Goal: Task Accomplishment & Management: Use online tool/utility

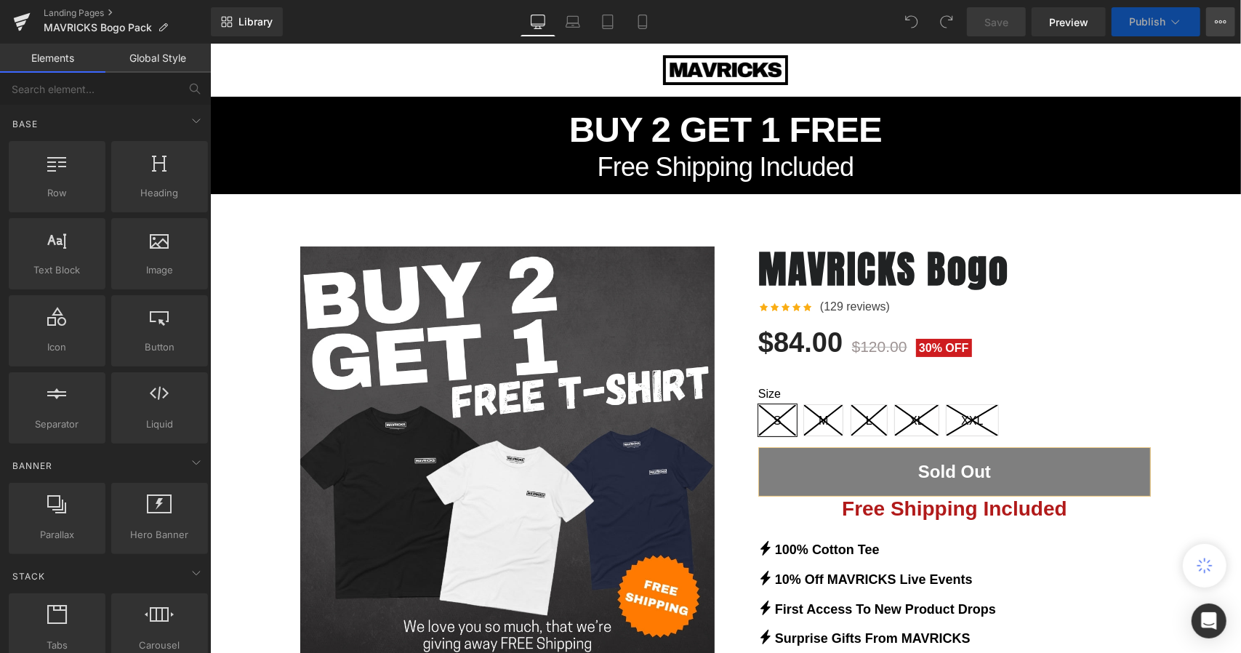
click at [1216, 20] on icon at bounding box center [1221, 22] width 12 height 12
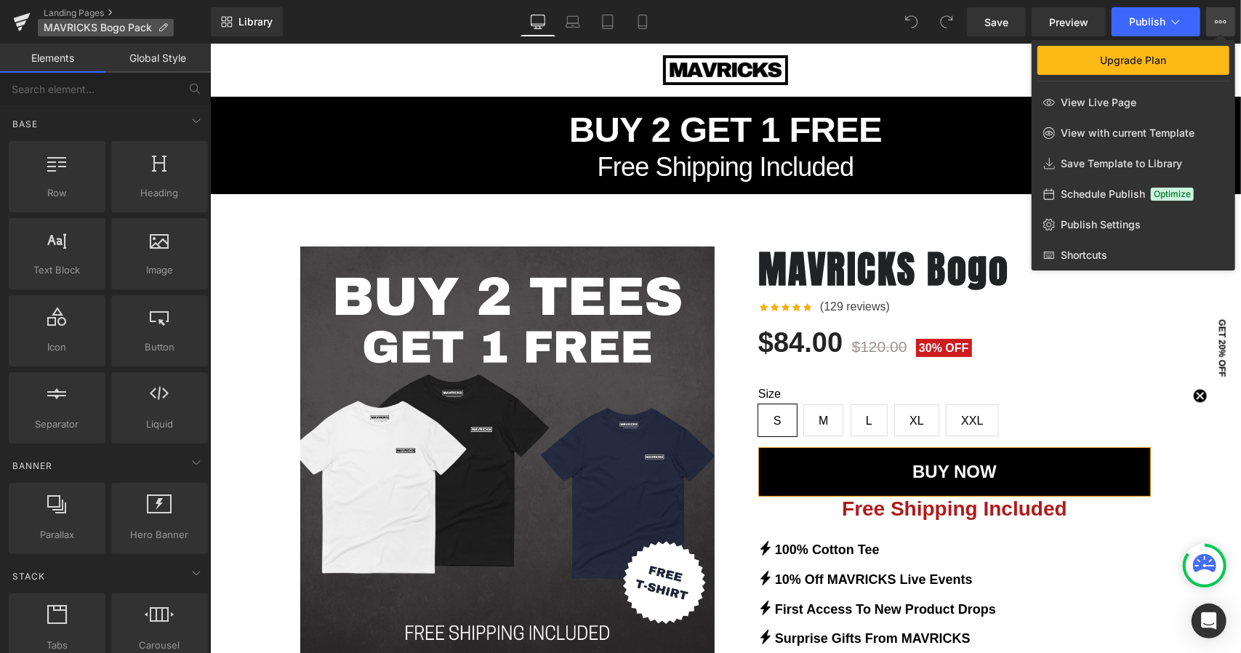
click at [162, 32] on icon at bounding box center [163, 28] width 10 height 10
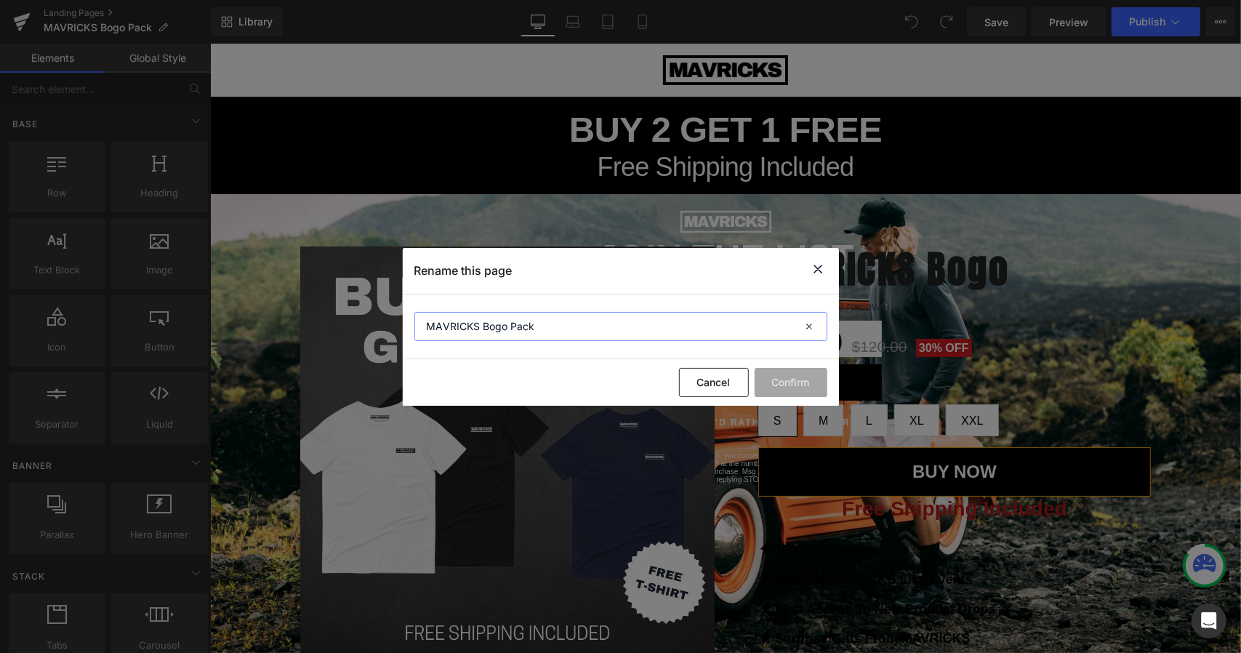
drag, startPoint x: 485, startPoint y: 331, endPoint x: 615, endPoint y: 324, distance: 130.3
click at [615, 324] on input "MAVRICKS Bogo Pack" at bounding box center [620, 326] width 413 height 29
type input "MAVRICKS Pack"
click at [781, 380] on button "Confirm" at bounding box center [791, 382] width 73 height 29
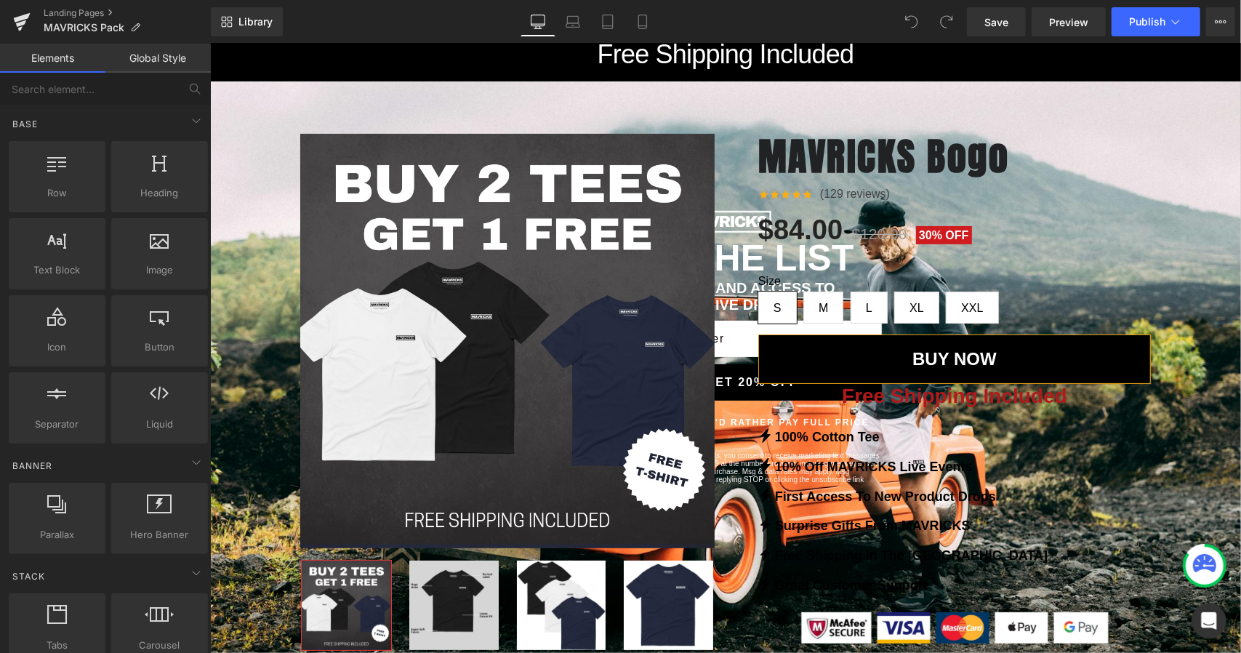
scroll to position [145, 0]
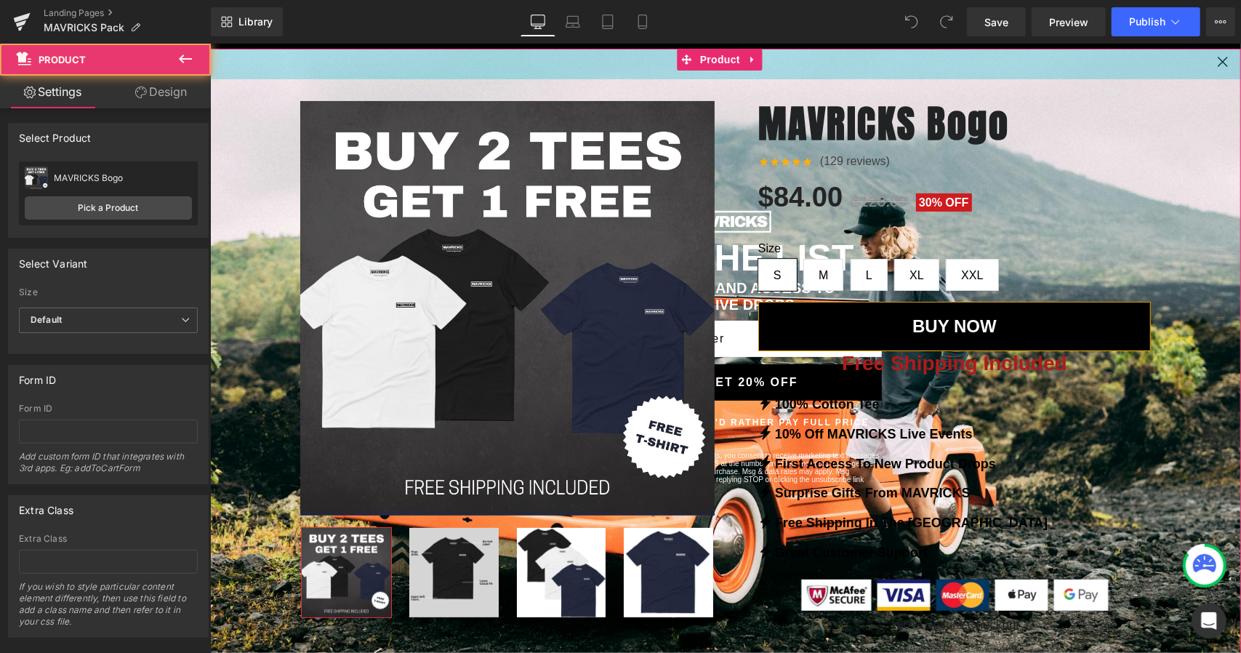
click at [1212, 62] on div "42px" at bounding box center [724, 63] width 1031 height 31
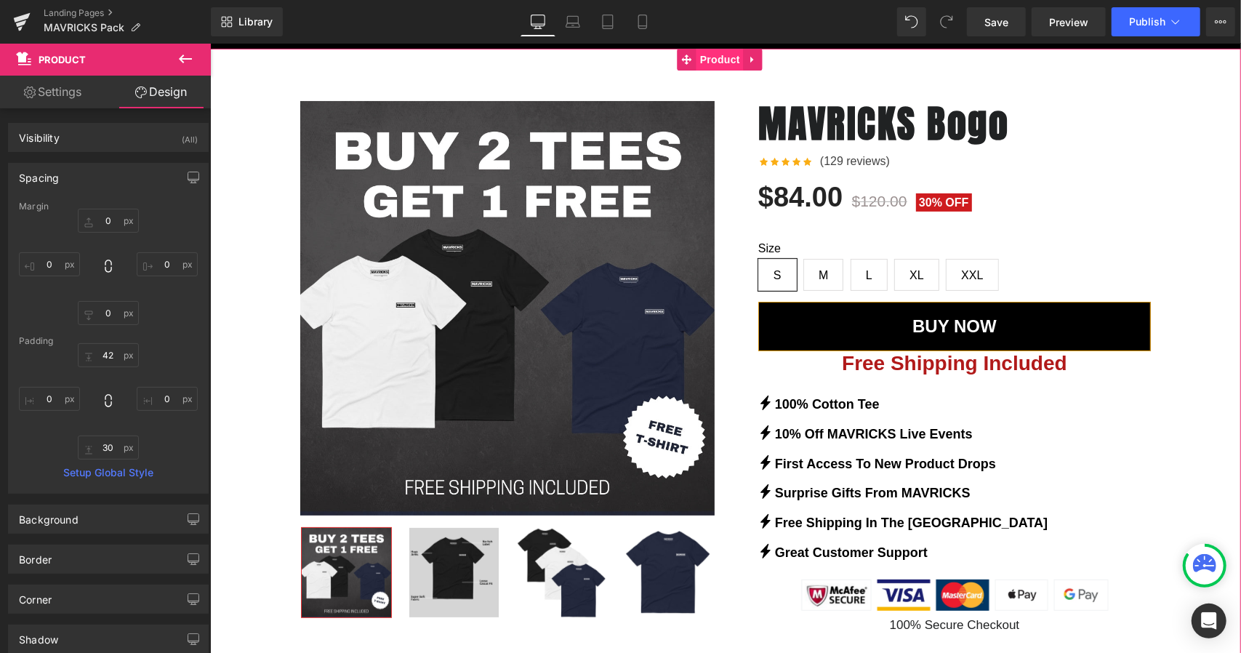
click at [713, 64] on span "Product" at bounding box center [719, 59] width 47 height 22
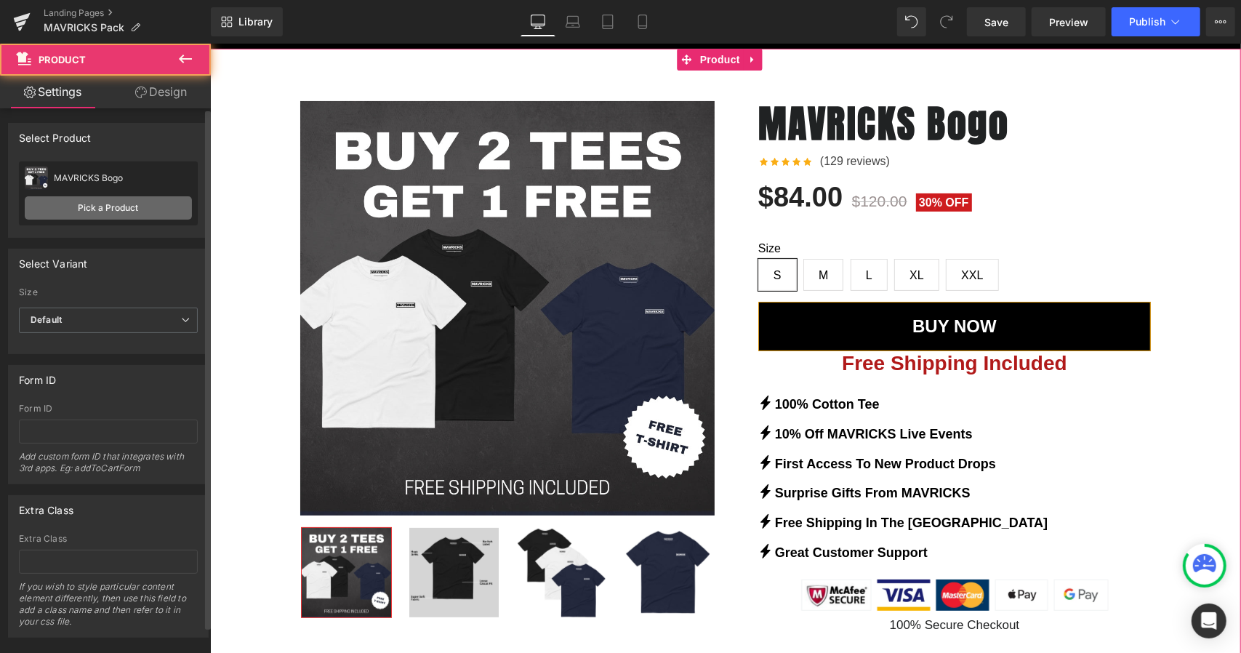
click at [99, 211] on link "Pick a Product" at bounding box center [108, 207] width 167 height 23
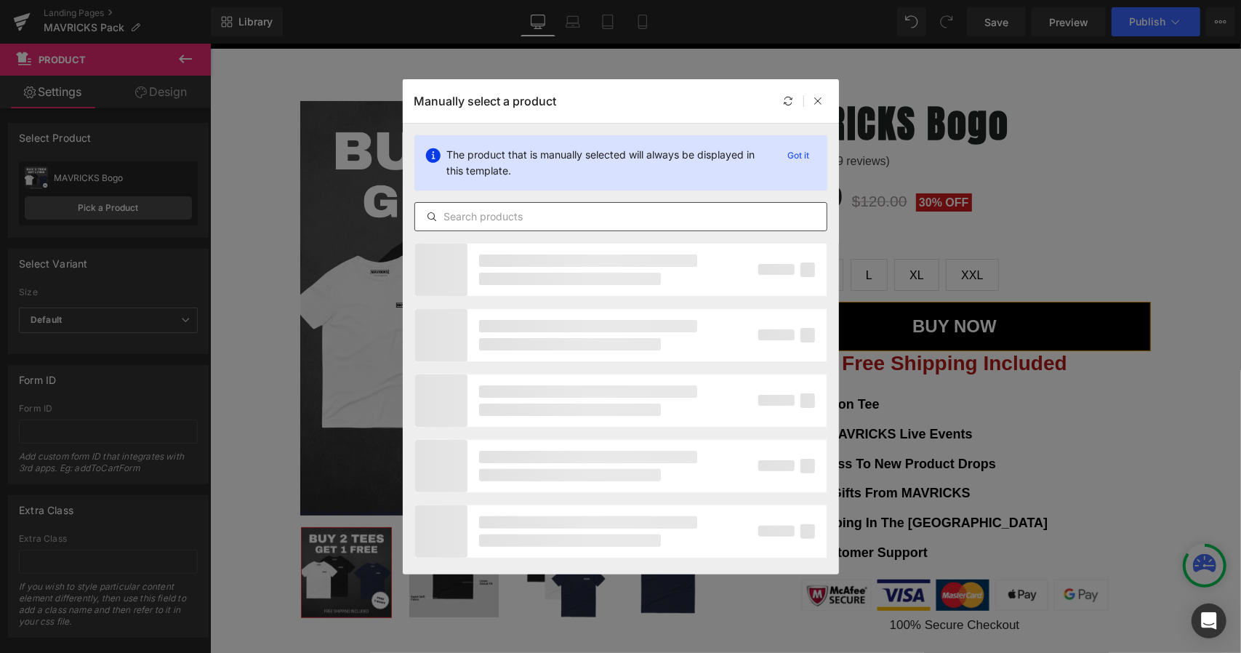
click at [542, 220] on input "text" at bounding box center [621, 216] width 412 height 17
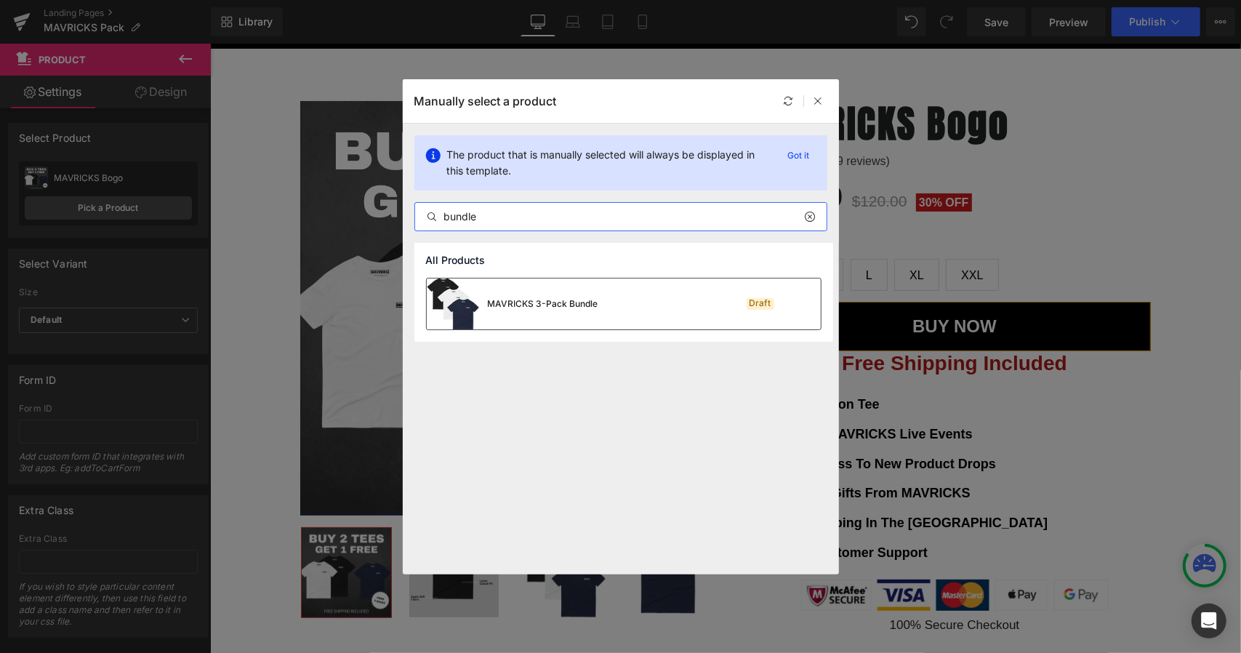
type input "bundle"
click at [585, 289] on div "MAVRICKS 3-Pack Bundle" at bounding box center [513, 303] width 172 height 51
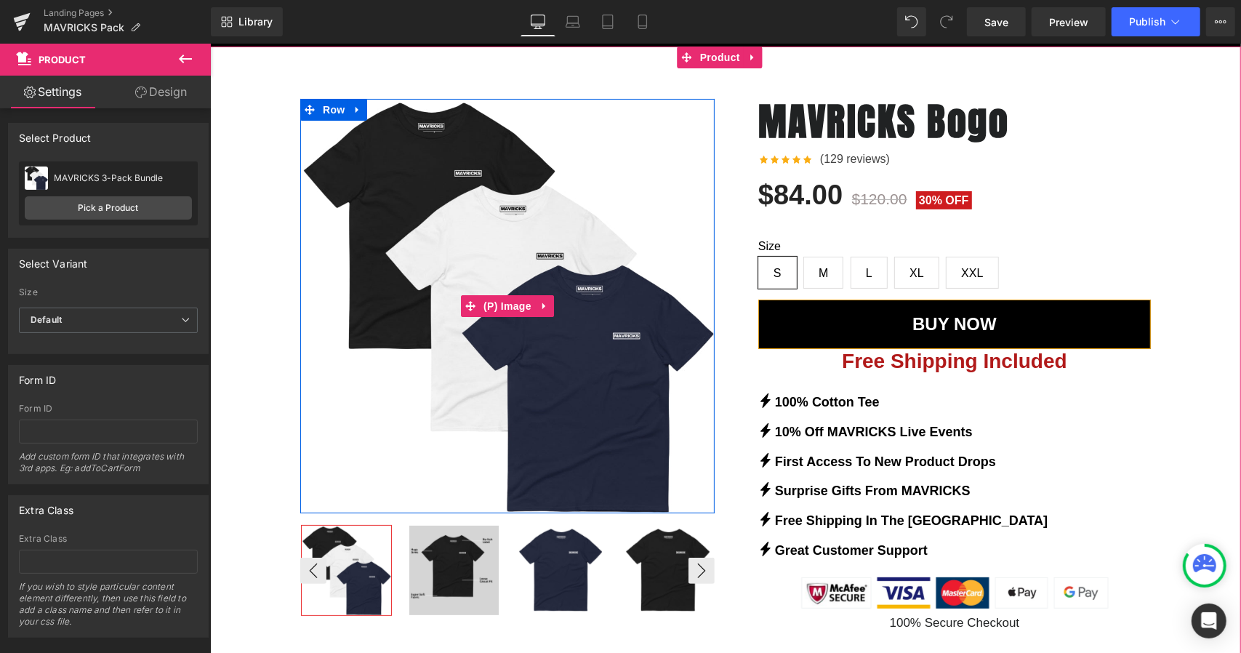
scroll to position [145, 0]
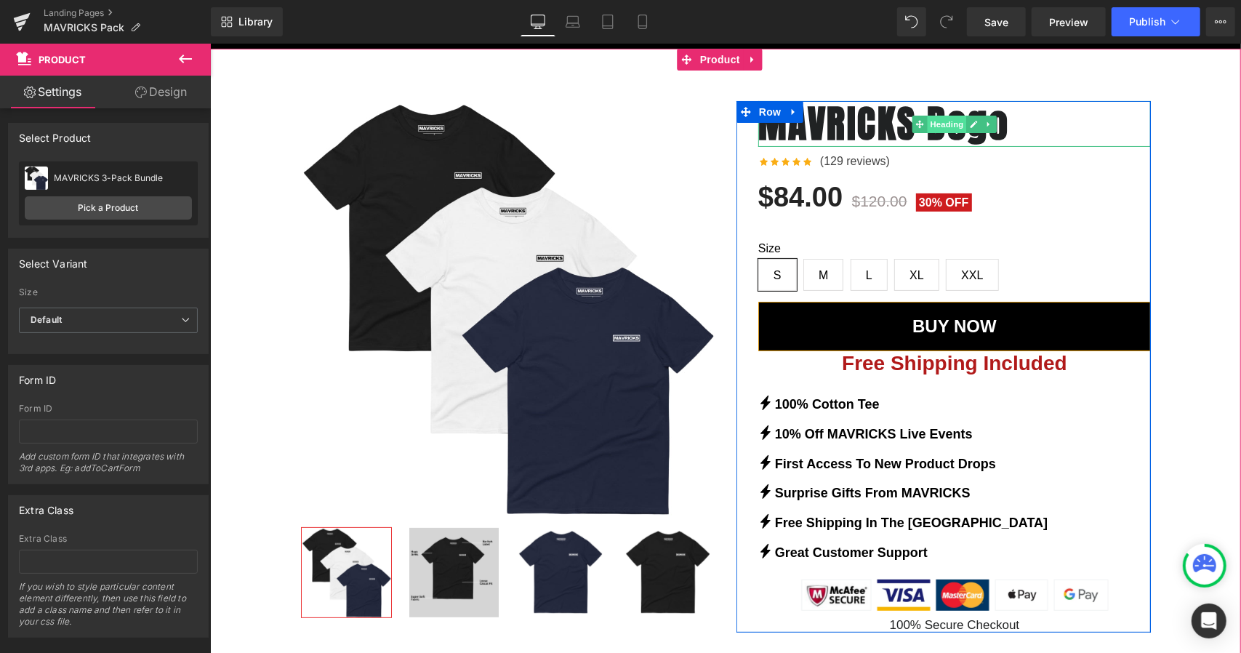
click at [942, 129] on span "Heading" at bounding box center [946, 123] width 39 height 17
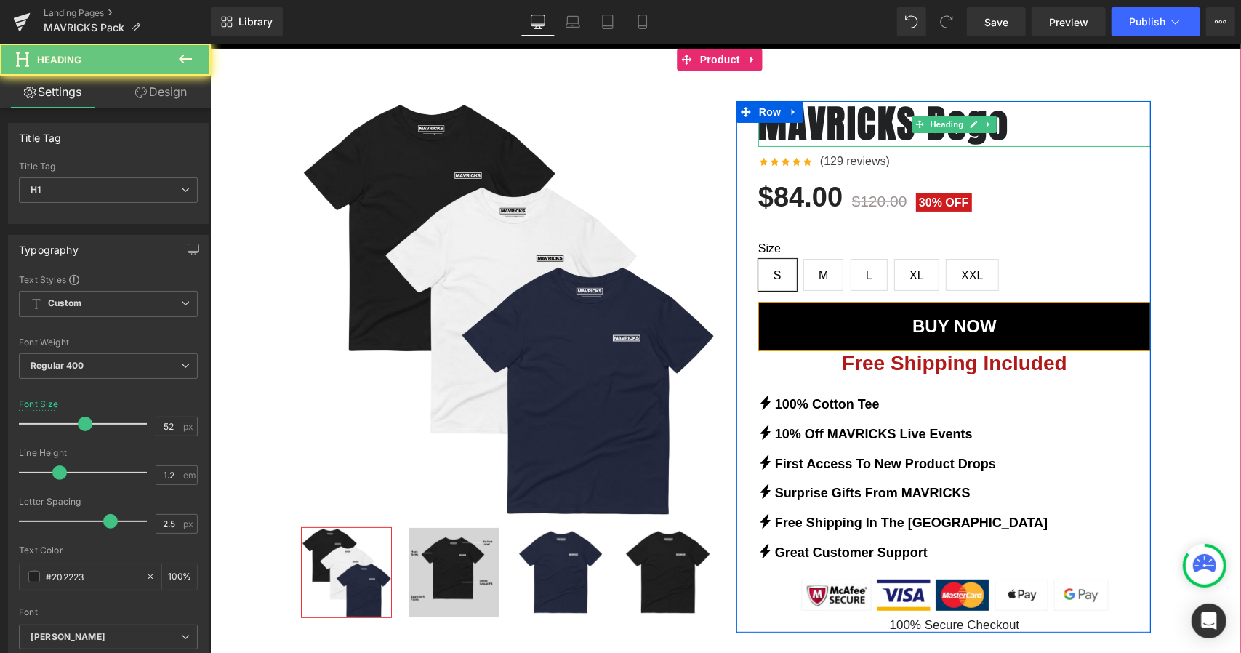
click at [1009, 128] on h1 "MAVRICKS Bogo" at bounding box center [954, 122] width 393 height 45
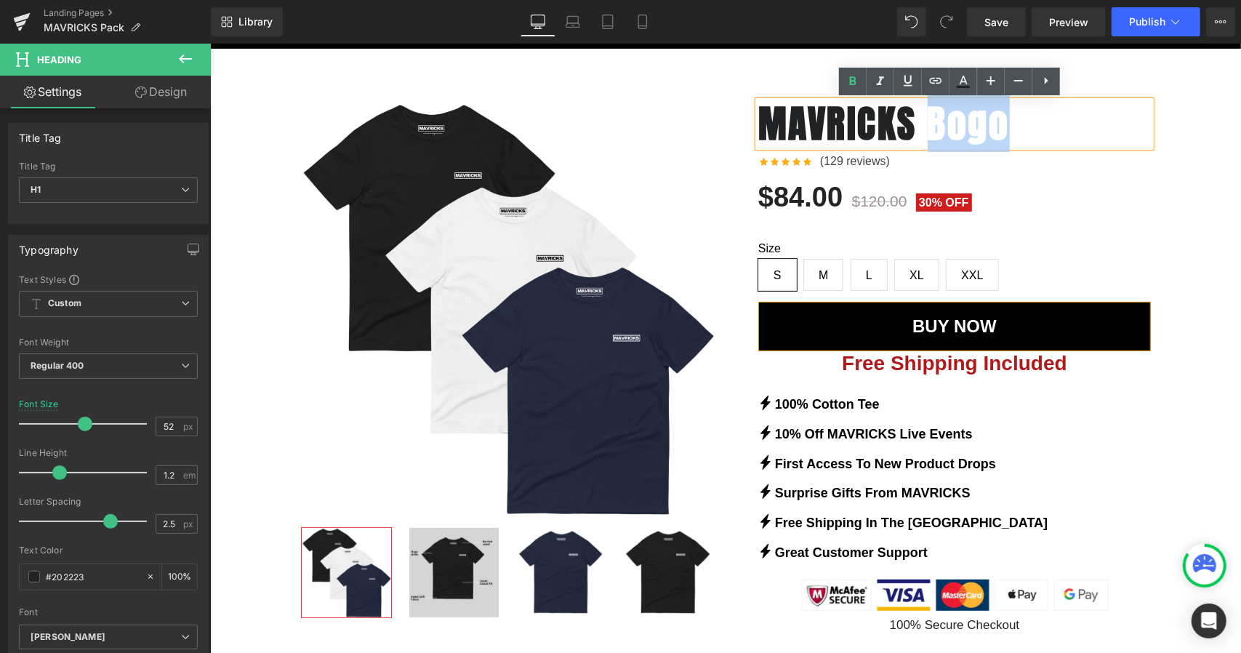
drag, startPoint x: 966, startPoint y: 122, endPoint x: 993, endPoint y: 121, distance: 27.6
click at [993, 121] on b "MAVRICKS Bogo" at bounding box center [884, 123] width 252 height 57
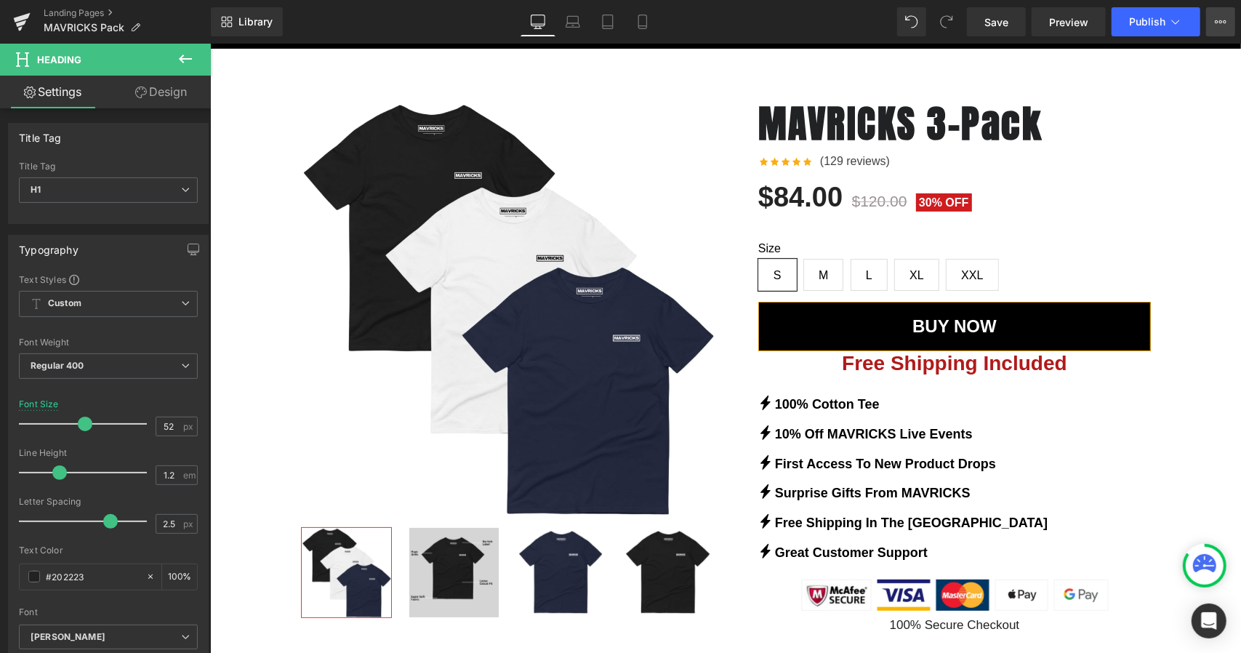
click at [1208, 21] on button "Upgrade Plan View Live Page View with current Template Save Template to Library…" at bounding box center [1220, 21] width 29 height 29
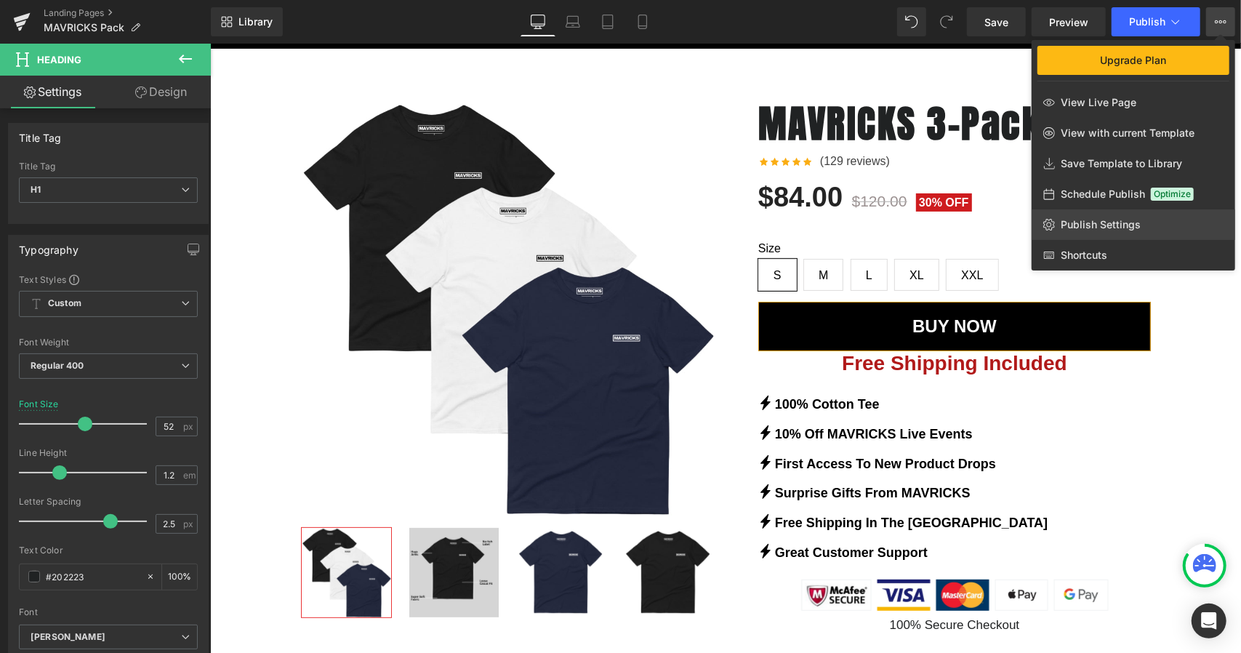
click at [1119, 232] on link "Publish Settings" at bounding box center [1134, 224] width 204 height 31
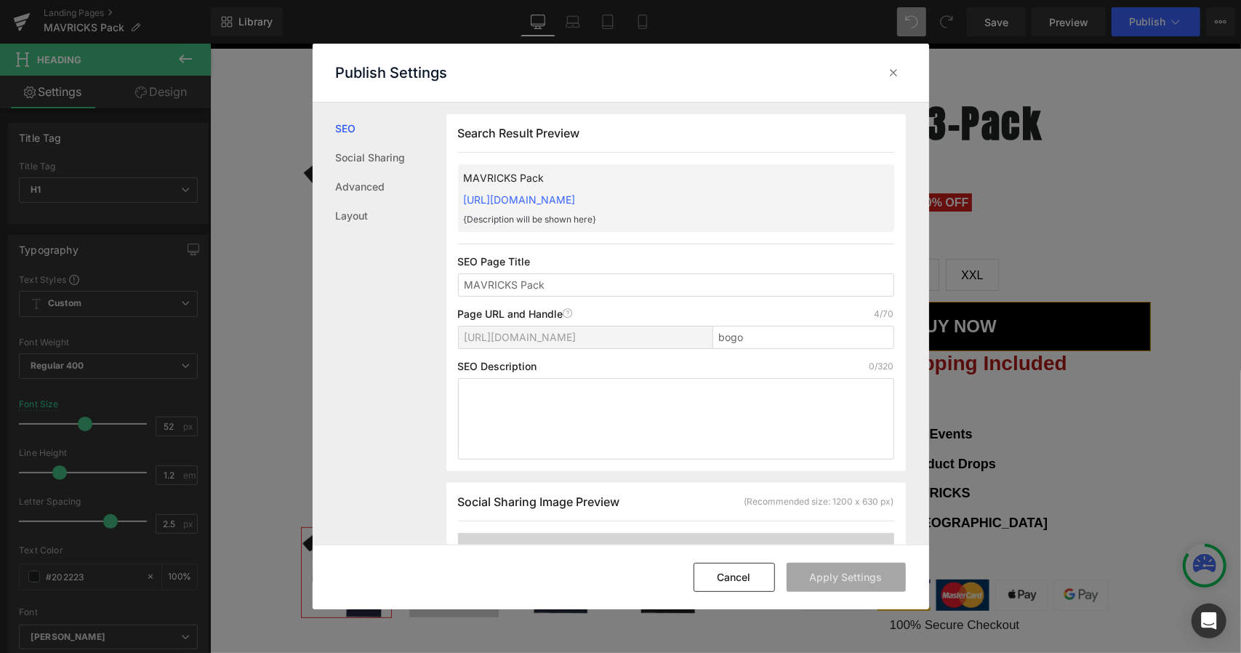
scroll to position [1, 0]
click at [773, 330] on input "bogo" at bounding box center [804, 336] width 182 height 23
type input "b"
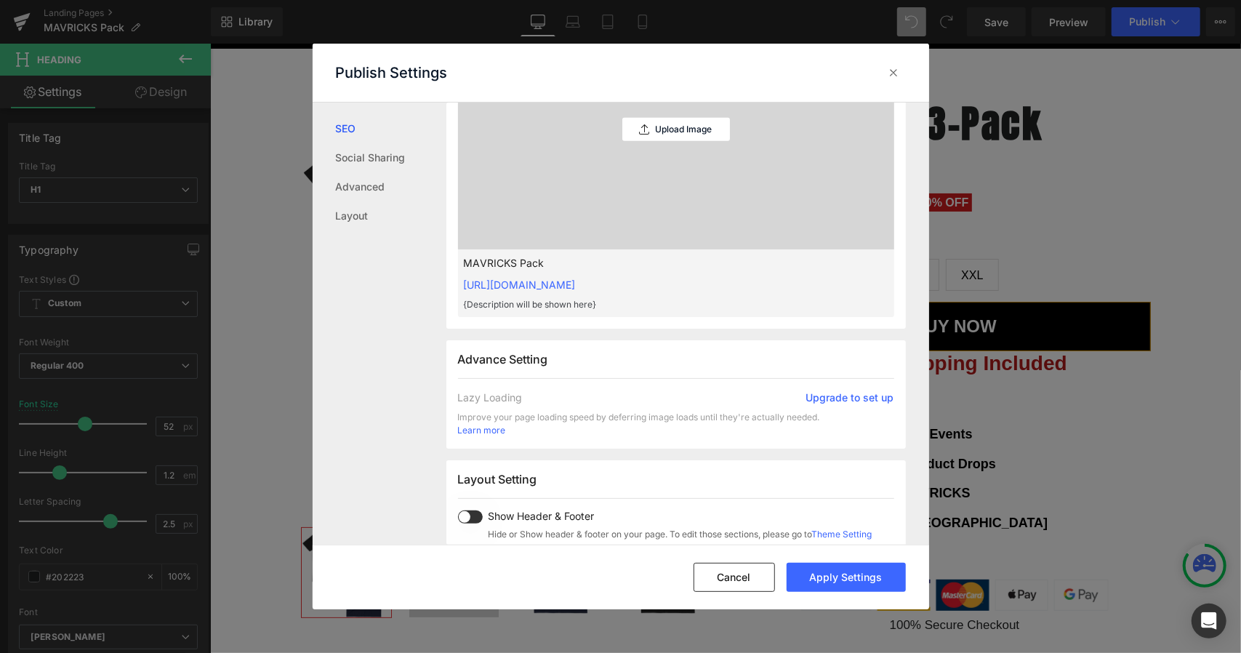
scroll to position [505, 0]
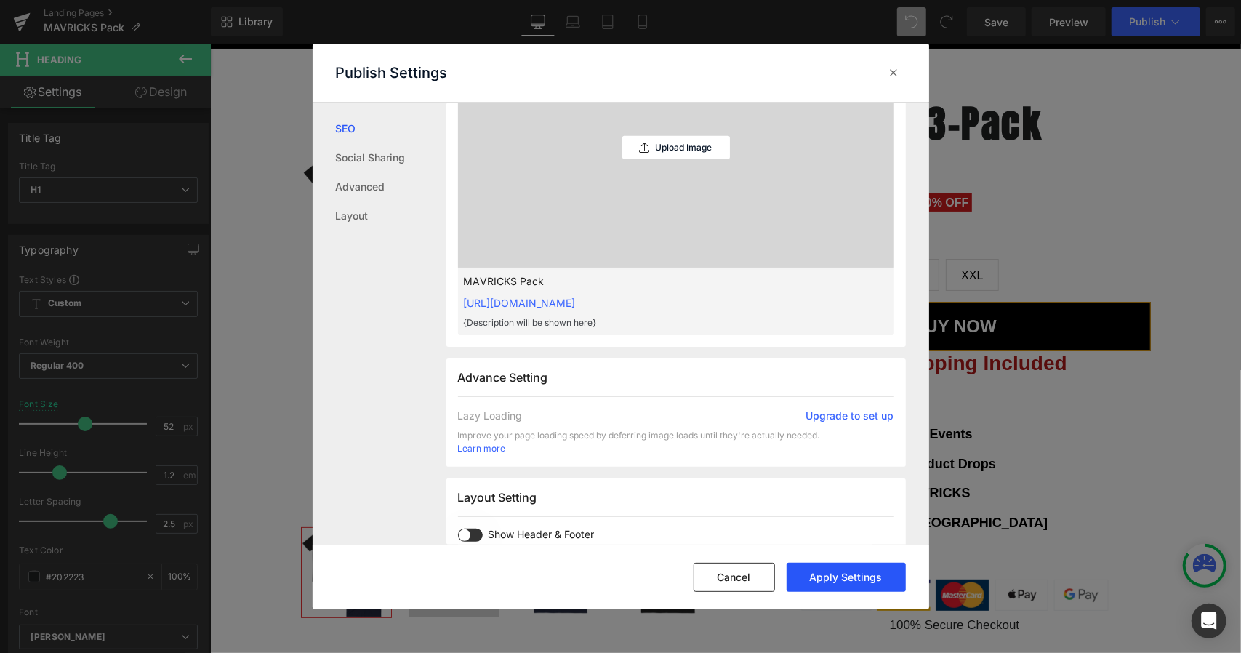
type input "3-pack"
click at [862, 574] on button "Apply Settings" at bounding box center [846, 577] width 119 height 29
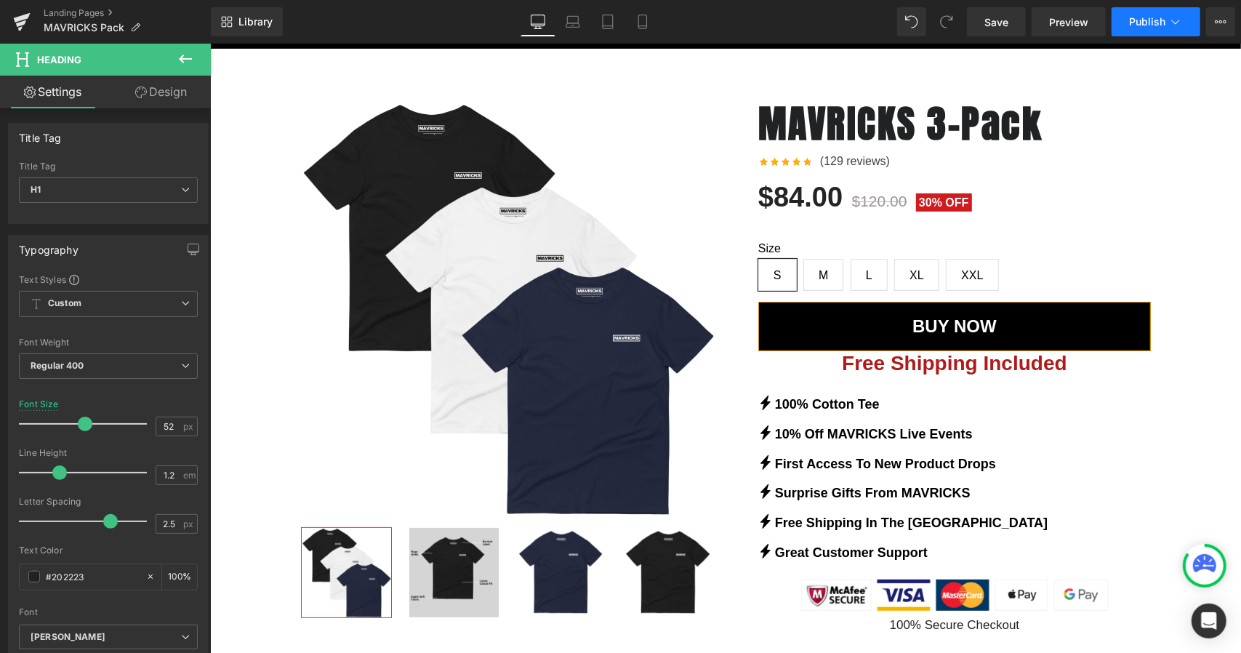
click at [1155, 21] on span "Publish" at bounding box center [1147, 22] width 36 height 12
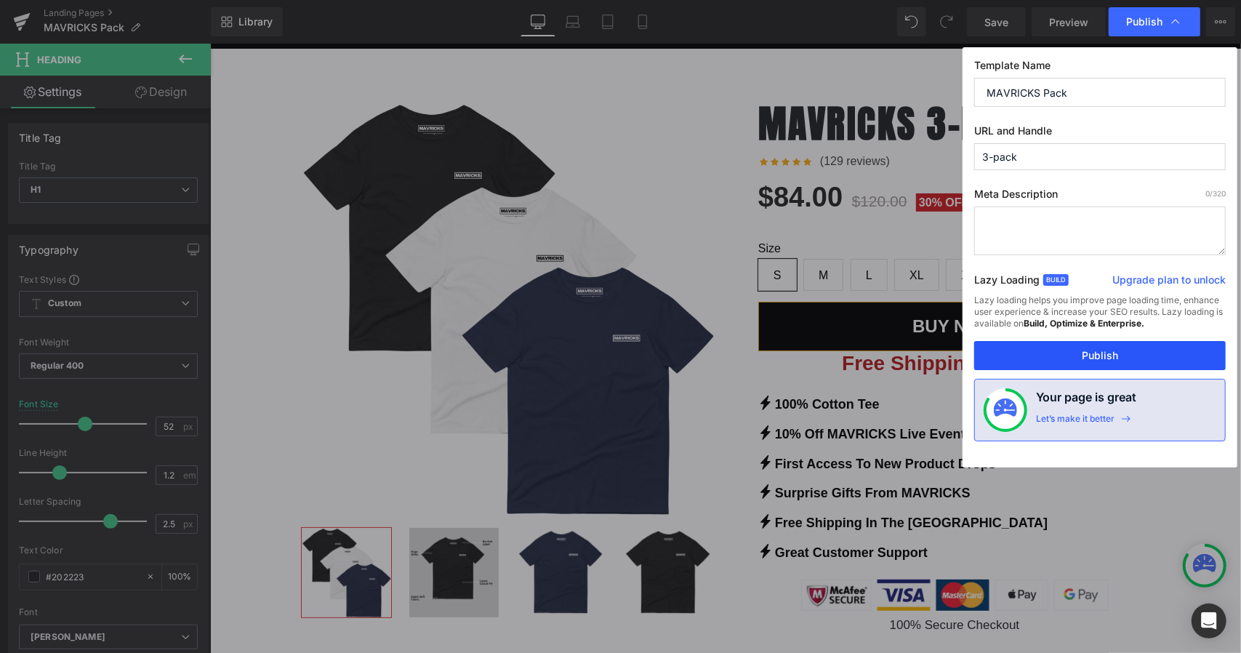
drag, startPoint x: 1051, startPoint y: 346, endPoint x: 573, endPoint y: 460, distance: 491.7
click at [1051, 346] on button "Publish" at bounding box center [1100, 355] width 252 height 29
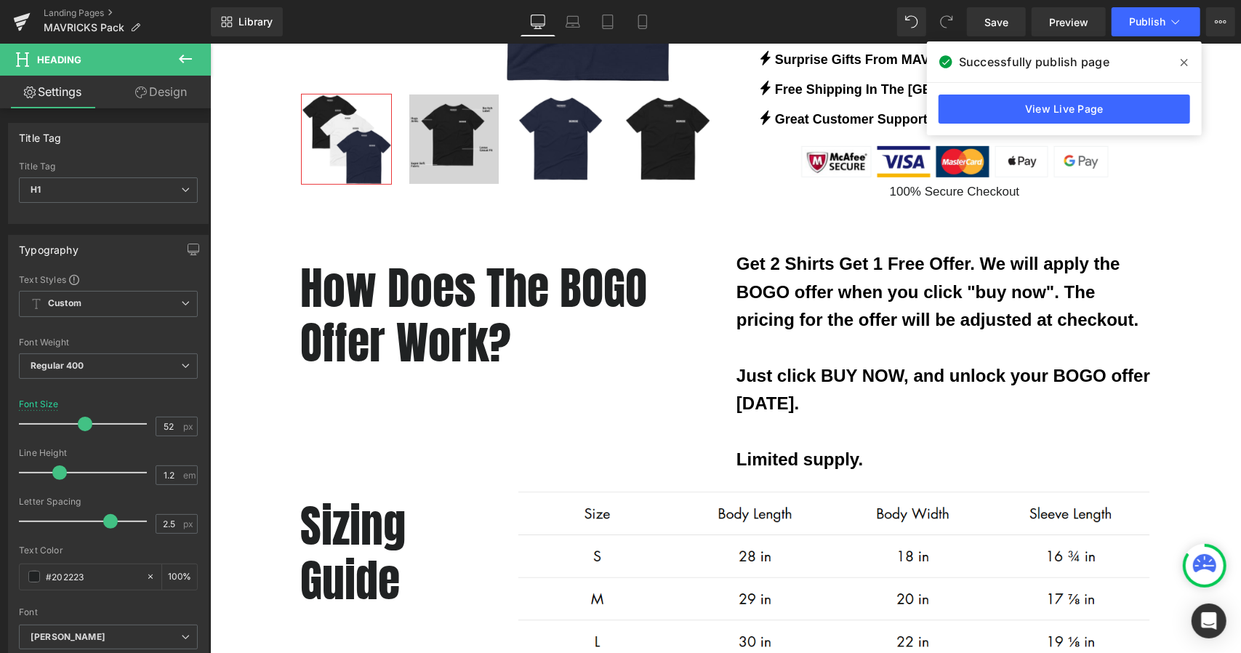
scroll to position [582, 0]
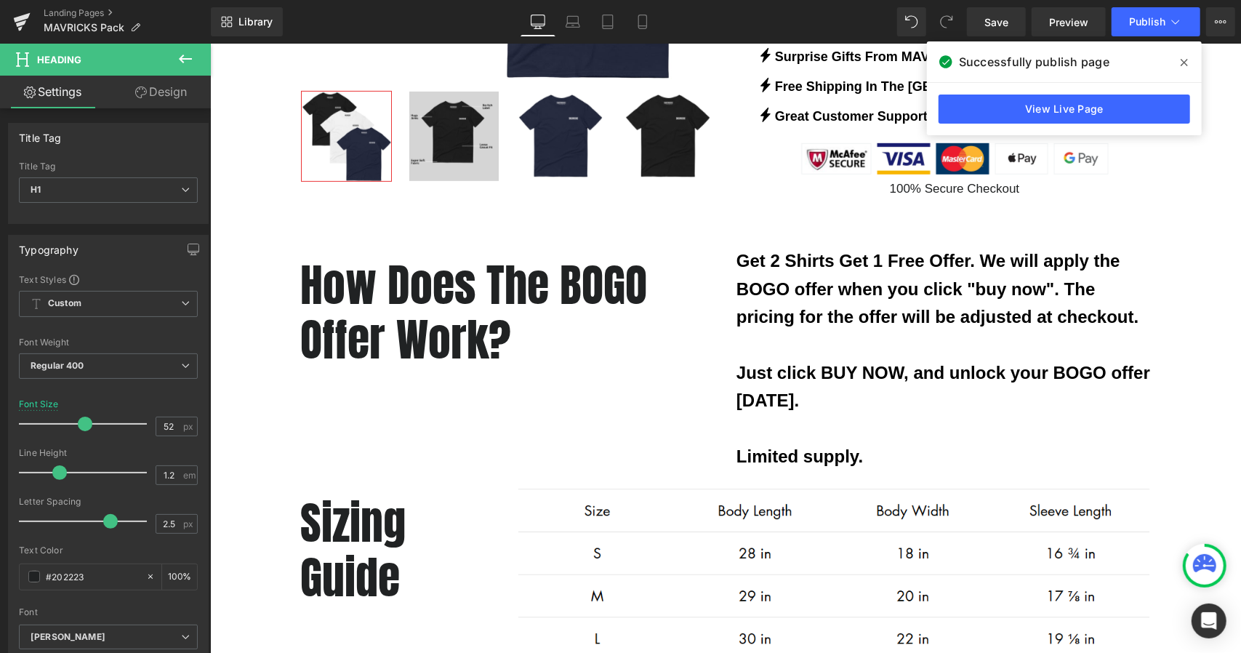
click at [584, 286] on h1 "How Does The BOGO Offer Work?" at bounding box center [507, 311] width 414 height 108
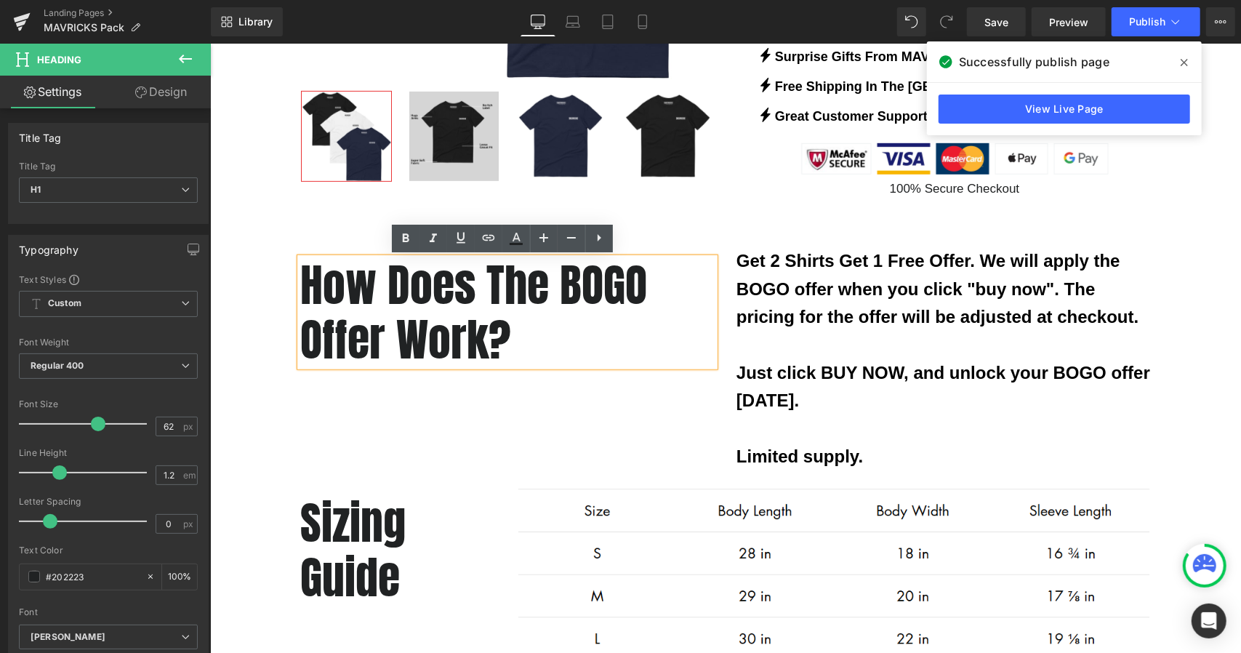
click at [553, 286] on h1 "How Does The BOGO Offer Work?" at bounding box center [507, 311] width 414 height 108
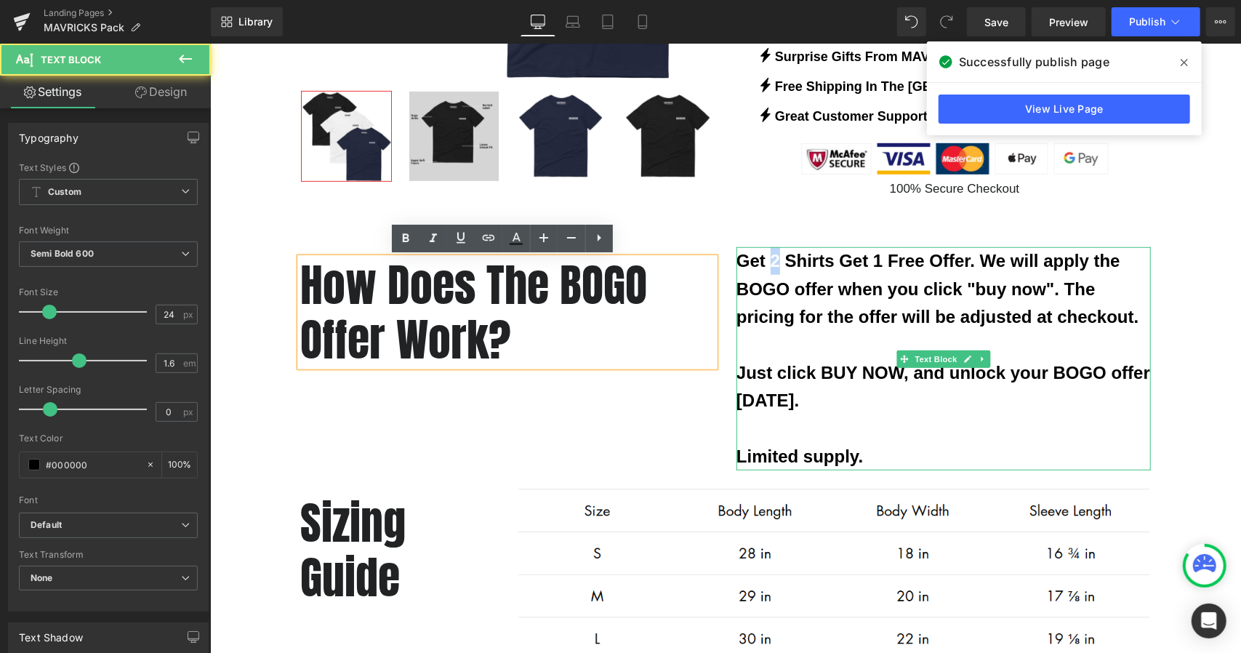
click at [774, 260] on p "Get 2 Shirts Get 1 Free Offer. We will apply the BOGO offer when you click "buy…" at bounding box center [943, 288] width 414 height 84
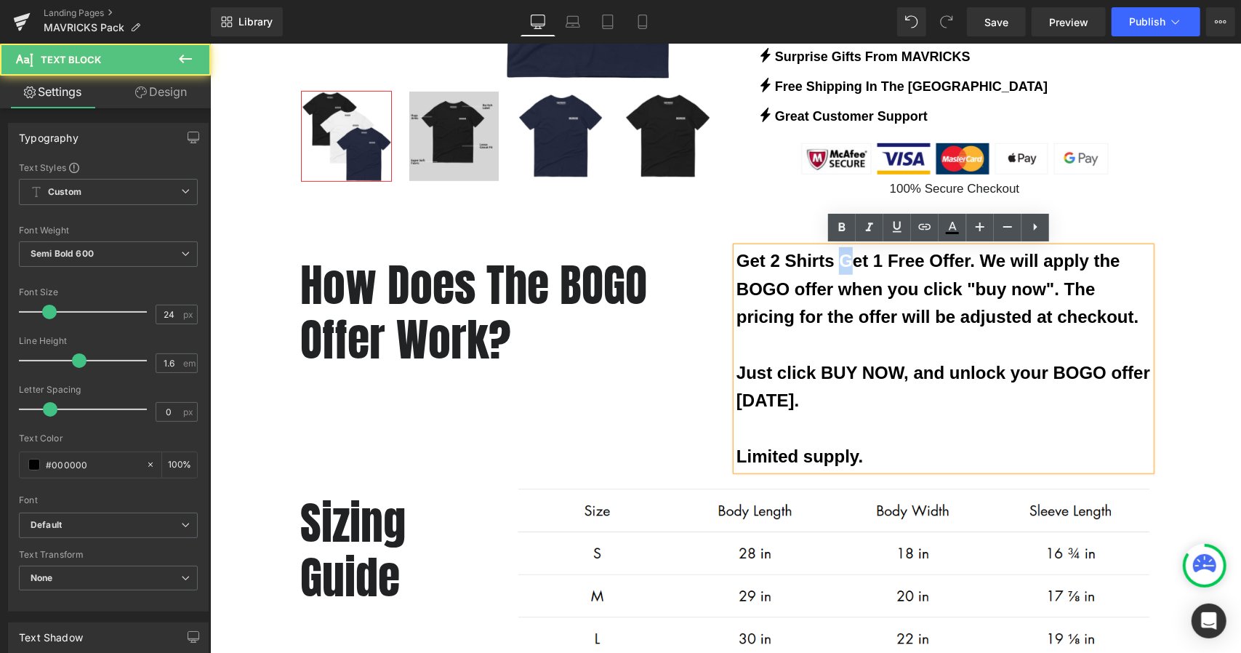
drag, startPoint x: 835, startPoint y: 257, endPoint x: 853, endPoint y: 257, distance: 18.2
click at [851, 257] on p "Get 2 Shirts Get 1 Free Offer. We will apply the BOGO offer when you click "buy…" at bounding box center [943, 288] width 414 height 84
click at [854, 257] on p "Get 2 Shirts Get 1 Free Offer. We will apply the BOGO offer when you click "buy…" at bounding box center [943, 288] width 414 height 84
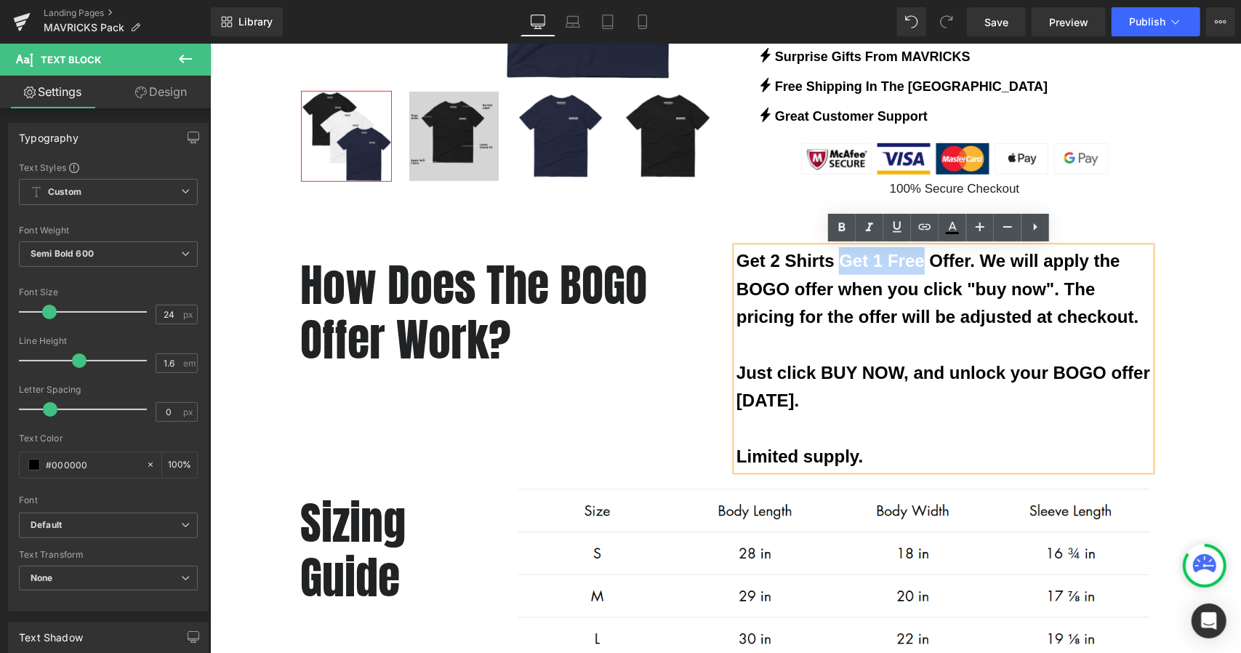
drag, startPoint x: 833, startPoint y: 262, endPoint x: 920, endPoint y: 257, distance: 87.4
click at [920, 257] on p "Get 2 Shirts Get 1 Free Offer. We will apply the BOGO offer when you click "buy…" at bounding box center [943, 288] width 414 height 84
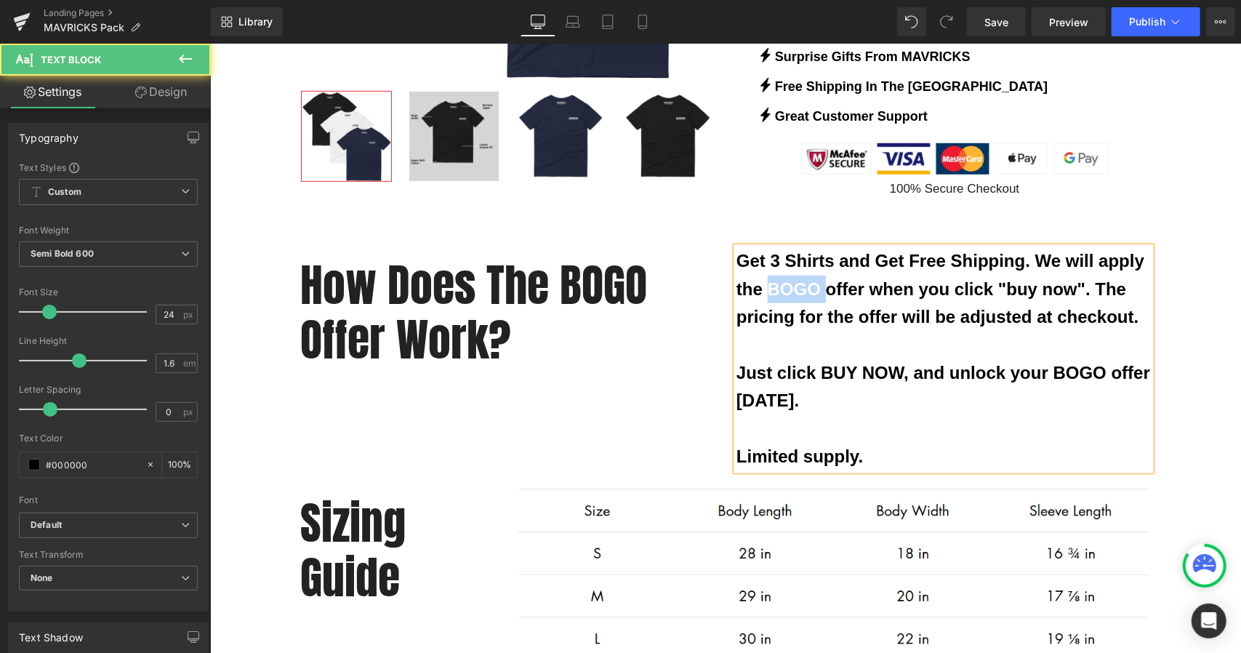
drag, startPoint x: 763, startPoint y: 288, endPoint x: 818, endPoint y: 281, distance: 55.0
click at [818, 281] on p "Get 3 Shirts and Get Free Shipping. We will apply the BOGO offer when you click…" at bounding box center [943, 288] width 414 height 84
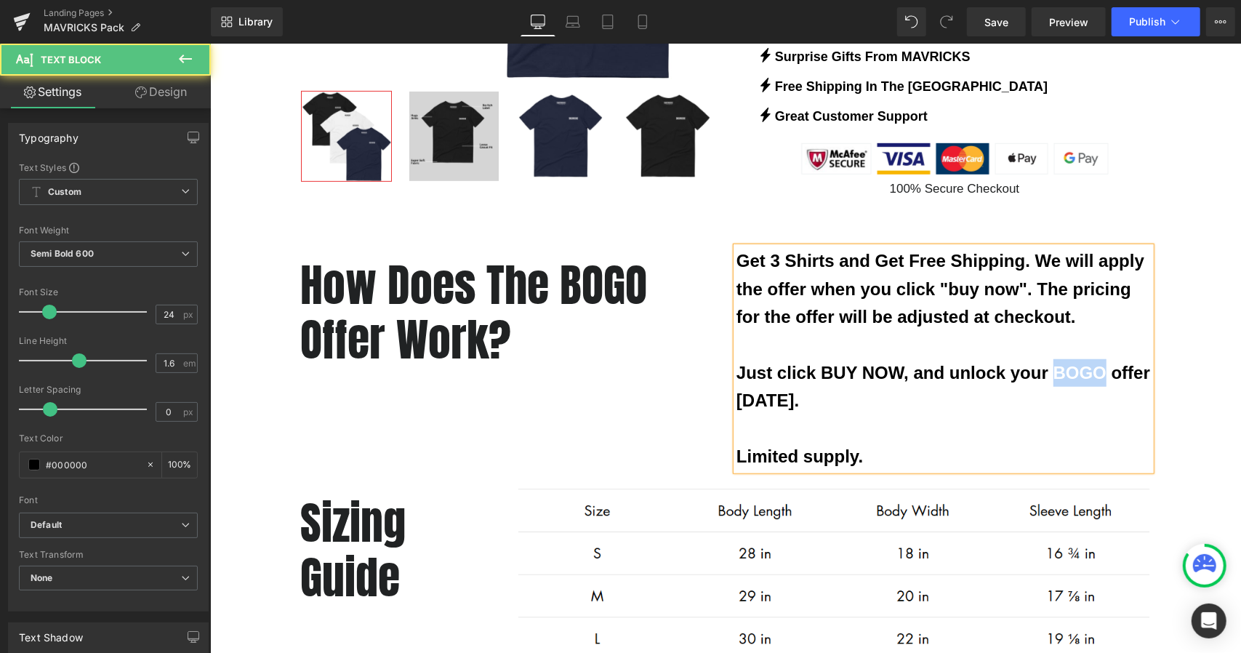
drag, startPoint x: 1048, startPoint y: 367, endPoint x: 1095, endPoint y: 361, distance: 46.9
click at [1095, 361] on p "Just click BUY NOW, and unlock your BOGO offer [DATE]. Limited supply." at bounding box center [943, 414] width 414 height 112
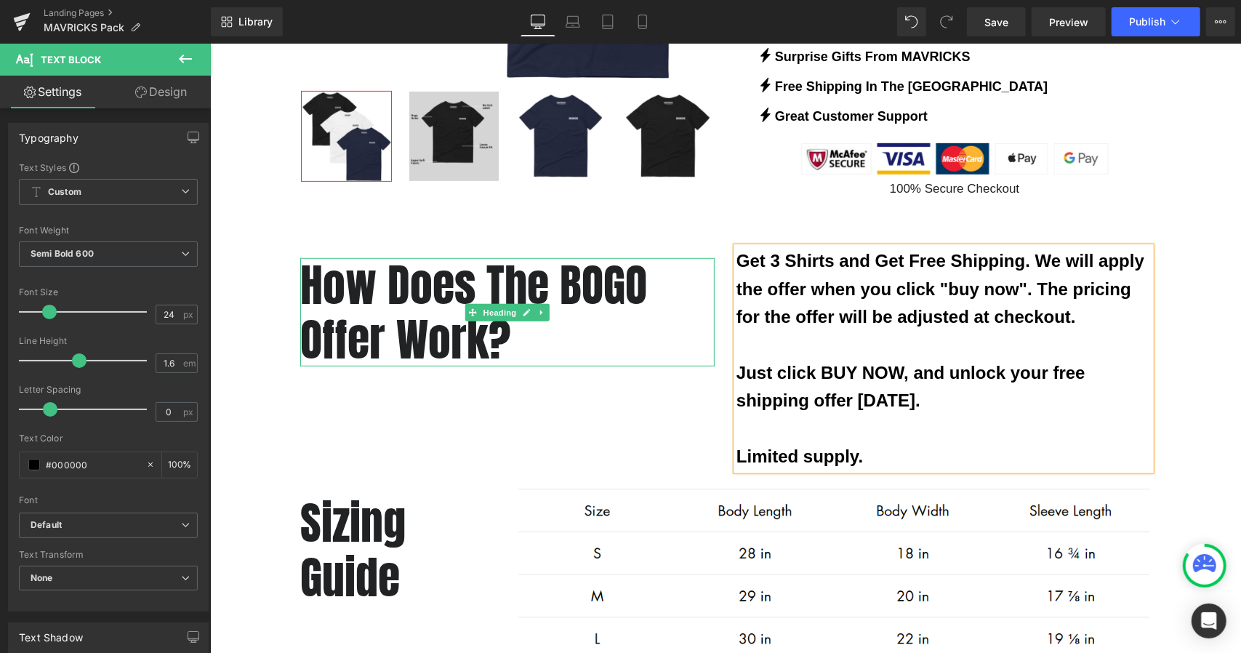
click at [545, 308] on h1 "How Does The BOGO Offer Work?" at bounding box center [507, 311] width 414 height 108
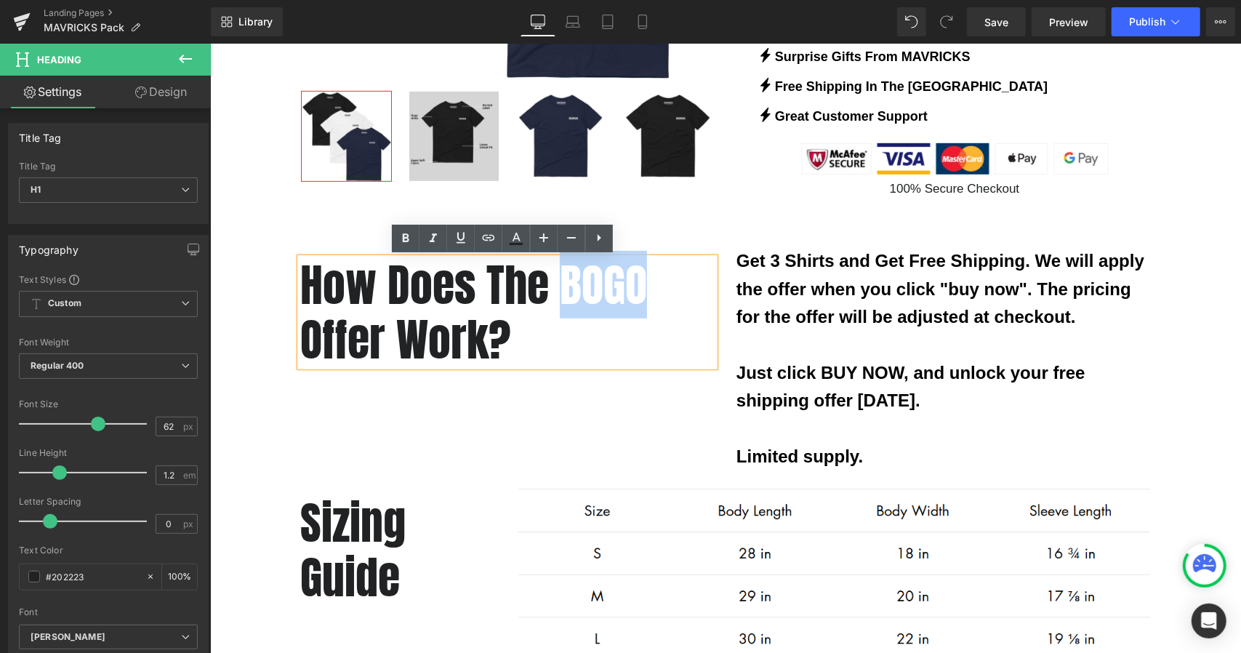
drag, startPoint x: 561, startPoint y: 281, endPoint x: 633, endPoint y: 281, distance: 71.3
click at [633, 281] on h1 "How Does The BOGO Offer Work?" at bounding box center [507, 311] width 414 height 108
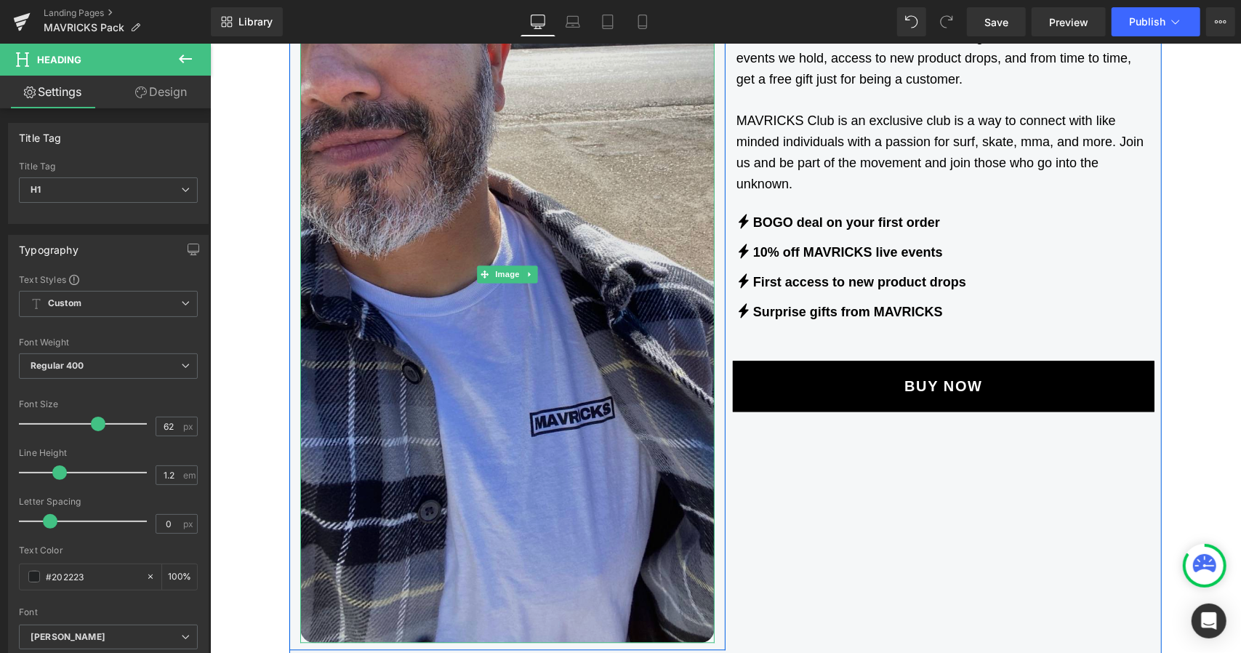
scroll to position [2036, 0]
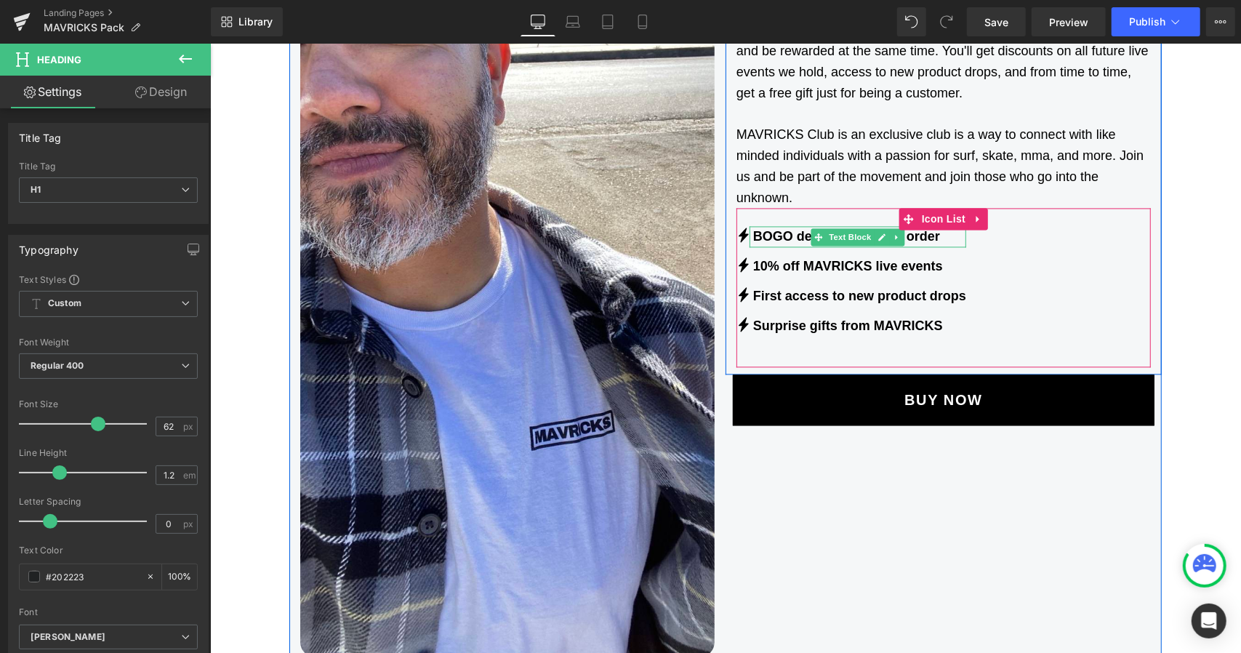
click at [778, 238] on strong "BOGO deal on your first order" at bounding box center [846, 235] width 187 height 15
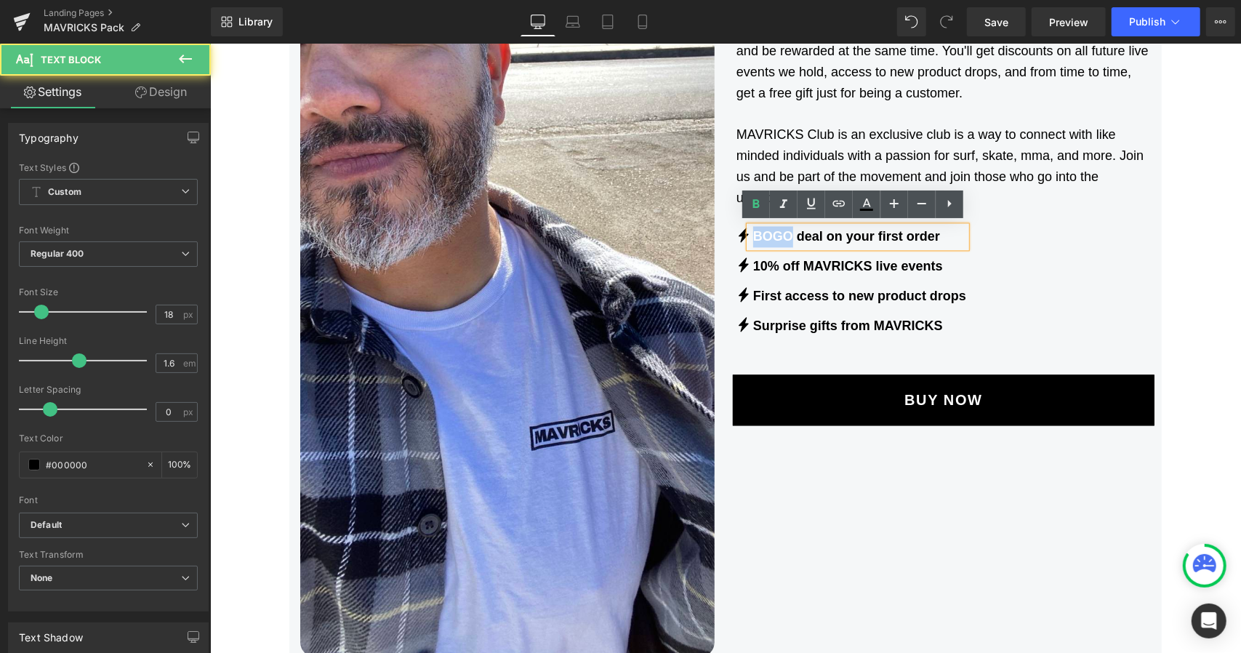
drag, startPoint x: 787, startPoint y: 233, endPoint x: 750, endPoint y: 232, distance: 36.4
click at [753, 232] on strong "BOGO deal on your first order" at bounding box center [846, 235] width 187 height 15
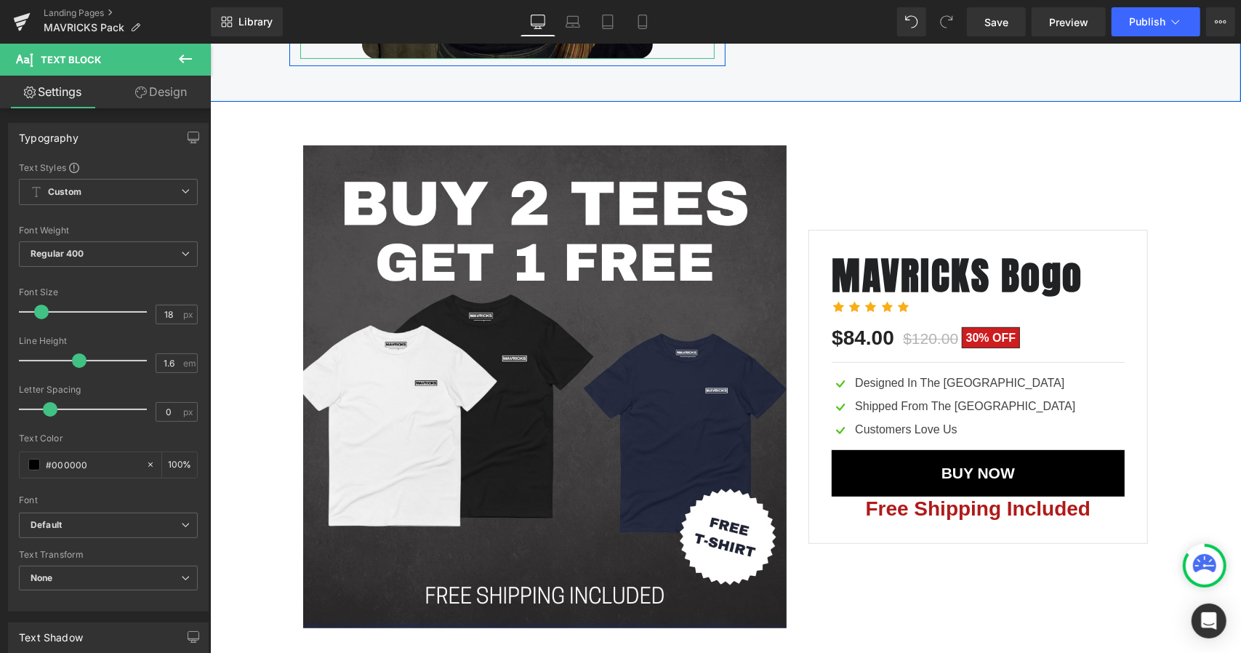
scroll to position [3926, 0]
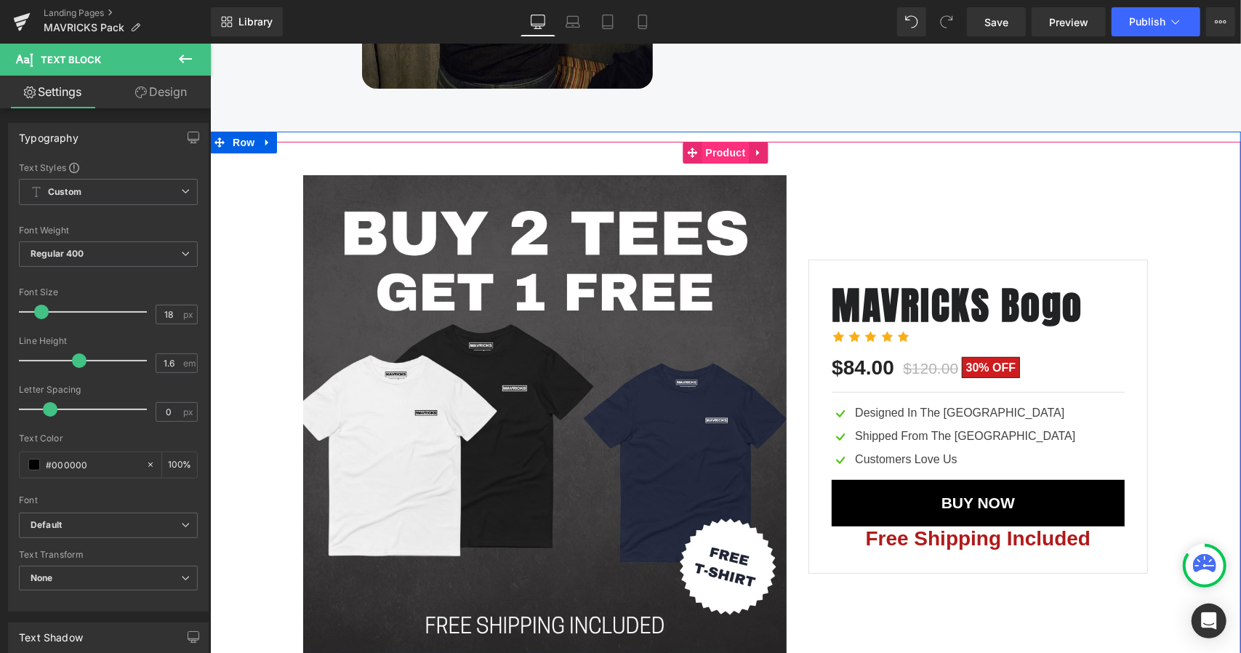
click at [728, 156] on span "Product" at bounding box center [725, 152] width 47 height 22
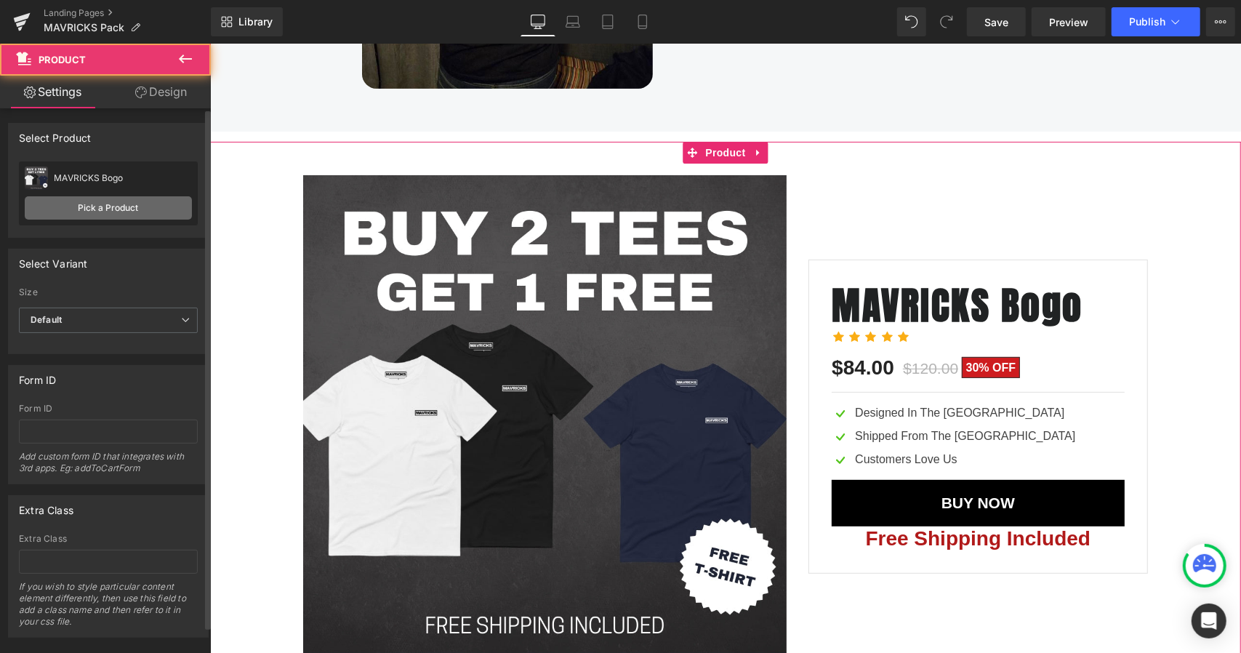
click at [112, 209] on link "Pick a Product" at bounding box center [108, 207] width 167 height 23
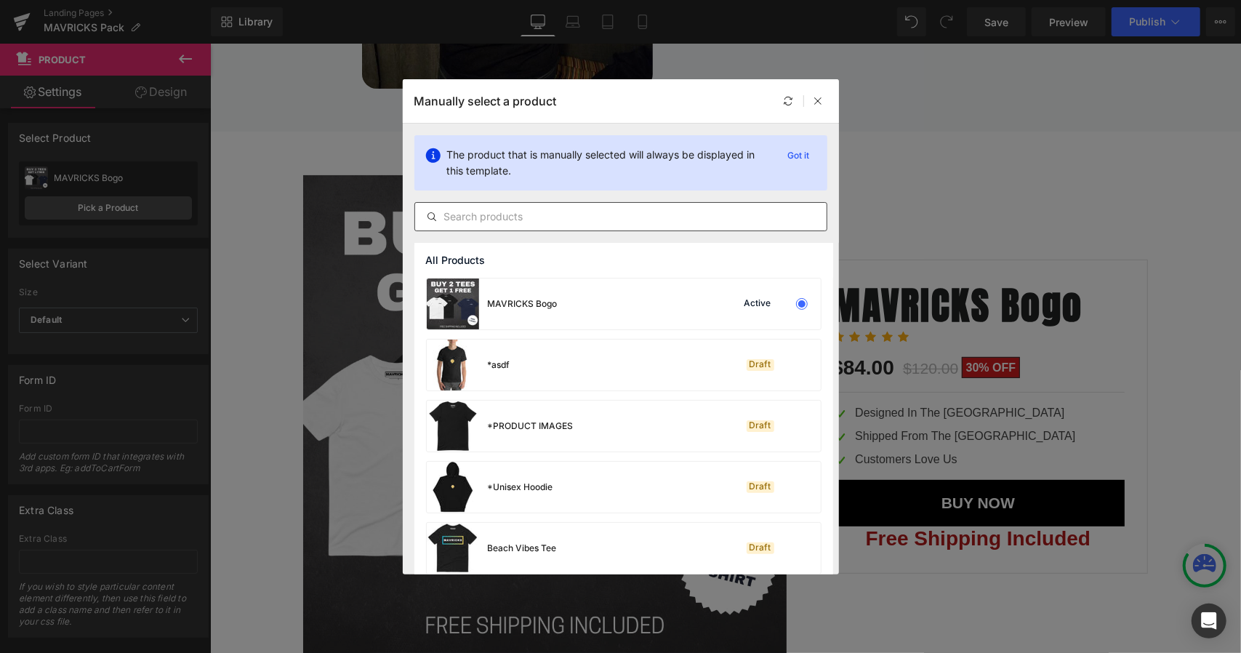
click at [519, 209] on input "text" at bounding box center [621, 216] width 412 height 17
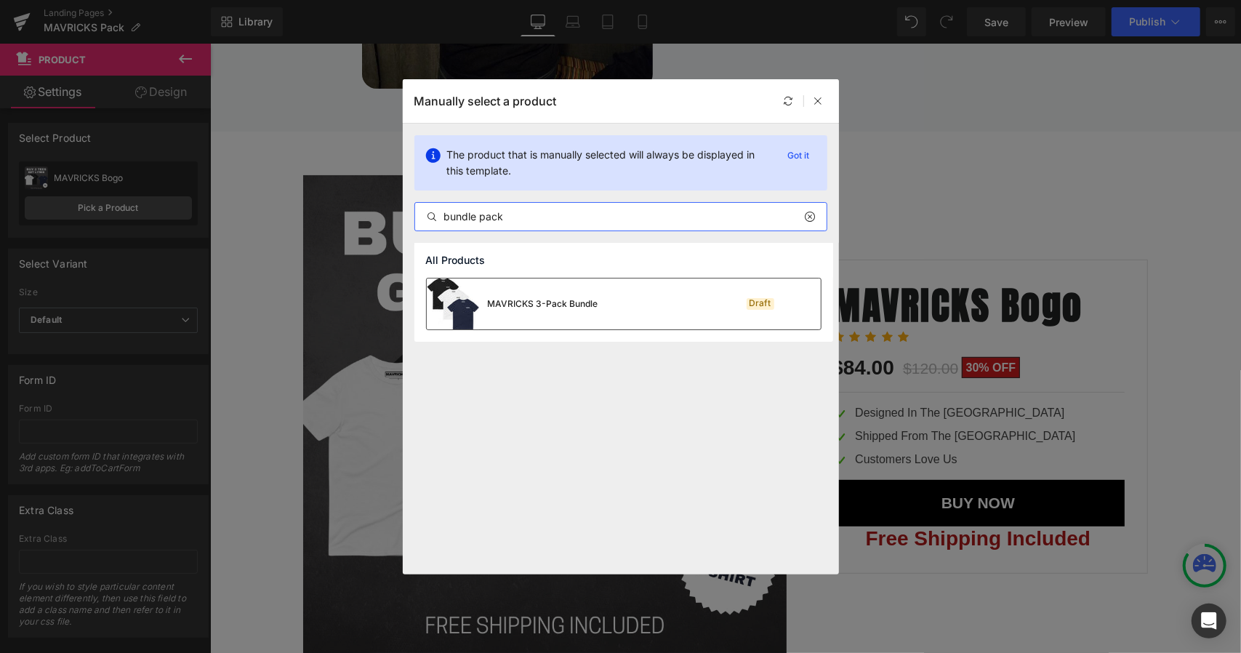
type input "bundle pack"
click at [548, 295] on div "MAVRICKS 3-Pack Bundle" at bounding box center [513, 303] width 172 height 51
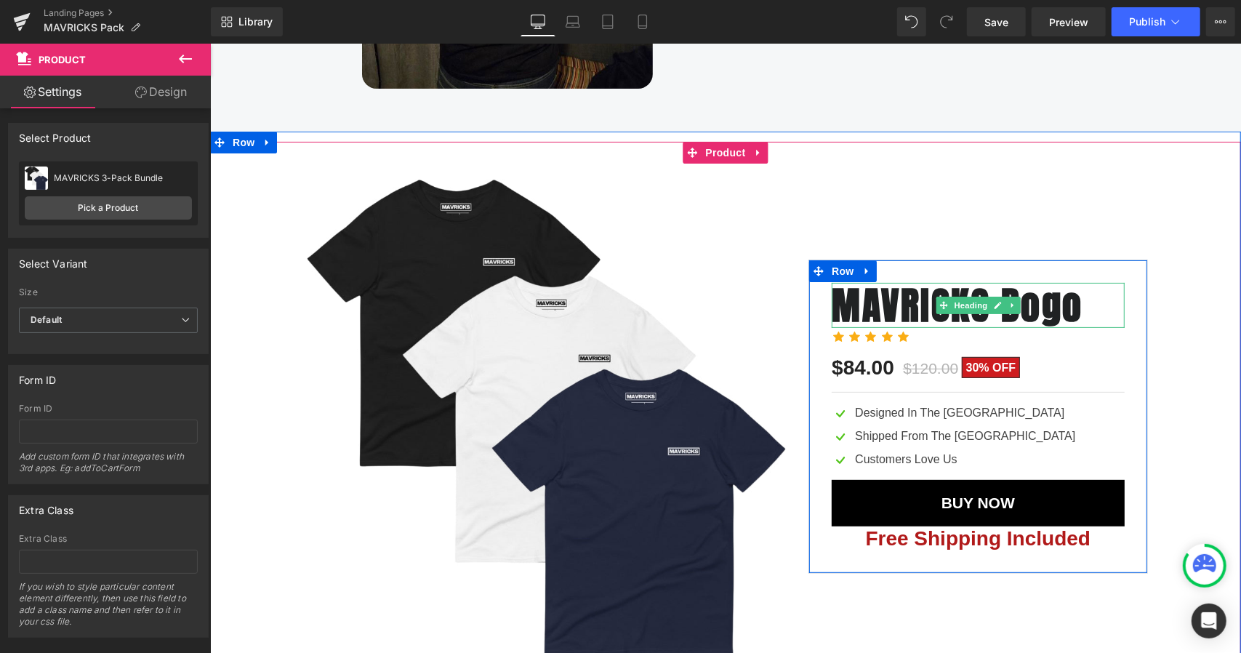
click at [1061, 292] on b "MAVRICKS Bogo" at bounding box center [957, 304] width 252 height 57
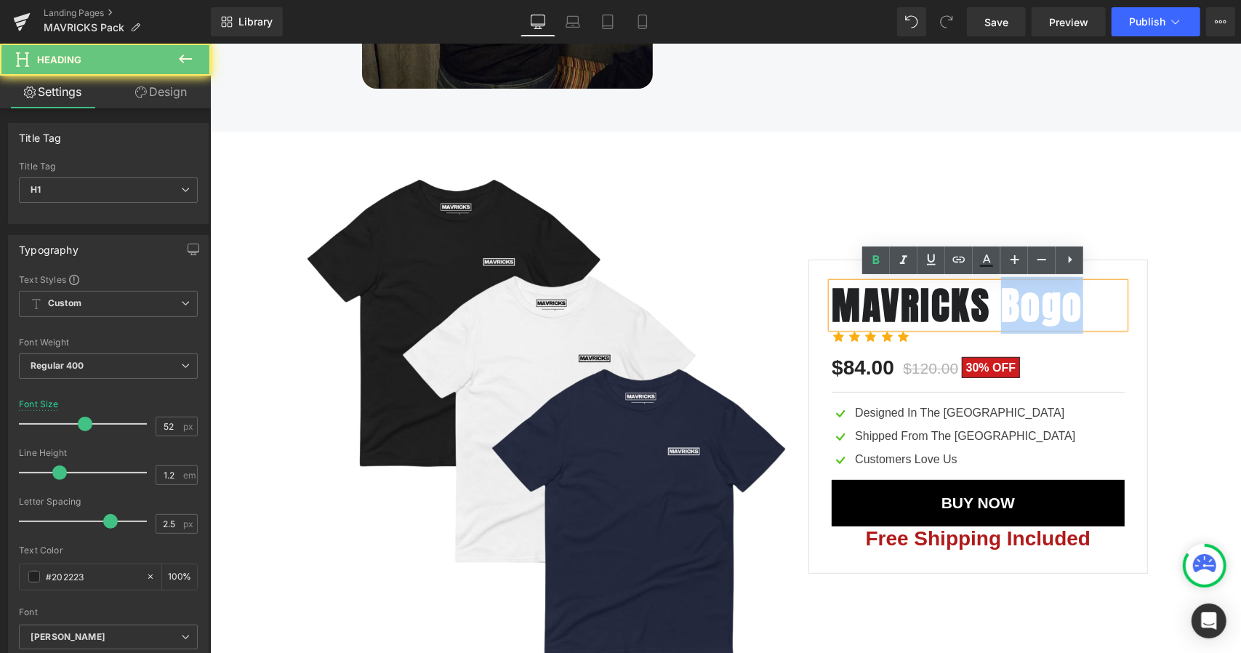
drag, startPoint x: 1083, startPoint y: 296, endPoint x: 998, endPoint y: 308, distance: 86.6
click at [998, 308] on h1 "MAVRICKS Bogo" at bounding box center [977, 304] width 292 height 45
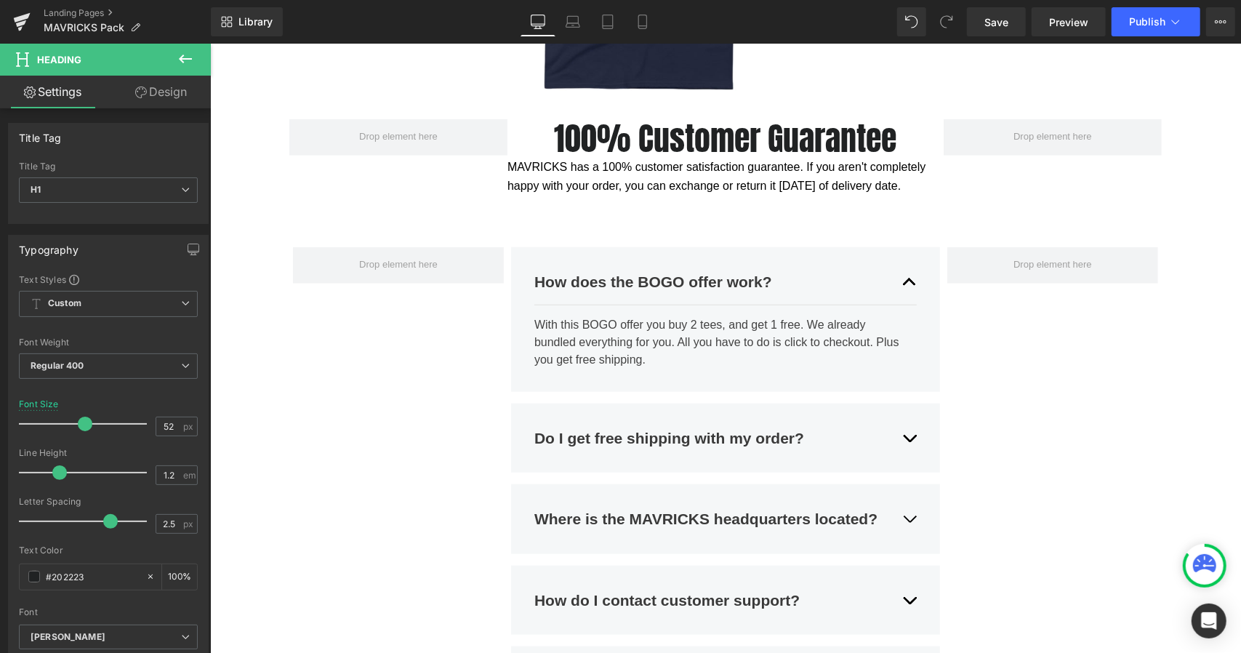
scroll to position [4508, 0]
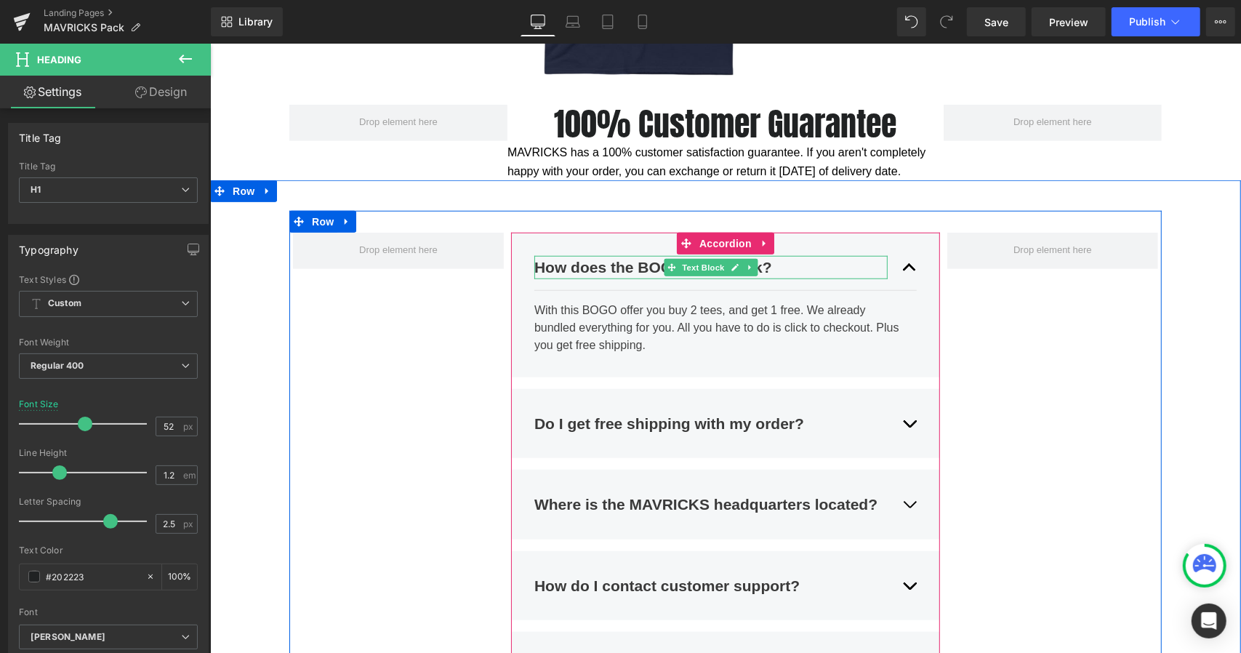
click at [644, 263] on strong "How does the BOGO offer work?" at bounding box center [653, 266] width 238 height 17
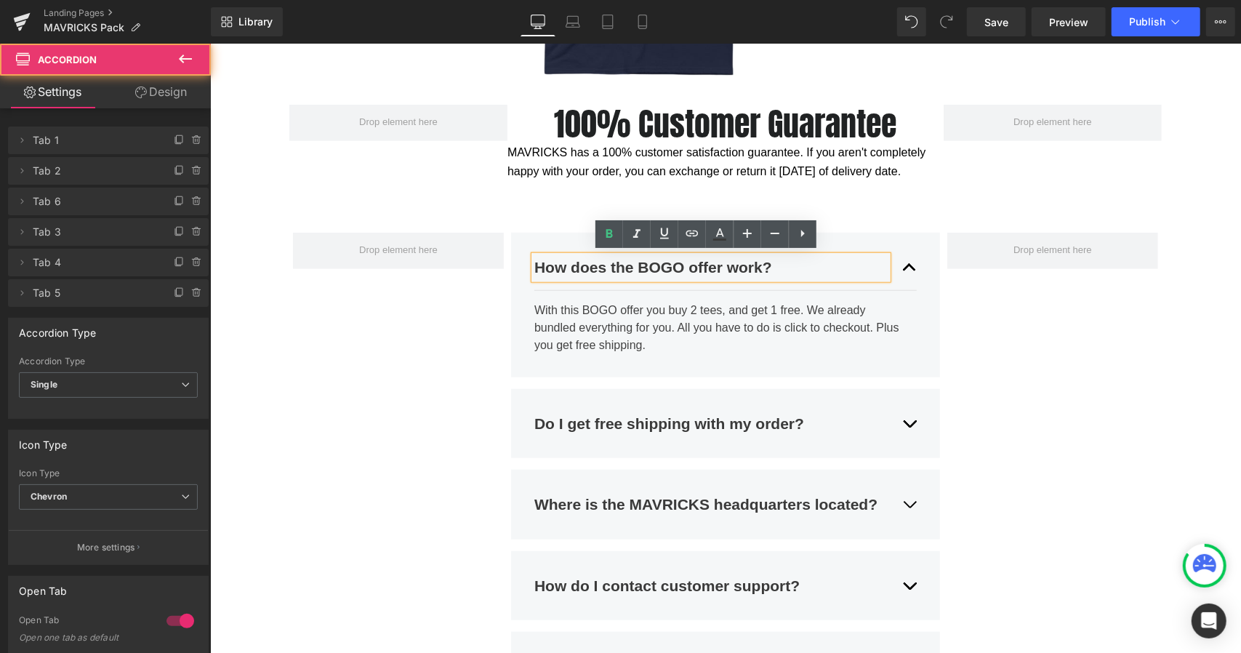
click at [893, 410] on div "Do I get free shipping with my order? Text Block" at bounding box center [725, 423] width 382 height 45
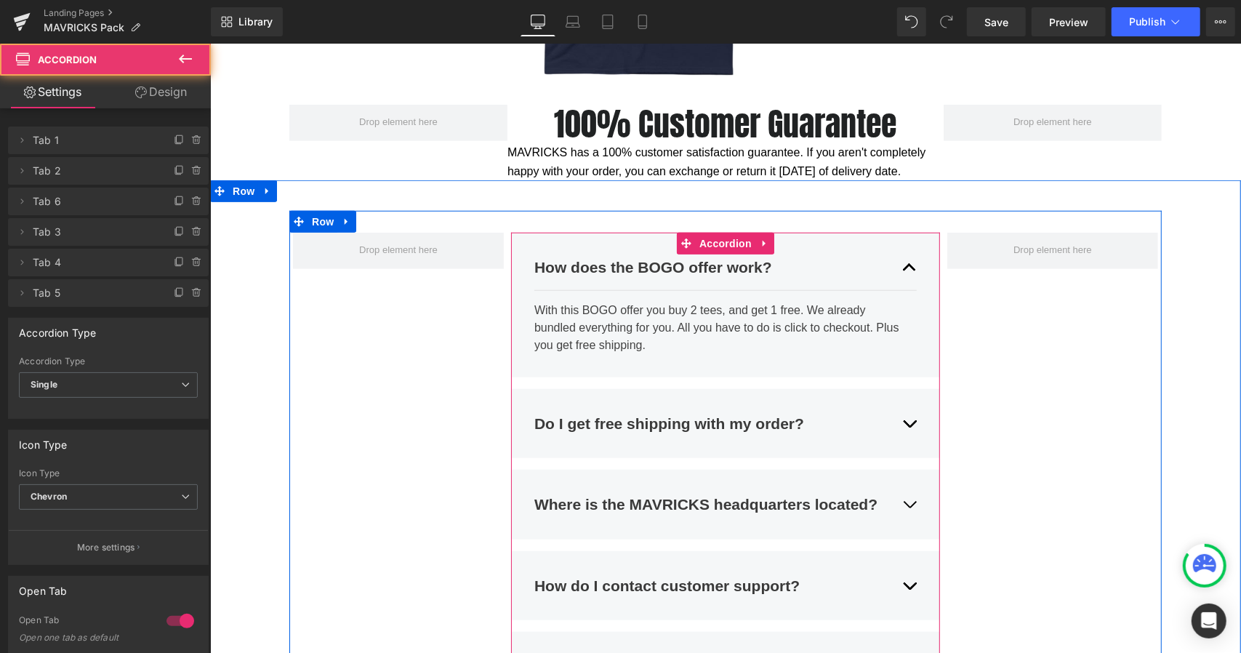
click at [902, 414] on button "button" at bounding box center [909, 423] width 15 height 45
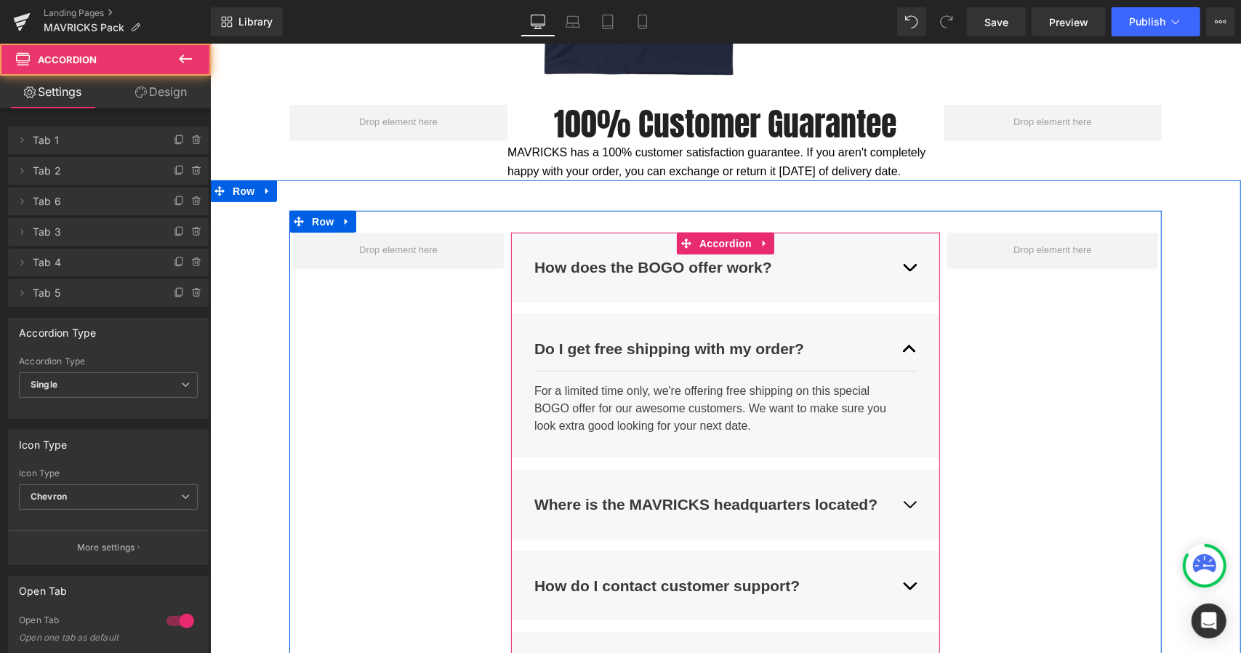
click at [902, 348] on button "button" at bounding box center [909, 348] width 15 height 45
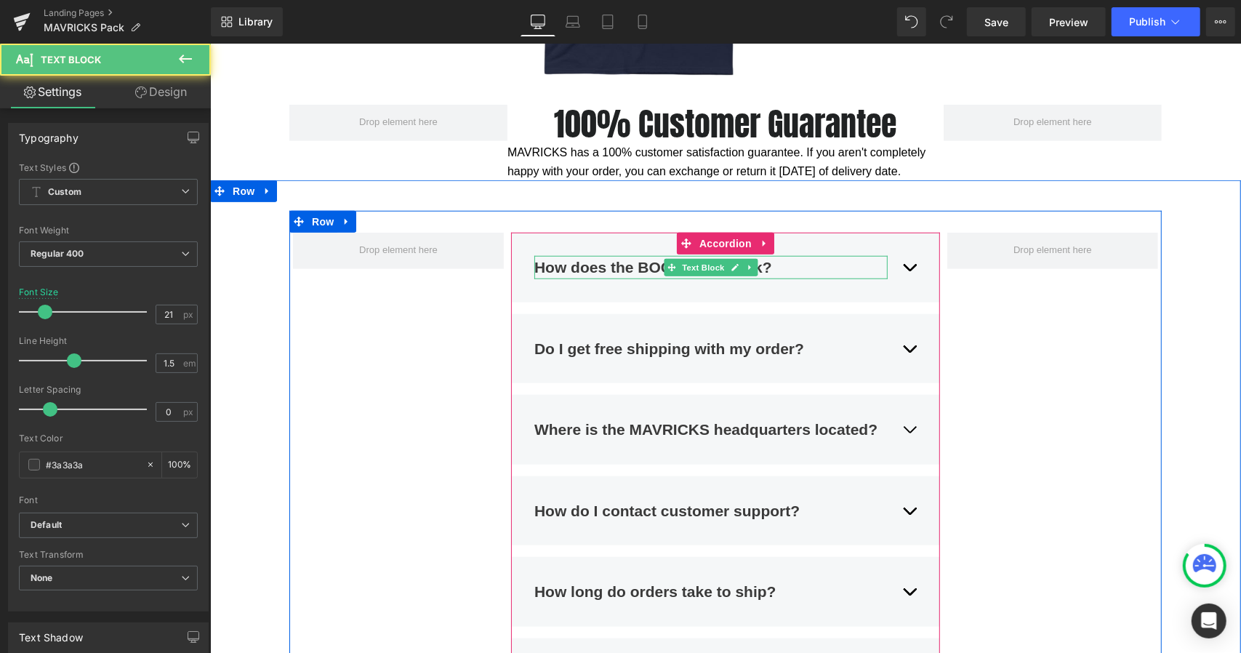
click at [622, 262] on strong "How does the BOGO offer work?" at bounding box center [653, 266] width 238 height 17
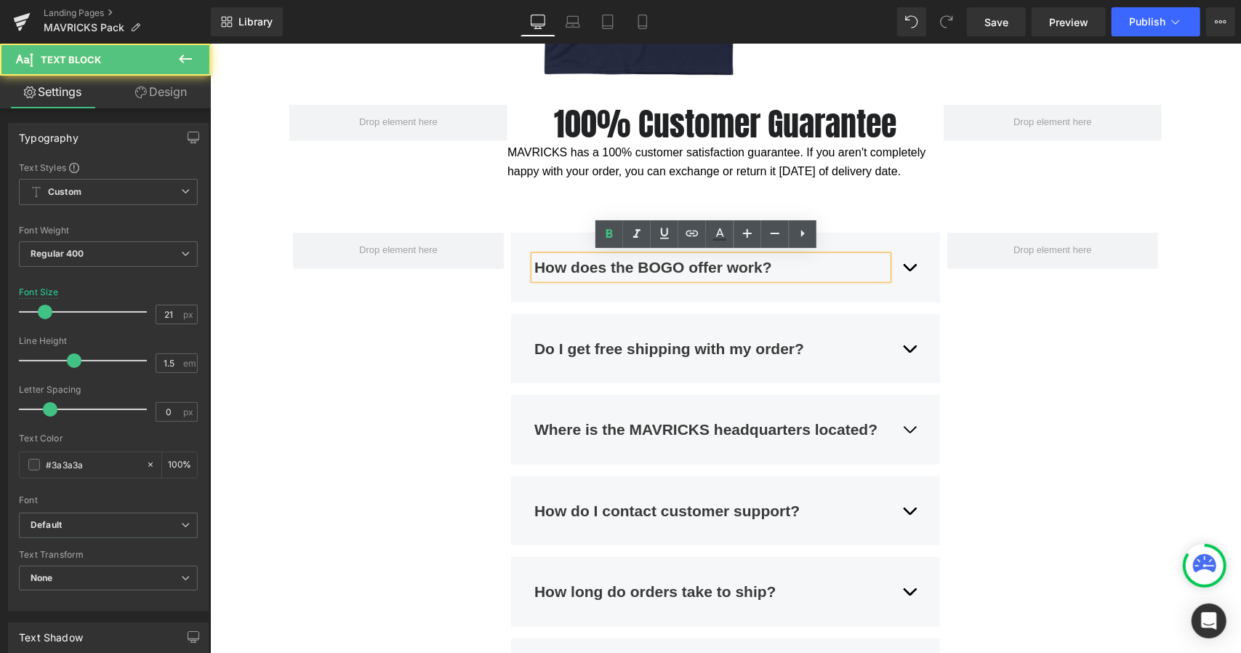
click at [622, 262] on strong "How does the BOGO offer work?" at bounding box center [653, 266] width 238 height 17
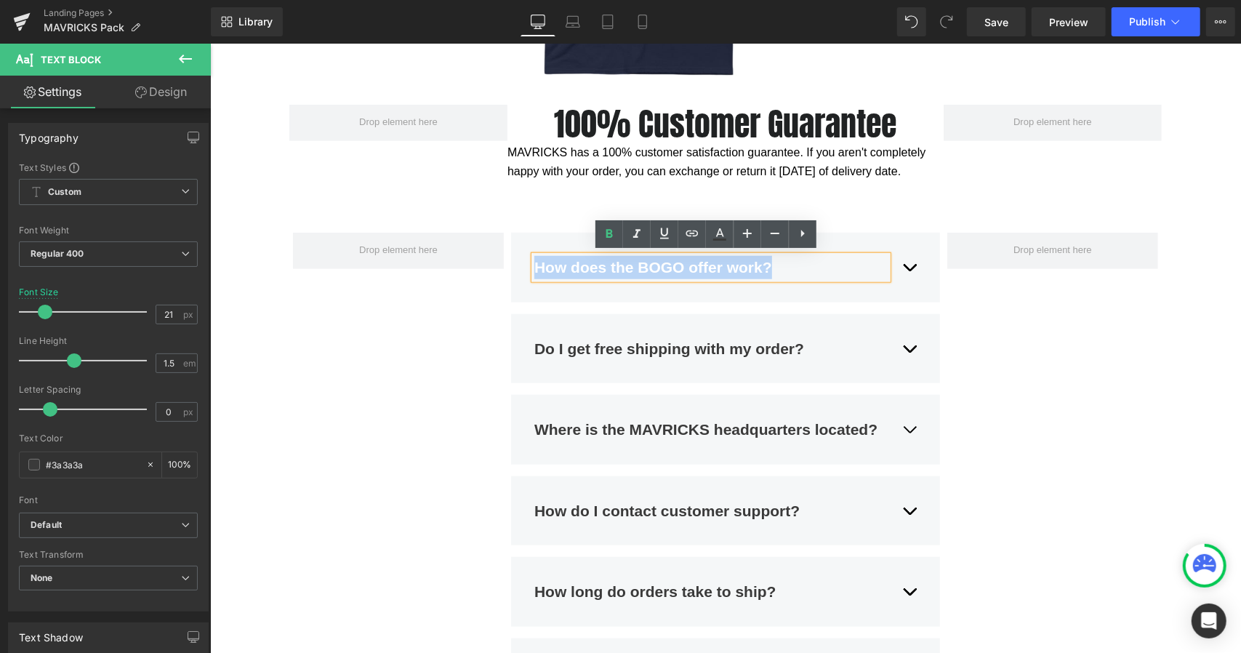
click at [622, 262] on strong "How does the BOGO offer work?" at bounding box center [653, 266] width 238 height 17
click at [534, 262] on strong "How does the BOGO offer work?" at bounding box center [653, 266] width 238 height 17
drag, startPoint x: 530, startPoint y: 262, endPoint x: 617, endPoint y: 260, distance: 86.6
click at [617, 260] on strong "How does the BOGO offer work?" at bounding box center [653, 266] width 238 height 17
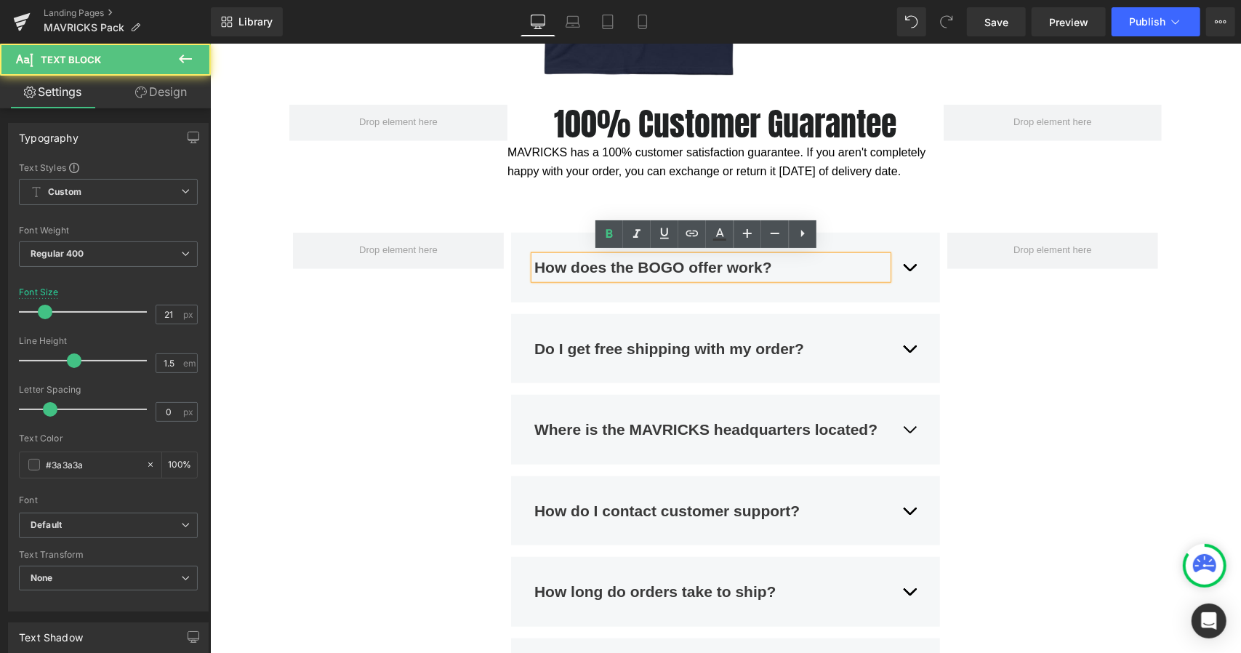
click at [627, 260] on strong "How does the BOGO offer work?" at bounding box center [653, 266] width 238 height 17
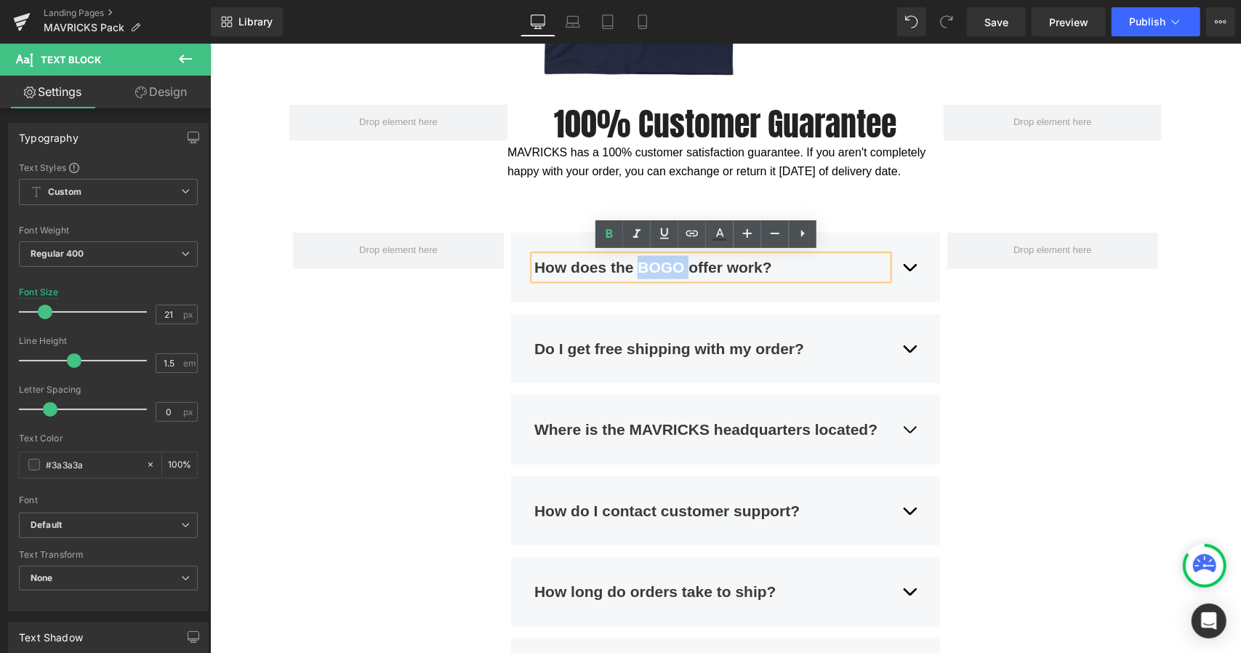
drag, startPoint x: 633, startPoint y: 260, endPoint x: 685, endPoint y: 262, distance: 52.4
click at [685, 262] on strong "How does the BOGO offer work?" at bounding box center [653, 266] width 238 height 17
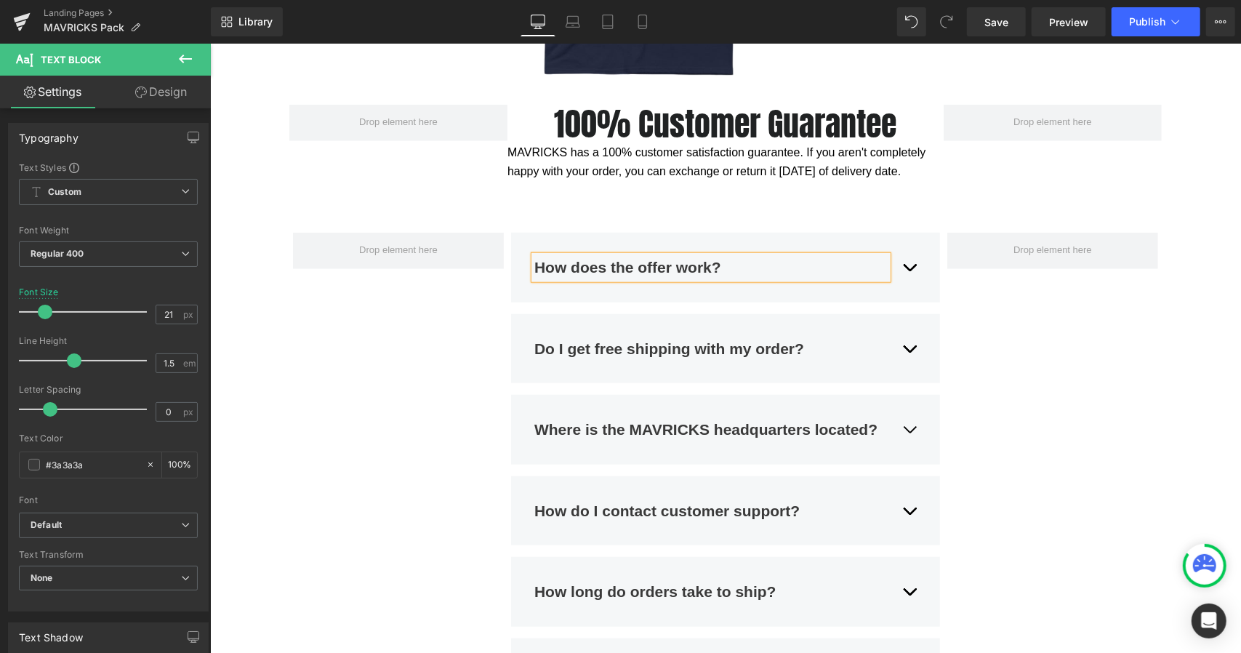
click at [910, 266] on button "button" at bounding box center [909, 266] width 15 height 45
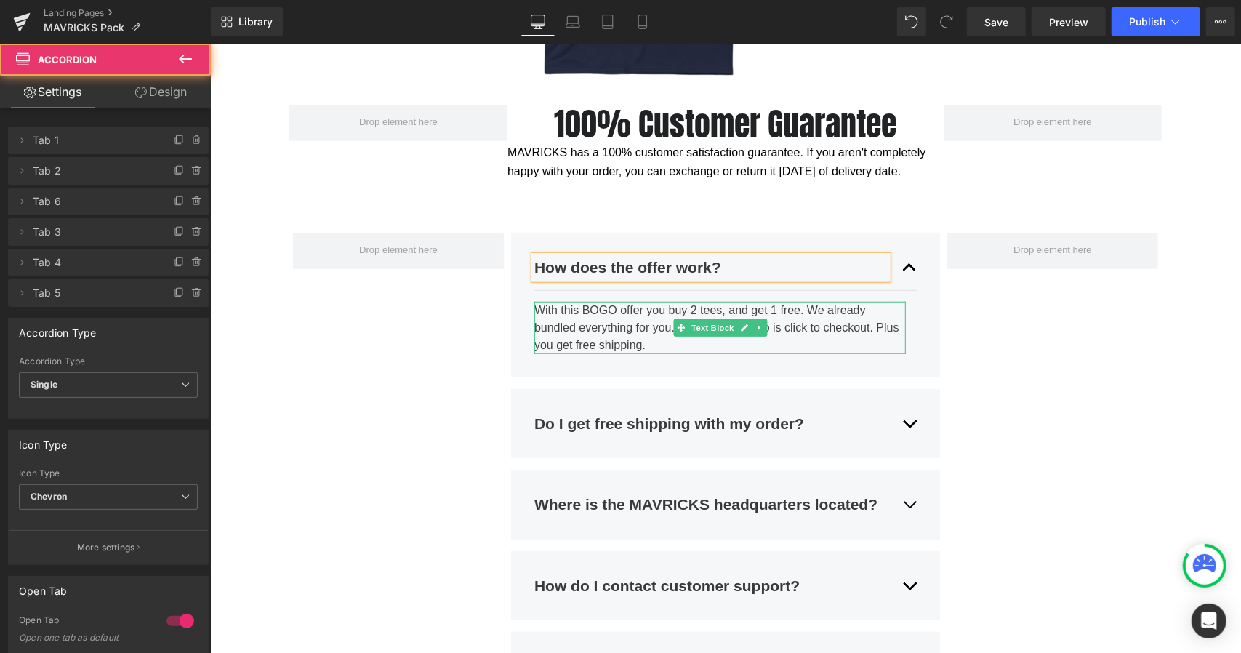
click at [708, 312] on div "With this BOGO offer you buy 2 tees, and get 1 free. We already bundled everyth…" at bounding box center [720, 327] width 372 height 52
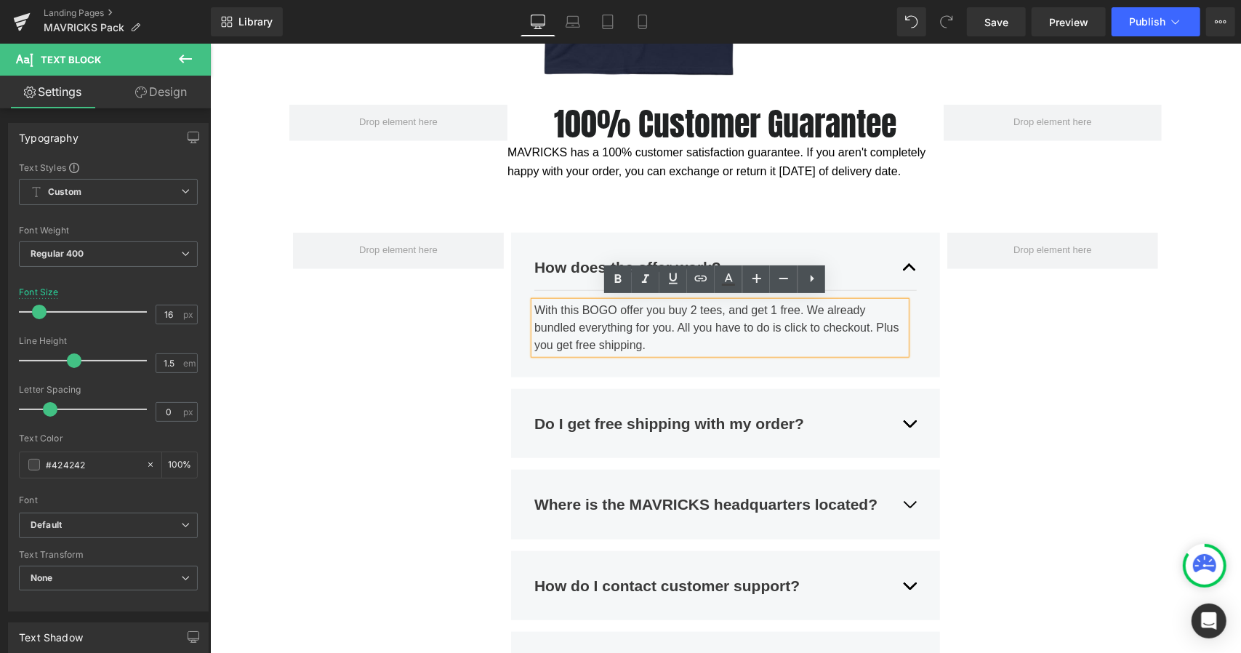
click at [705, 313] on div "With this BOGO offer you buy 2 tees, and get 1 free. We already bundled everyth…" at bounding box center [720, 327] width 372 height 52
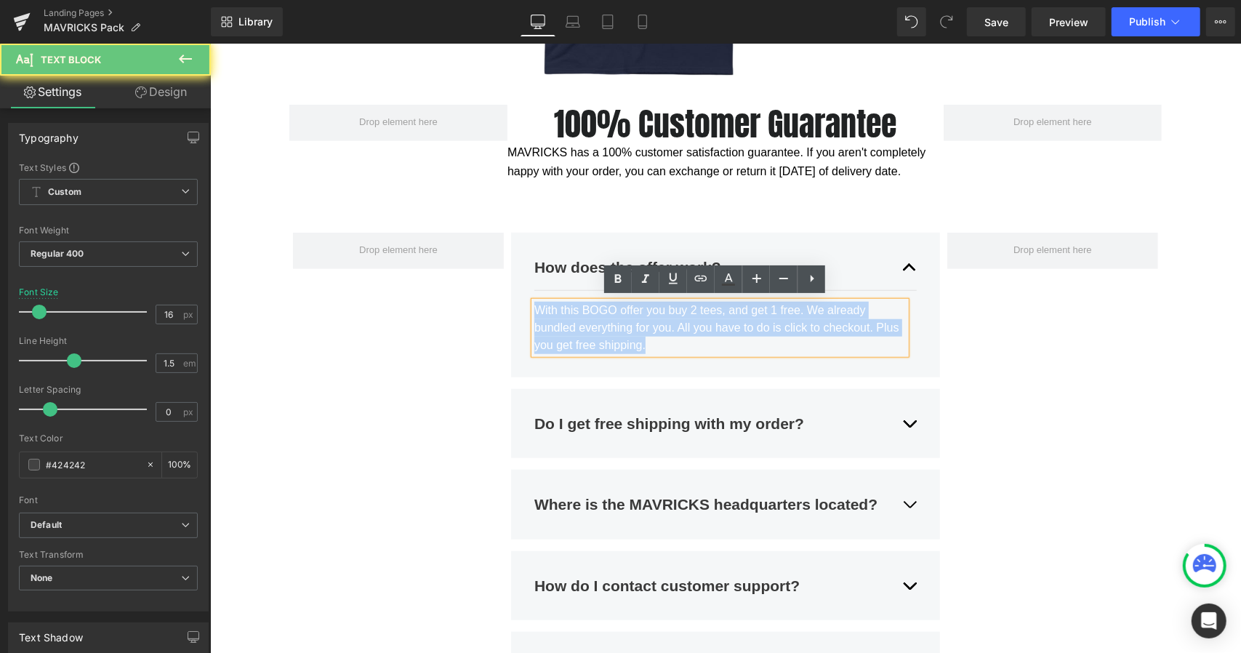
click at [705, 313] on div "With this BOGO offer you buy 2 tees, and get 1 free. We already bundled everyth…" at bounding box center [720, 327] width 372 height 52
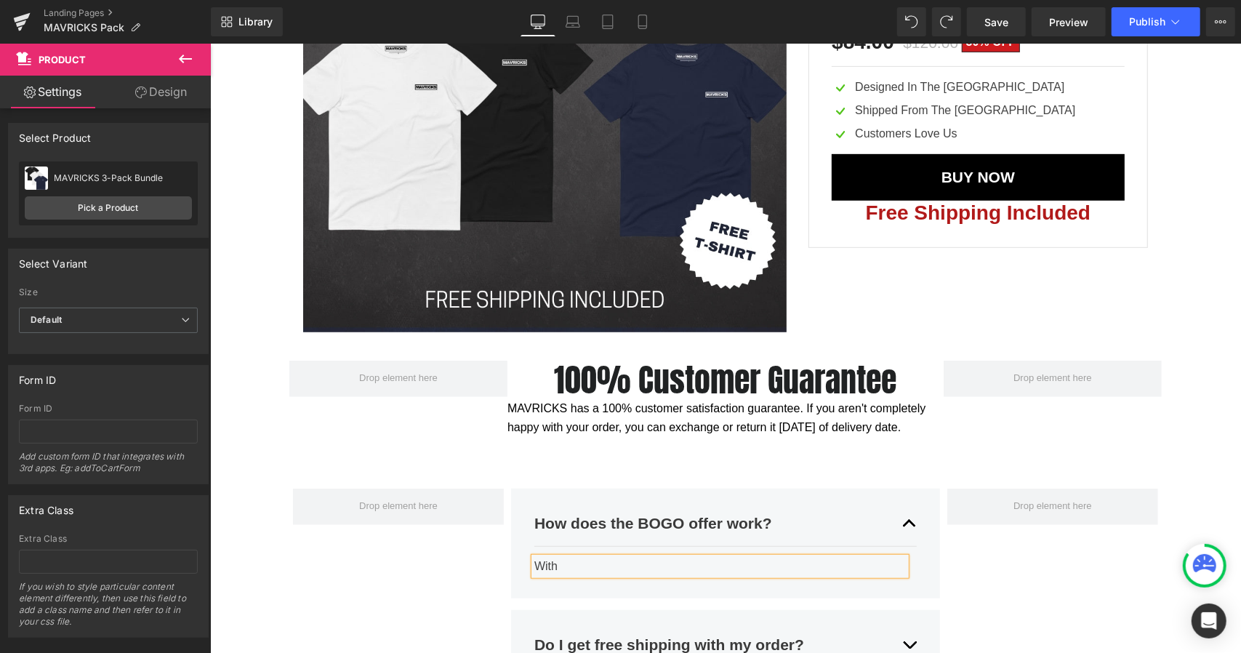
scroll to position [4543, 0]
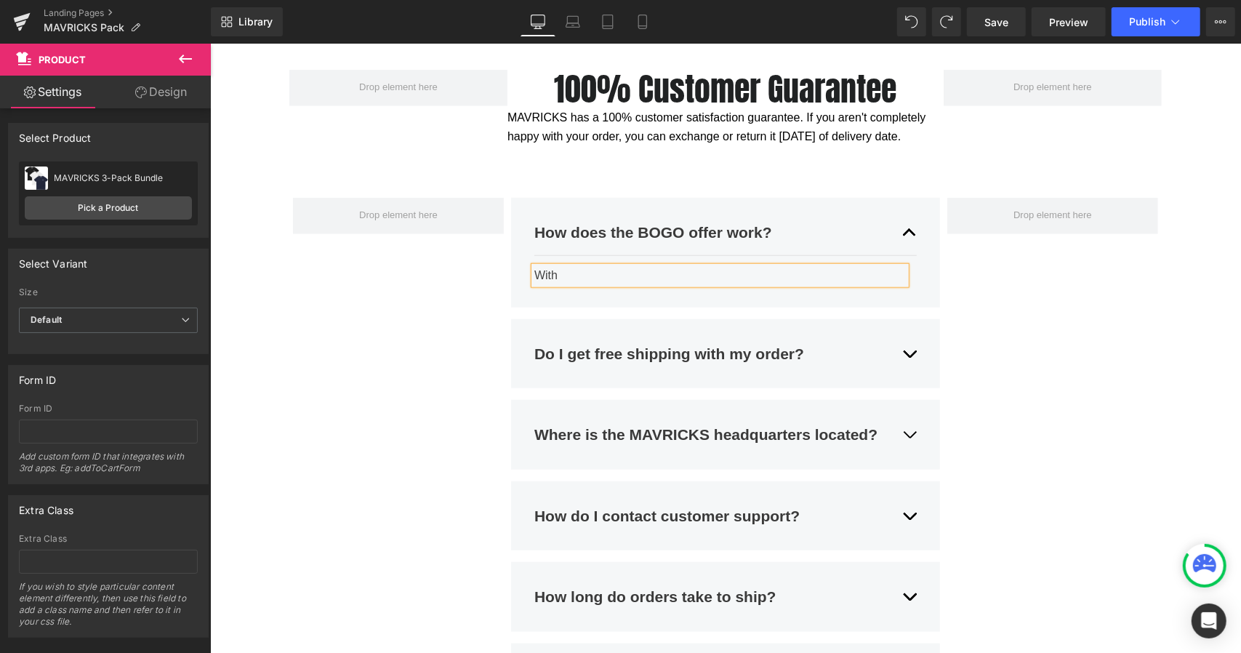
click at [904, 233] on button "button" at bounding box center [909, 231] width 15 height 45
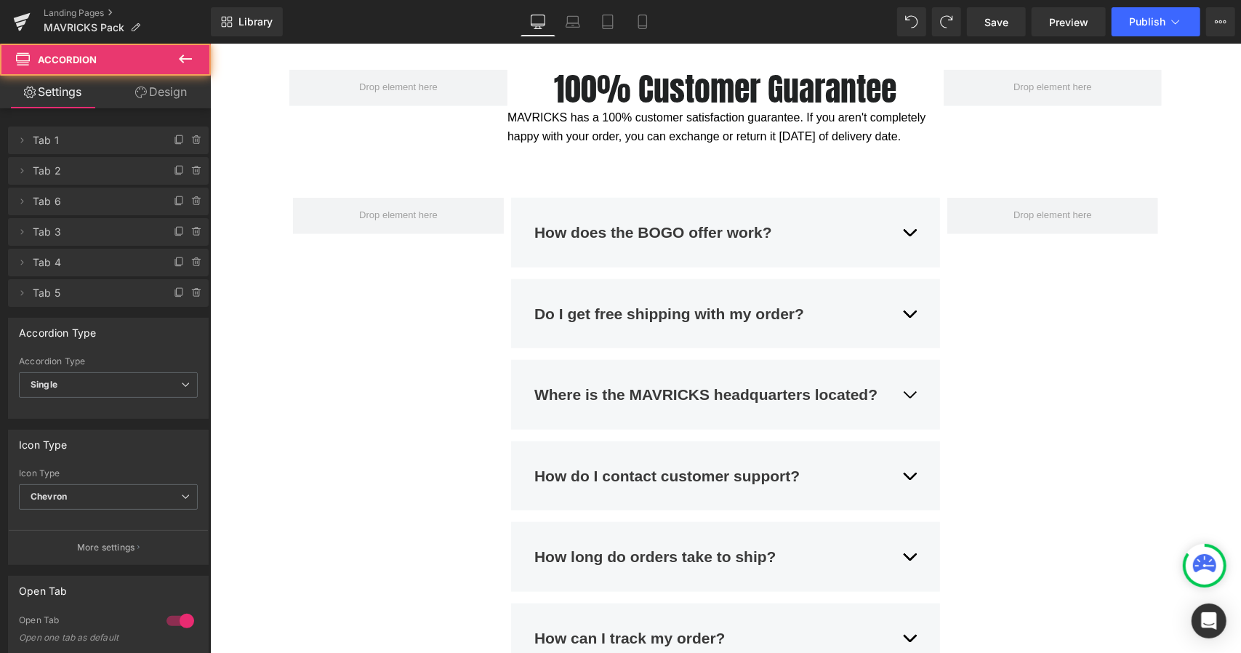
click at [904, 233] on button "button" at bounding box center [909, 231] width 15 height 45
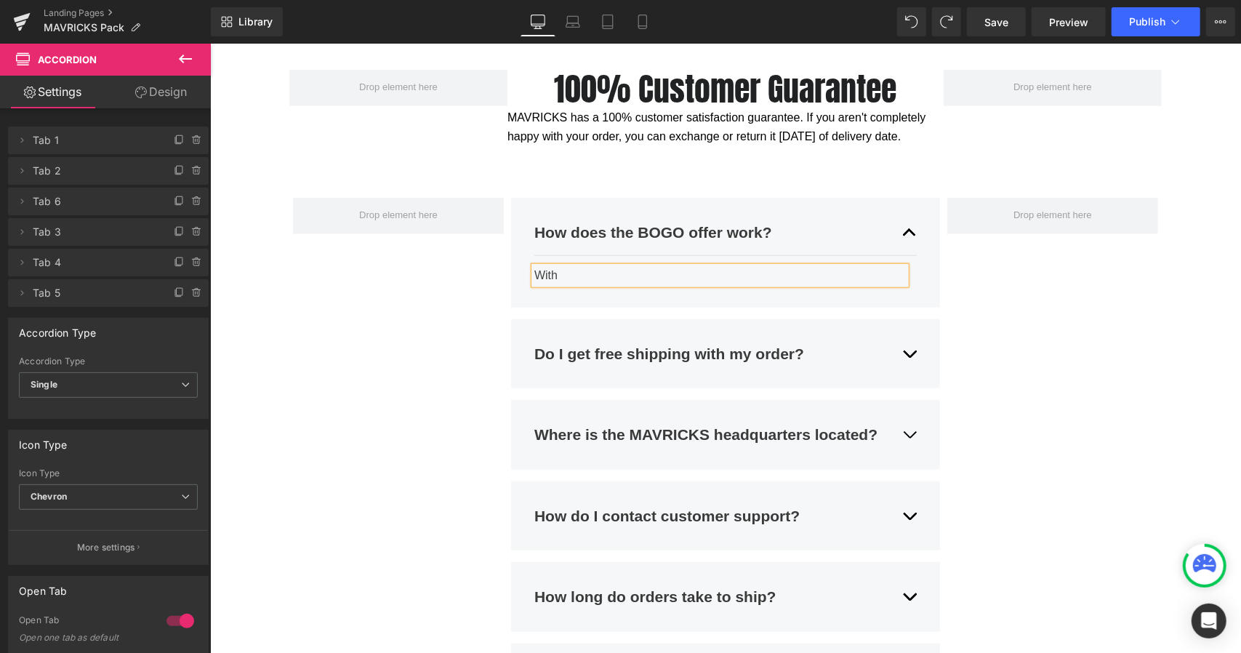
click at [994, 274] on div "How does the BOGO offer work? Text Block With Text Block Do I get free shipping…" at bounding box center [725, 453] width 873 height 556
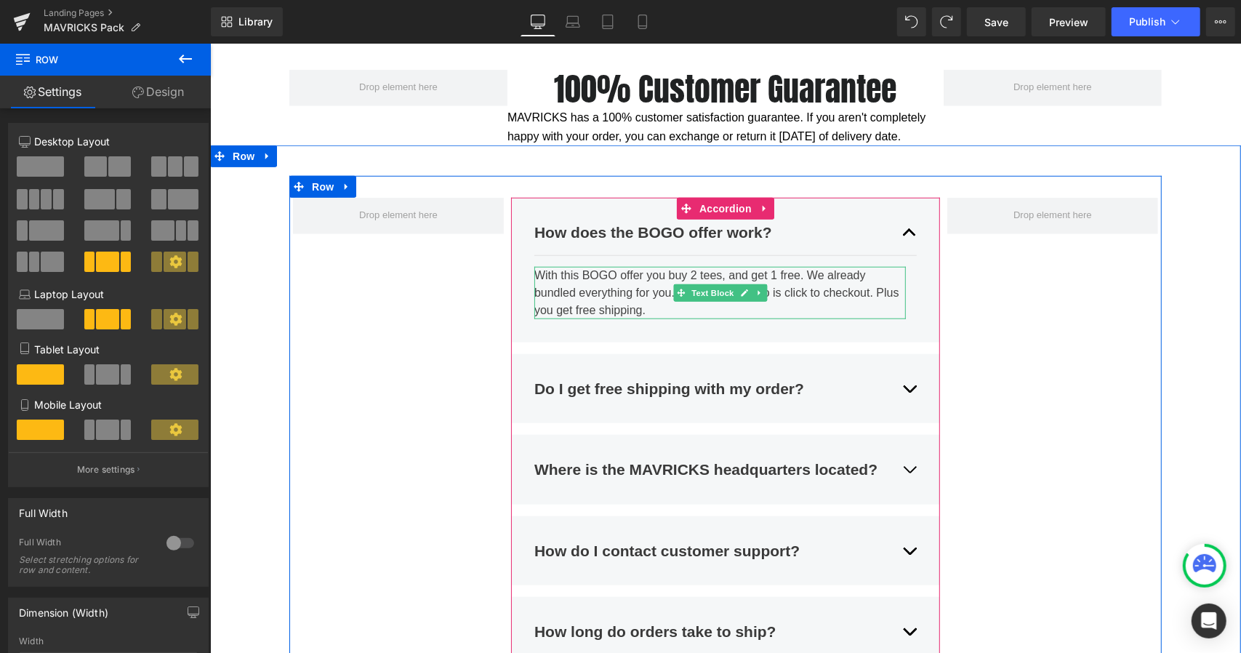
click at [638, 293] on div "With this BOGO offer you buy 2 tees, and get 1 free. We already bundled everyth…" at bounding box center [720, 292] width 372 height 52
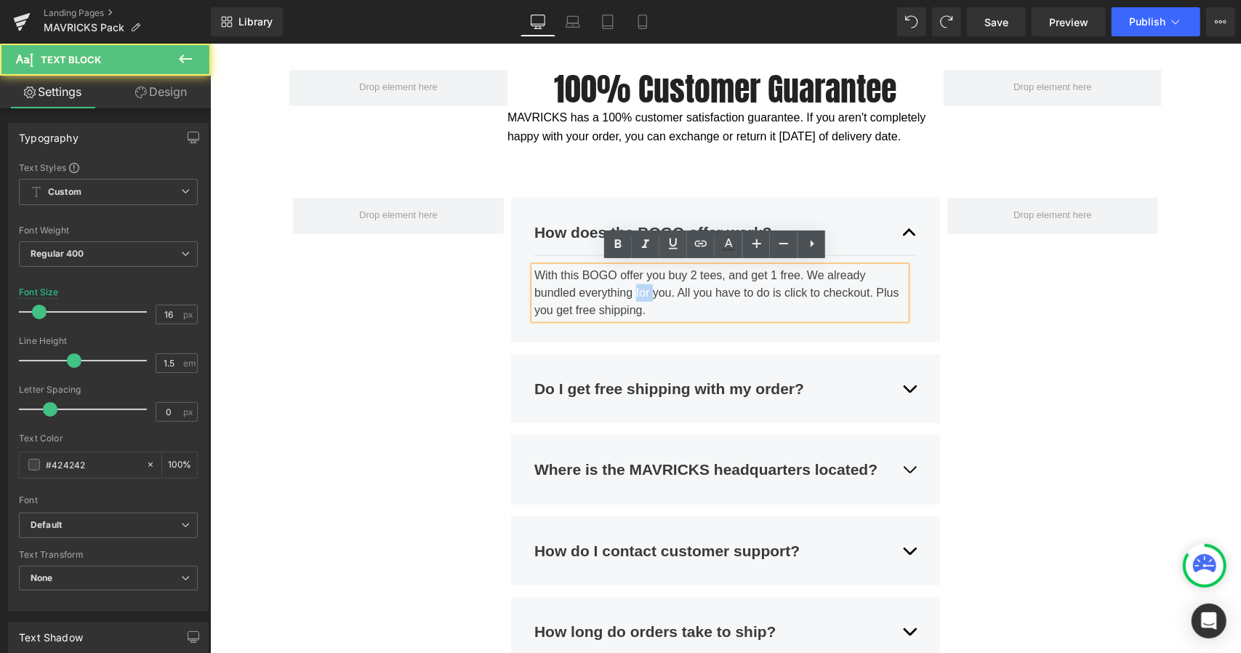
click at [638, 293] on div "With this BOGO offer you buy 2 tees, and get 1 free. We already bundled everyth…" at bounding box center [720, 292] width 372 height 52
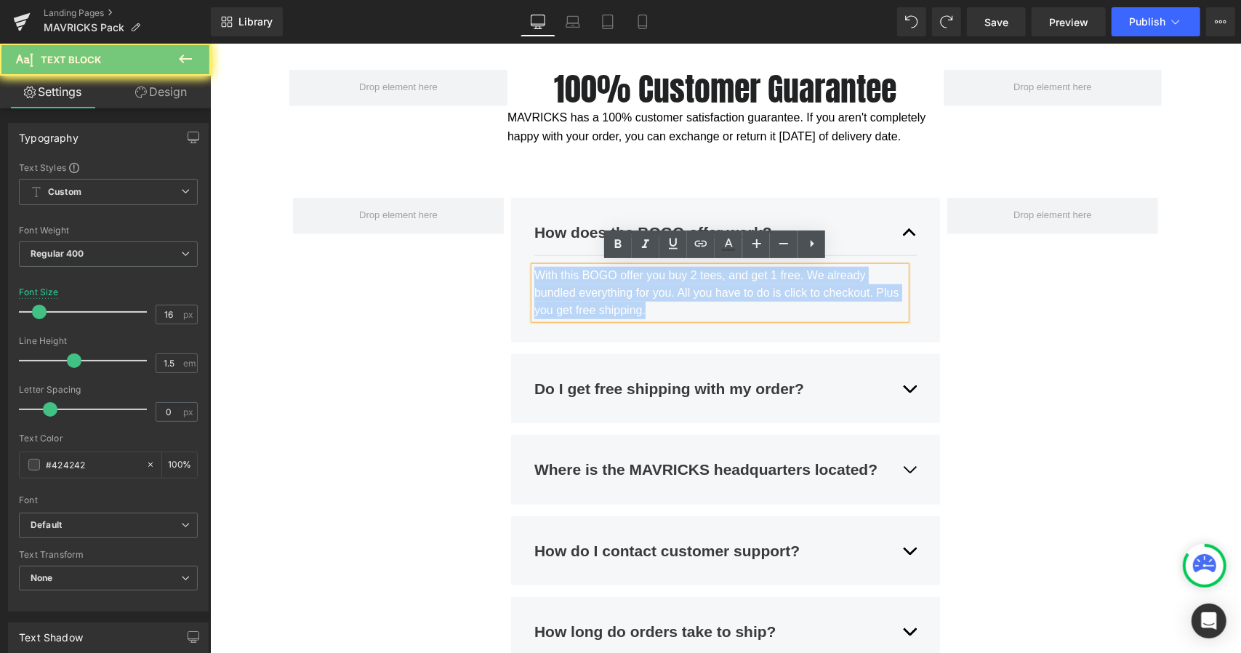
click at [638, 293] on div "With this BOGO offer you buy 2 tees, and get 1 free. We already bundled everyth…" at bounding box center [720, 292] width 372 height 52
click at [649, 292] on div "With this BOGO offer you buy 2 tees, and get 1 free. We already bundled everyth…" at bounding box center [720, 292] width 372 height 52
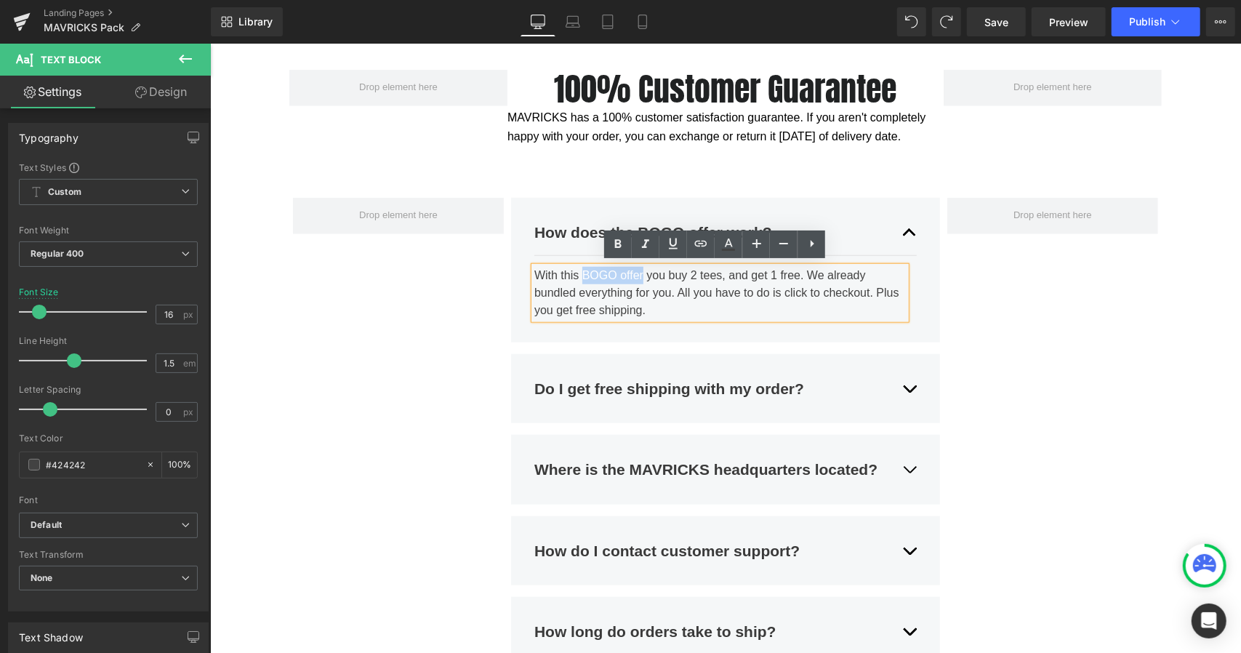
drag, startPoint x: 574, startPoint y: 270, endPoint x: 638, endPoint y: 270, distance: 63.3
click at [638, 270] on div "With this BOGO offer you buy 2 tees, and get 1 free. We already bundled everyth…" at bounding box center [720, 292] width 372 height 52
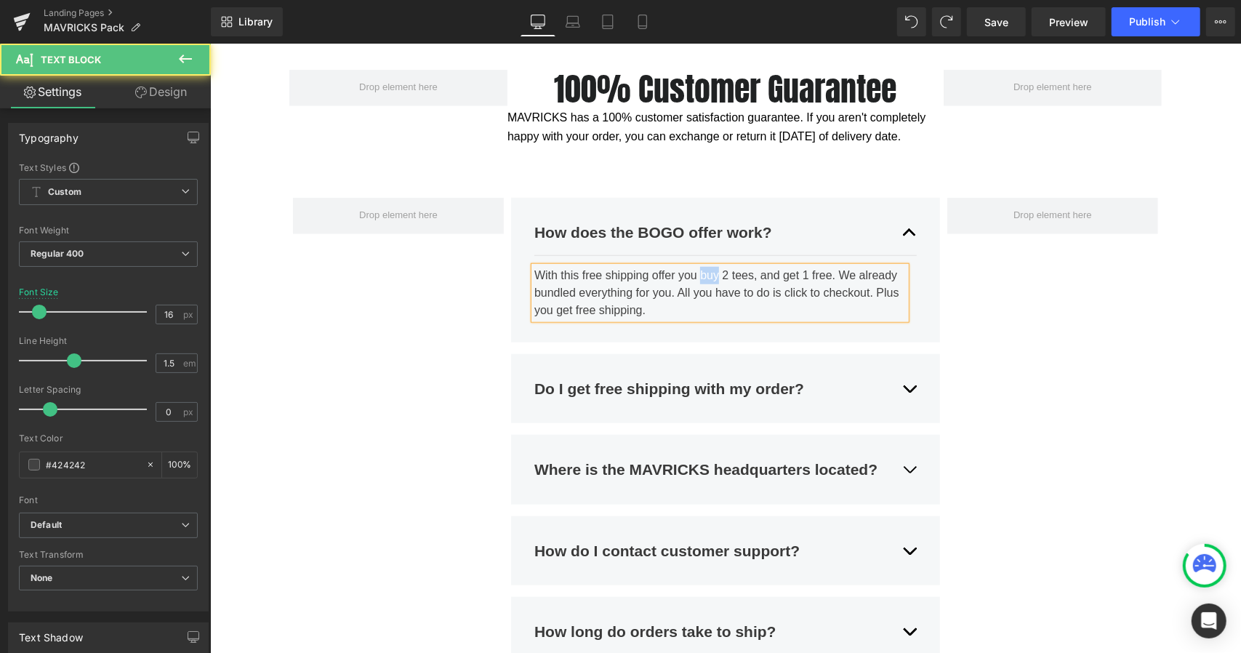
drag, startPoint x: 694, startPoint y: 268, endPoint x: 713, endPoint y: 268, distance: 18.9
click at [713, 268] on div "With this free shipping offer you buy 2 tees, and get 1 free. We already bundle…" at bounding box center [720, 292] width 372 height 52
click at [720, 269] on div "With this free shipping offer you get 2 tees, and get 1 free. We already bundle…" at bounding box center [720, 292] width 372 height 52
click at [779, 272] on div "With this free shipping offer you get 3 tees, and get 1 free. We already bundle…" at bounding box center [720, 292] width 372 height 52
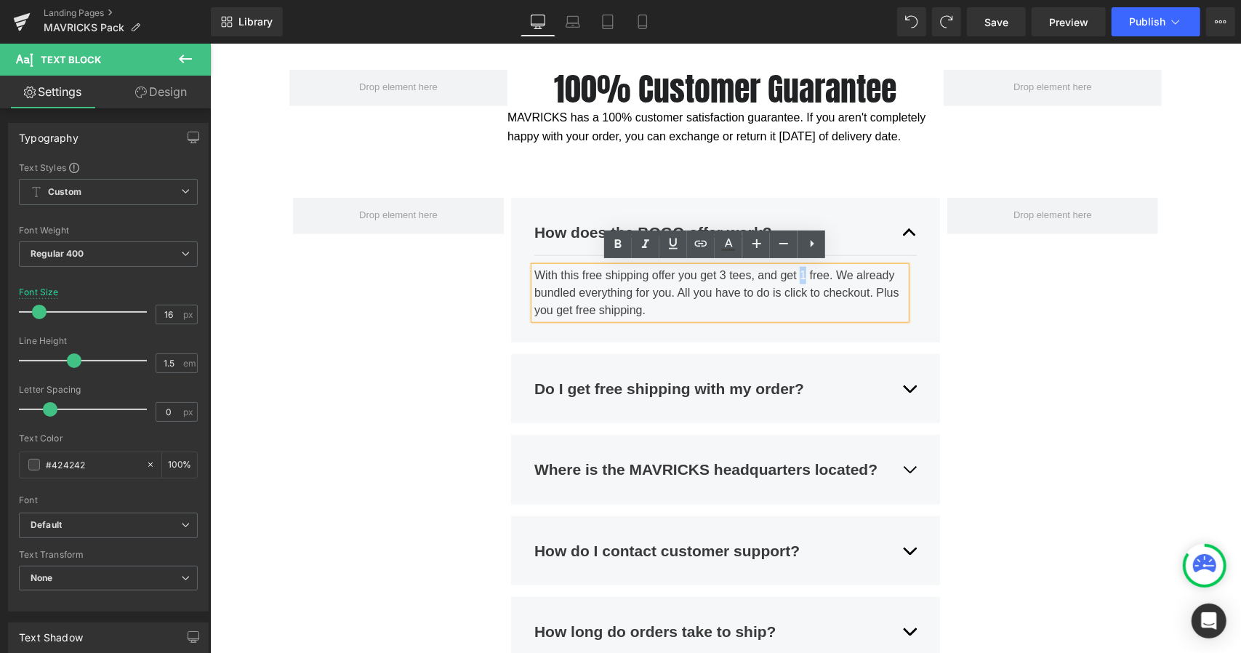
drag, startPoint x: 793, startPoint y: 272, endPoint x: 800, endPoint y: 270, distance: 7.4
click at [800, 270] on div "With this free shipping offer you get 3 tees, and get 1 free. We already bundle…" at bounding box center [720, 292] width 372 height 52
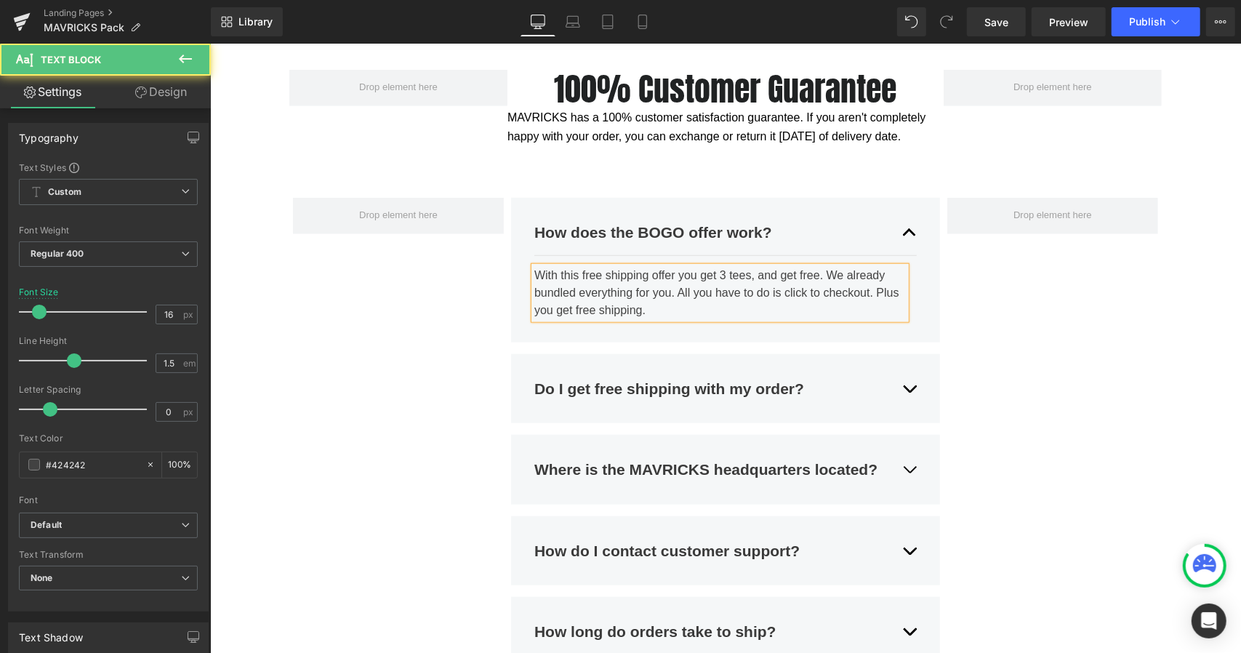
click at [811, 270] on div "With this free shipping offer you get 3 tees, and get free. We already bundled …" at bounding box center [720, 292] width 372 height 52
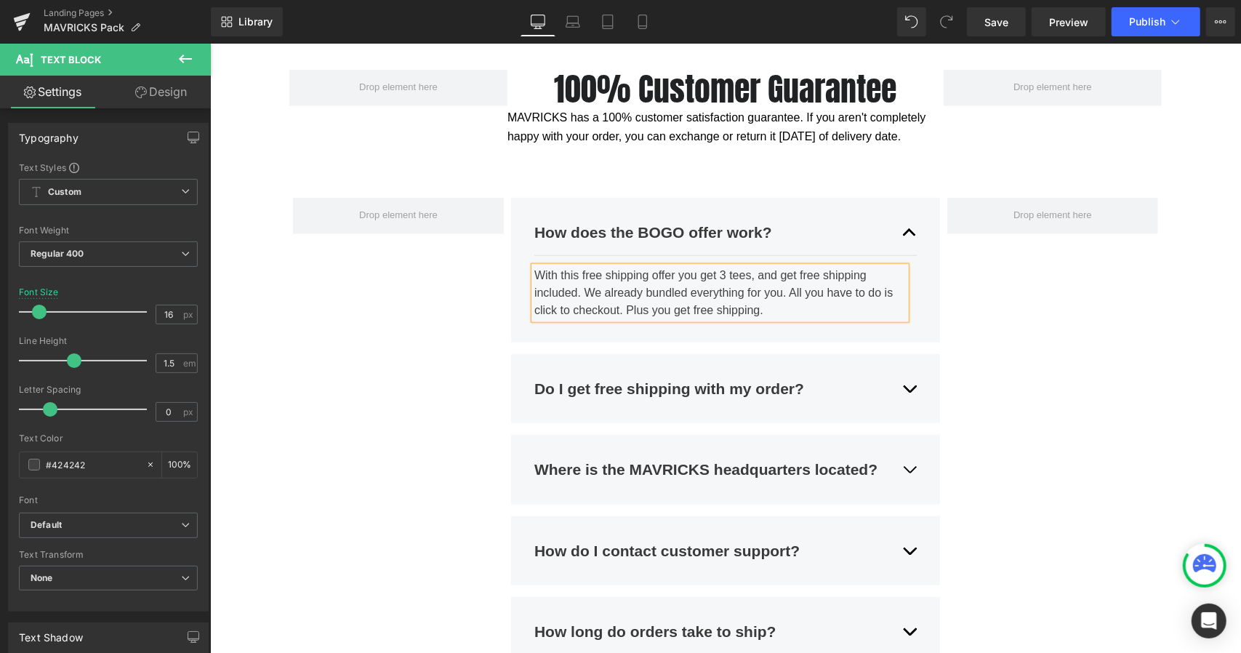
click at [771, 302] on div "With this free shipping offer you get 3 tees, and get free shipping included. W…" at bounding box center [720, 292] width 372 height 52
click at [909, 236] on span "button" at bounding box center [909, 236] width 0 height 0
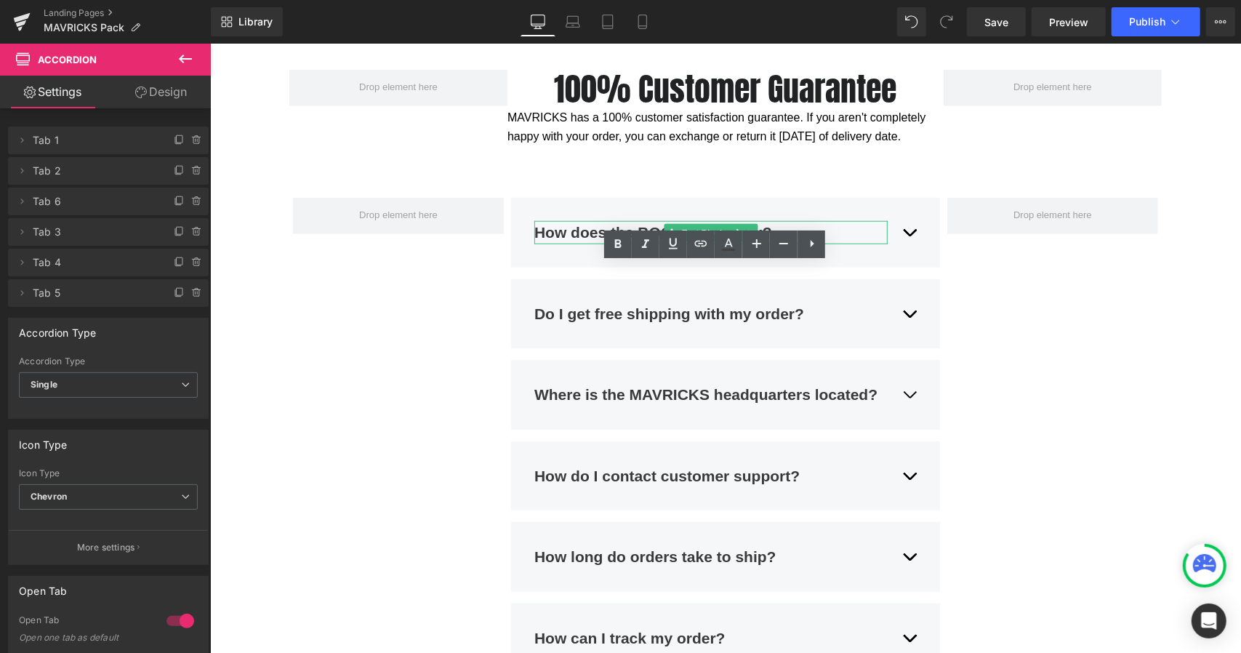
click at [634, 223] on strong "How does the BOGO offer work?" at bounding box center [653, 231] width 238 height 17
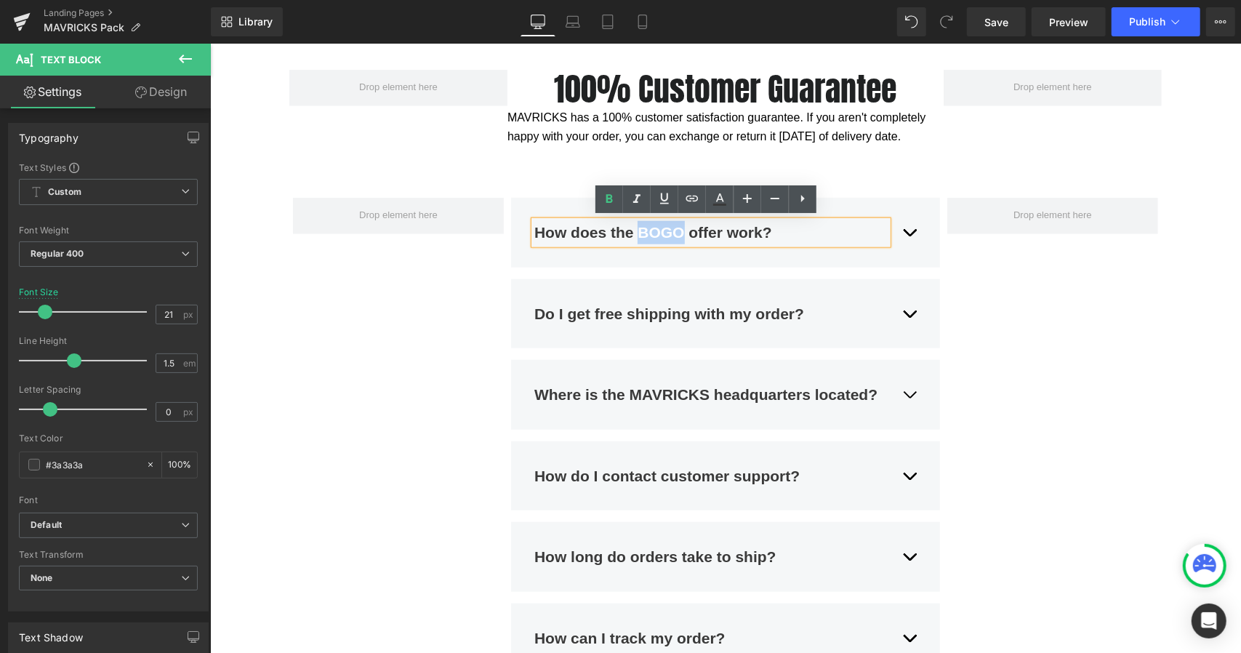
drag, startPoint x: 634, startPoint y: 225, endPoint x: 678, endPoint y: 224, distance: 43.7
click at [678, 224] on strong "How does the BOGO offer work?" at bounding box center [653, 231] width 238 height 17
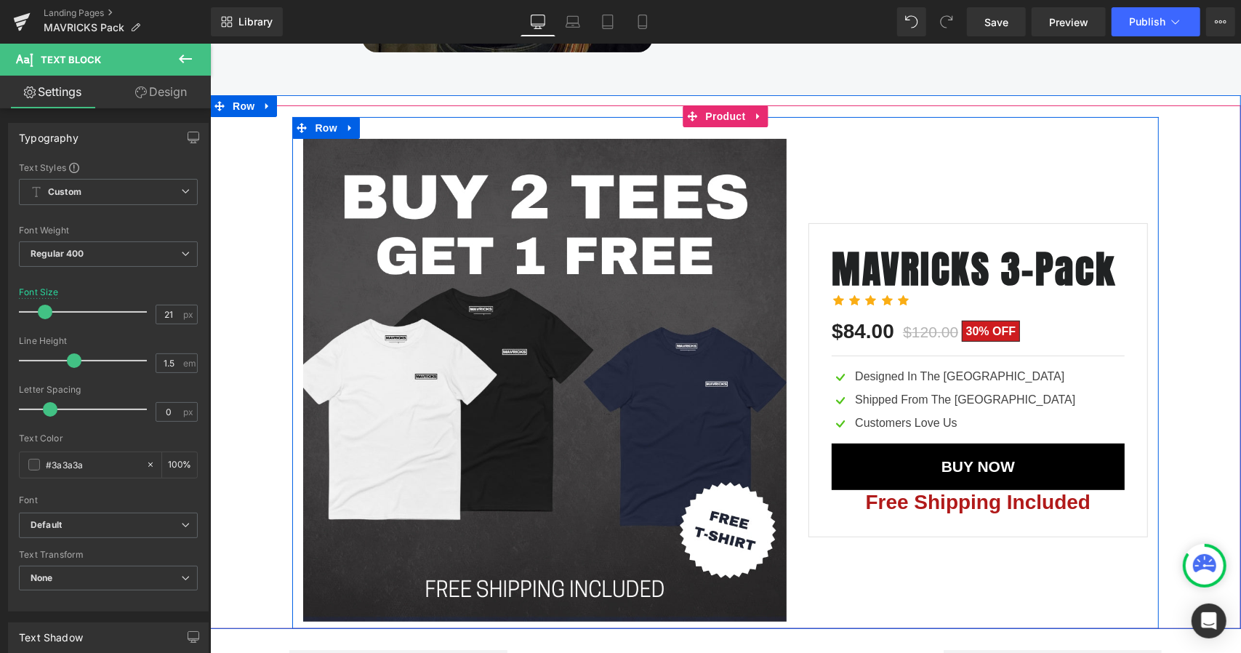
scroll to position [3961, 0]
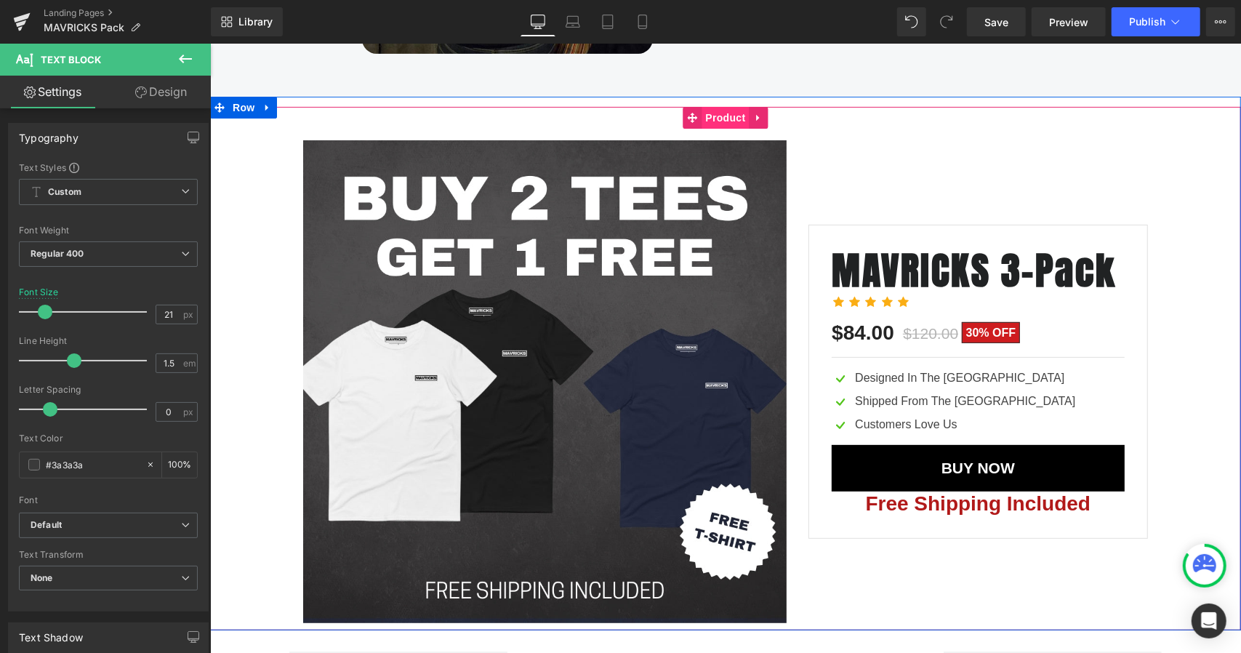
click at [718, 109] on span "Product" at bounding box center [725, 117] width 47 height 22
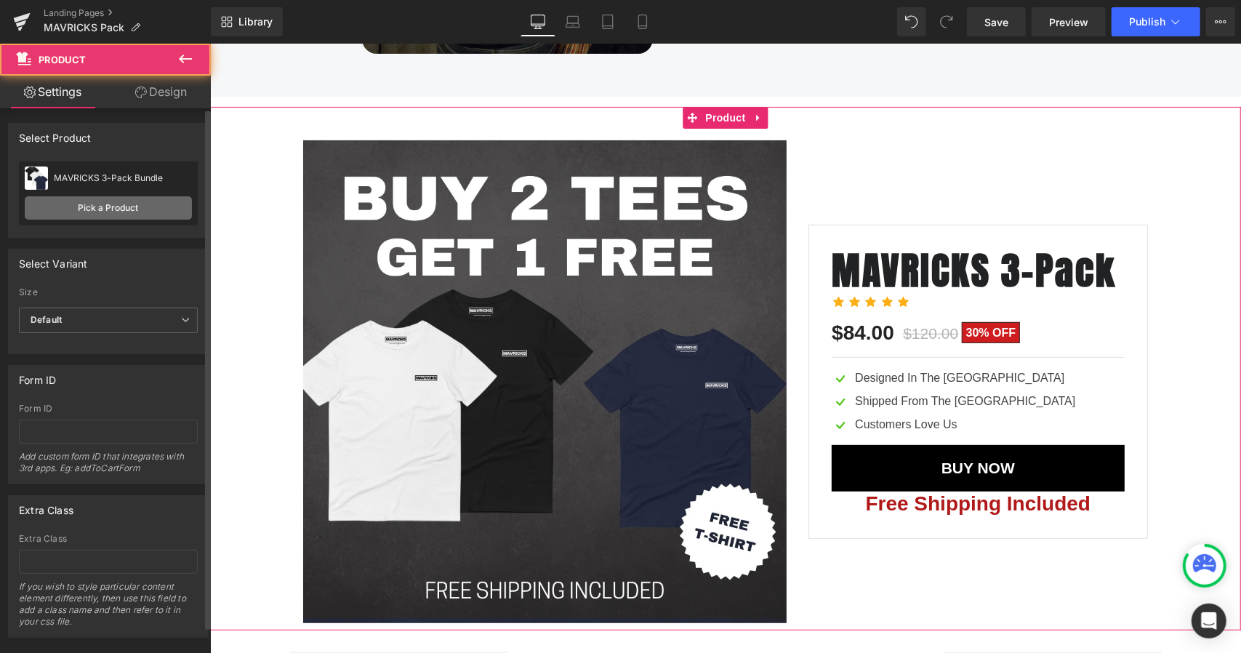
click at [96, 206] on link "Pick a Product" at bounding box center [108, 207] width 167 height 23
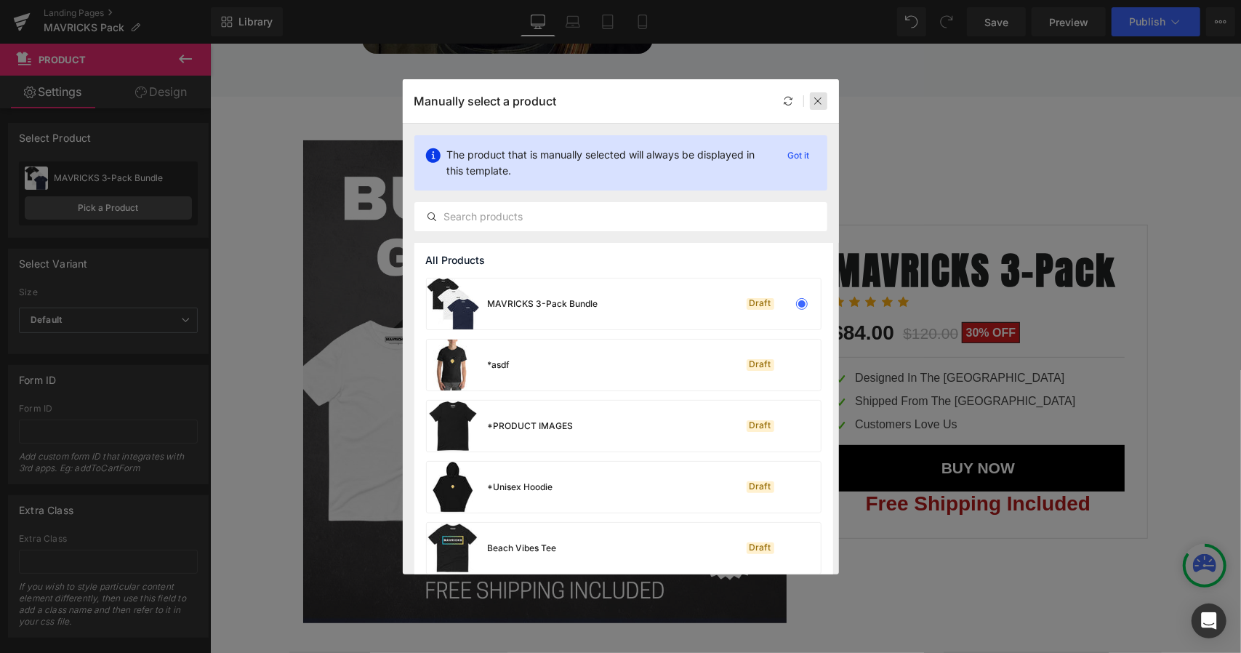
click at [818, 94] on div at bounding box center [818, 100] width 17 height 17
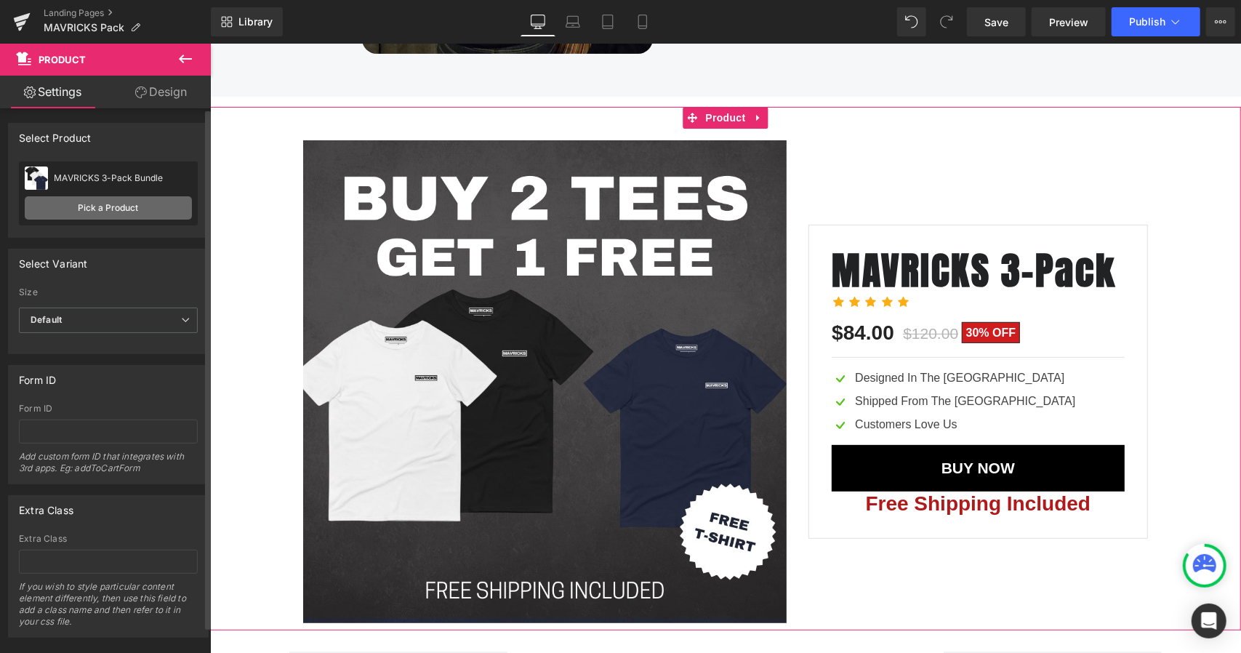
click at [124, 210] on link "Pick a Product" at bounding box center [108, 207] width 167 height 23
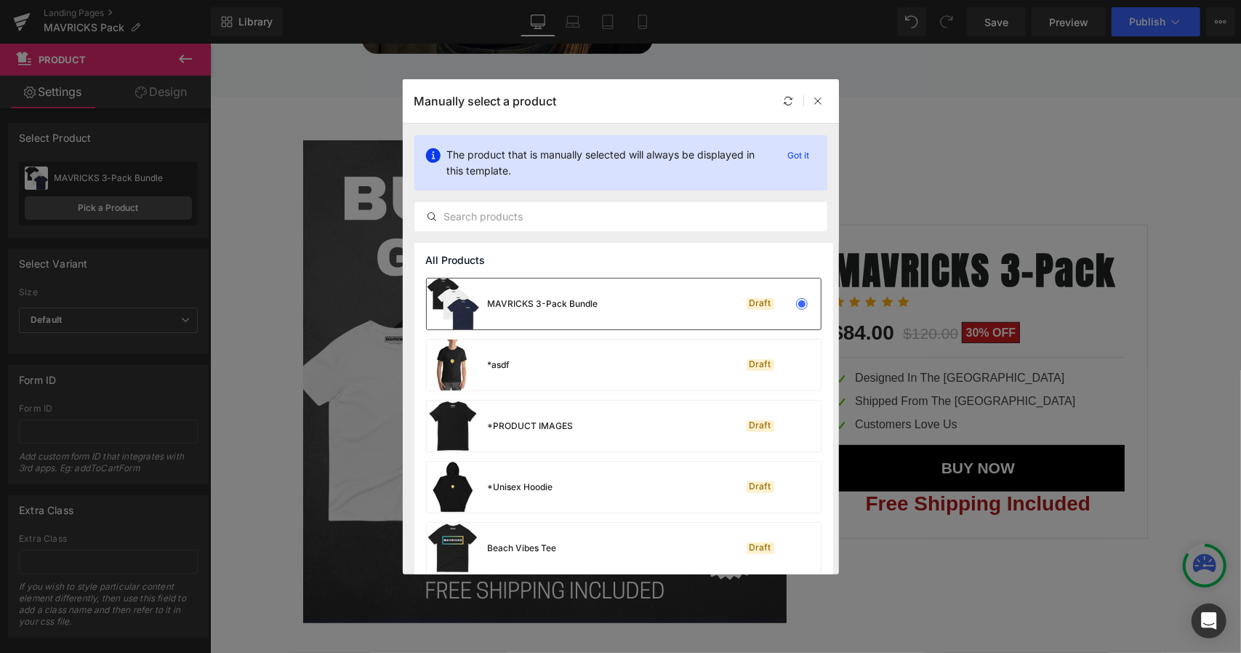
click at [558, 296] on div "MAVRICKS 3-Pack Bundle" at bounding box center [513, 303] width 172 height 51
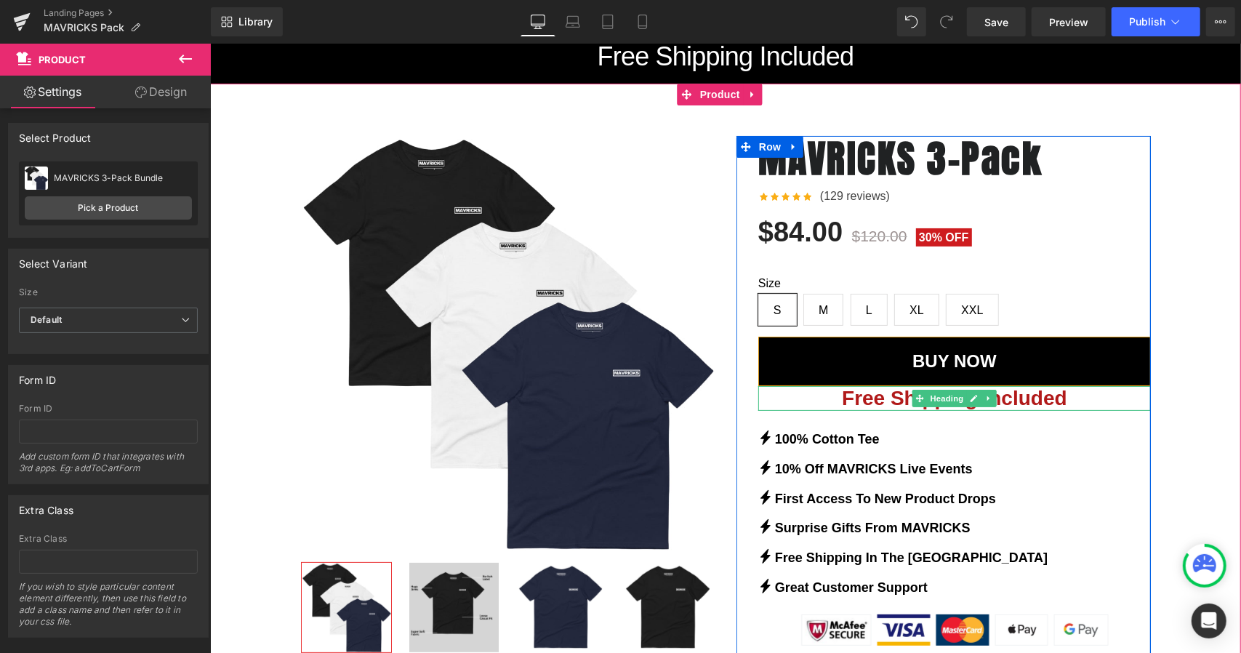
scroll to position [108, 0]
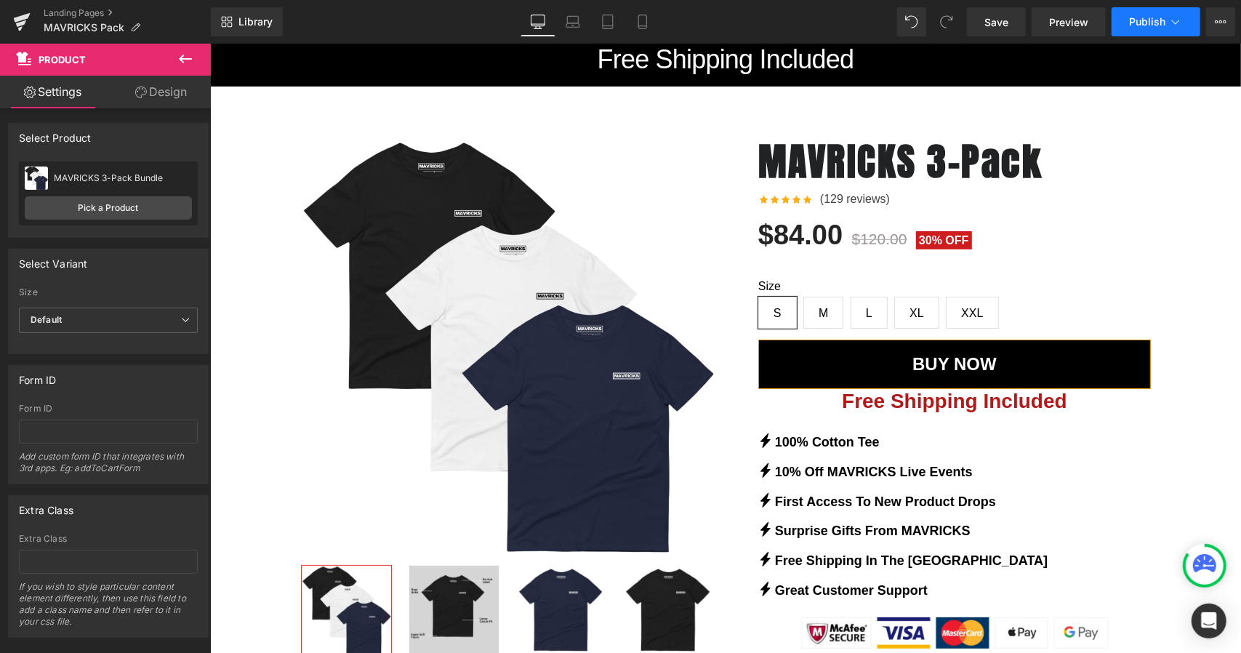
click at [1128, 28] on button "Publish" at bounding box center [1156, 21] width 89 height 29
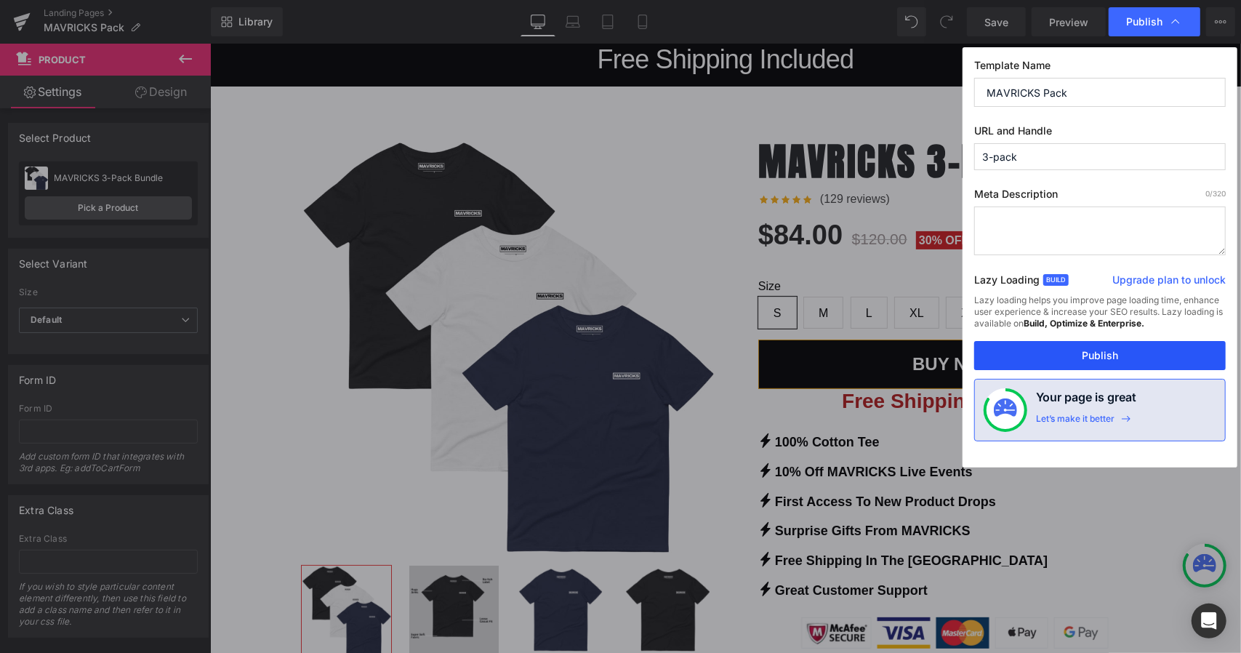
click at [1083, 357] on button "Publish" at bounding box center [1100, 355] width 252 height 29
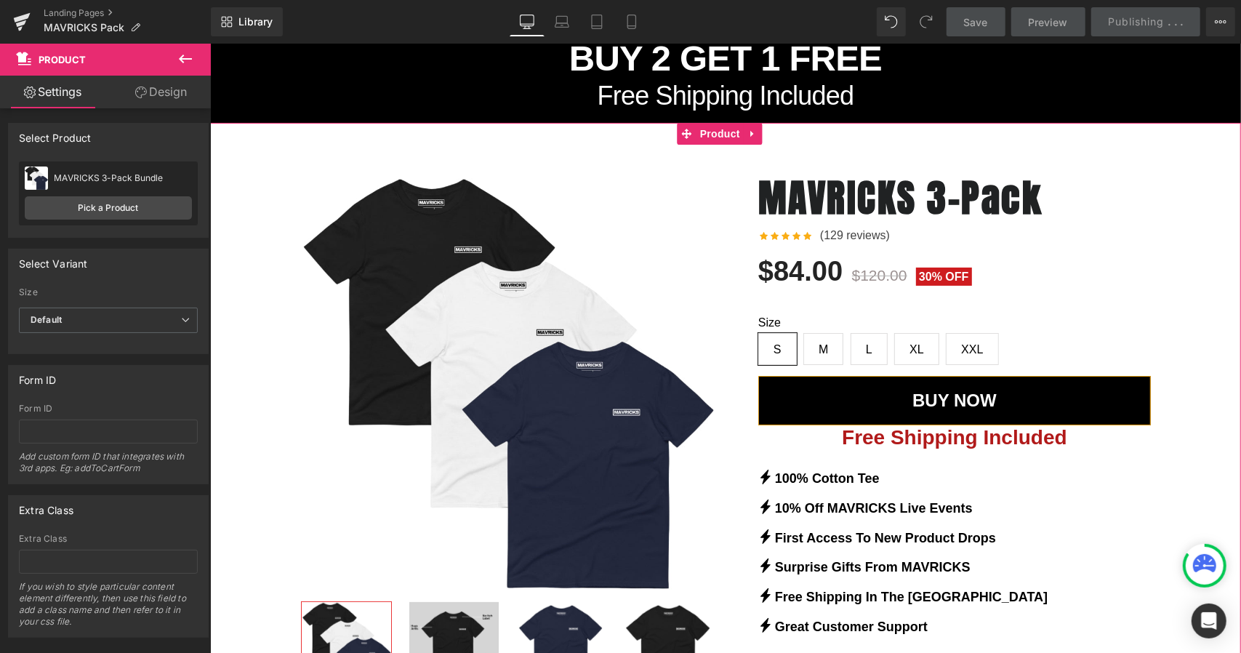
scroll to position [0, 0]
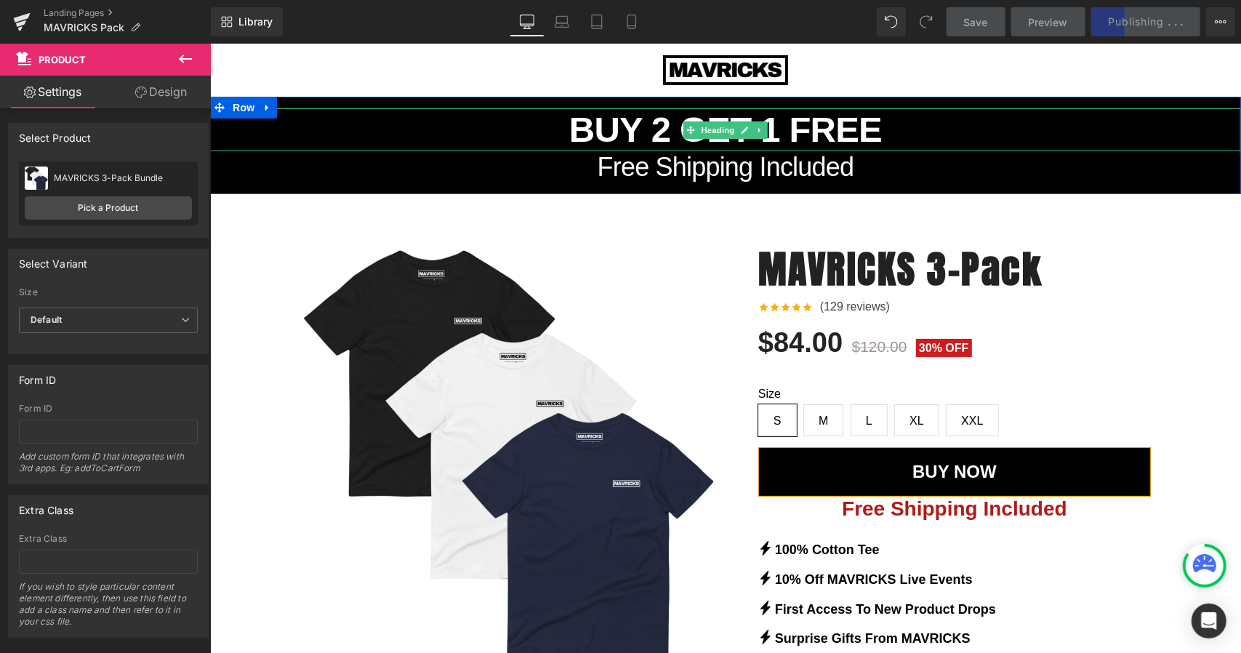
click at [622, 131] on h1 "BUY 2 GET 1 FREE" at bounding box center [724, 129] width 1031 height 43
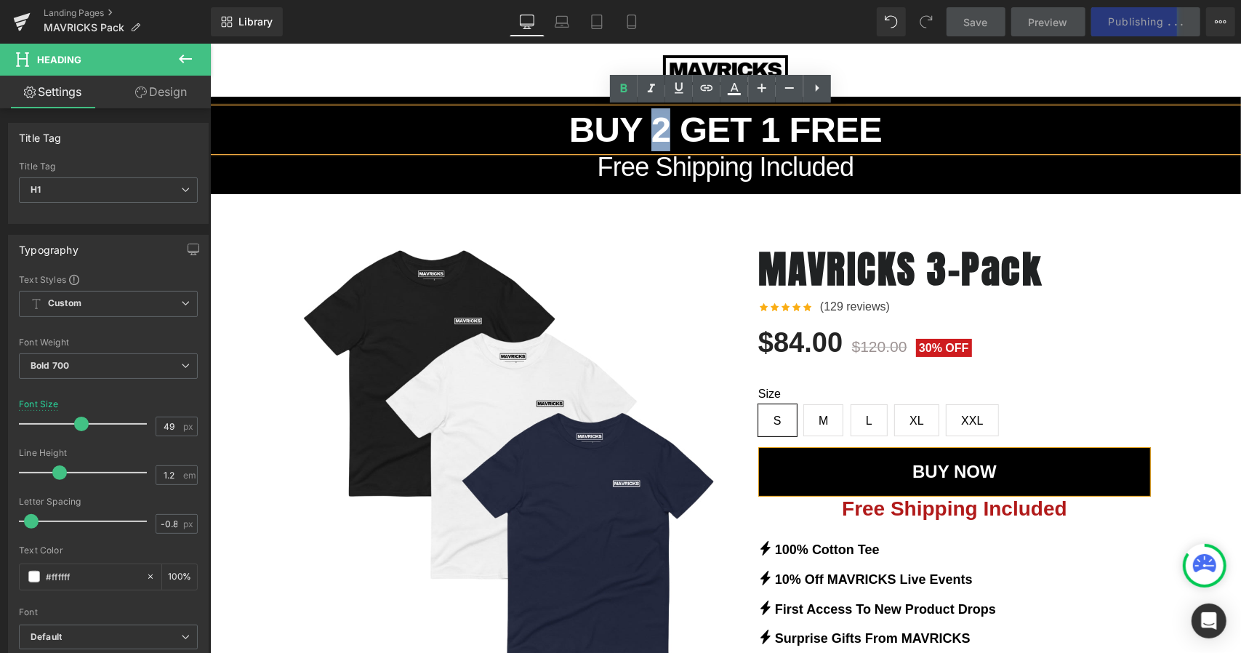
drag, startPoint x: 649, startPoint y: 128, endPoint x: 658, endPoint y: 127, distance: 9.6
click at [658, 127] on h1 "BUY 2 GET 1 FREE" at bounding box center [724, 129] width 1031 height 43
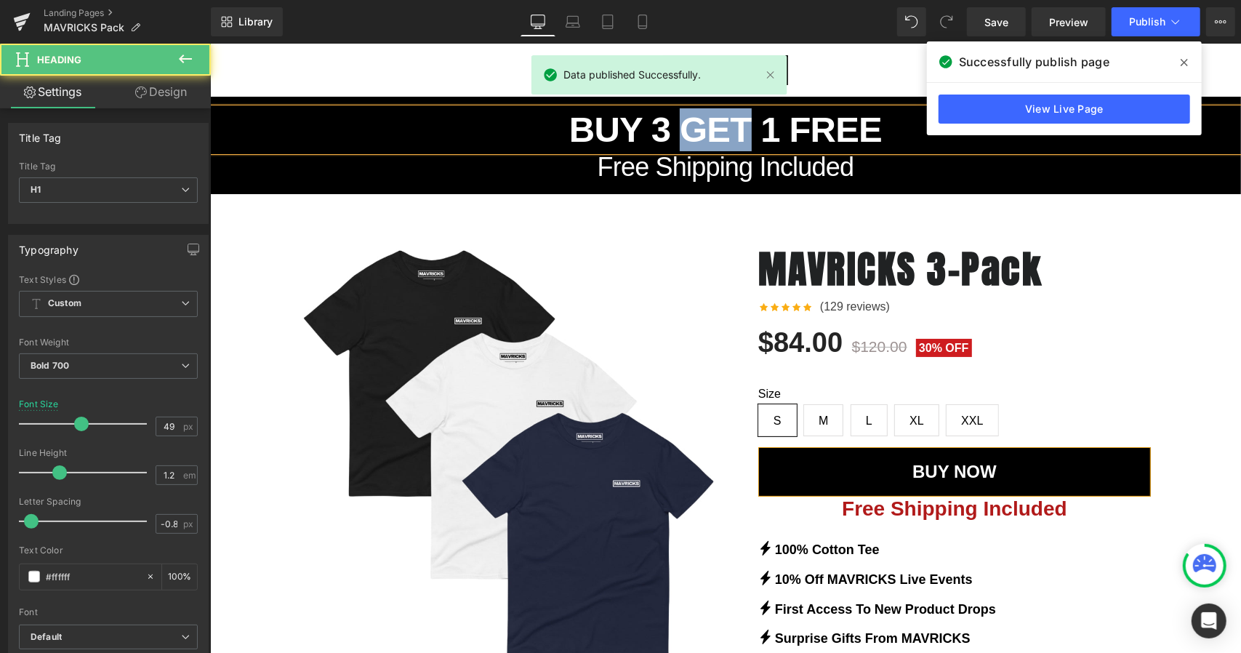
drag, startPoint x: 676, startPoint y: 124, endPoint x: 737, endPoint y: 119, distance: 61.2
click at [737, 119] on h1 "BUY 3 GET 1 FREE" at bounding box center [724, 129] width 1031 height 43
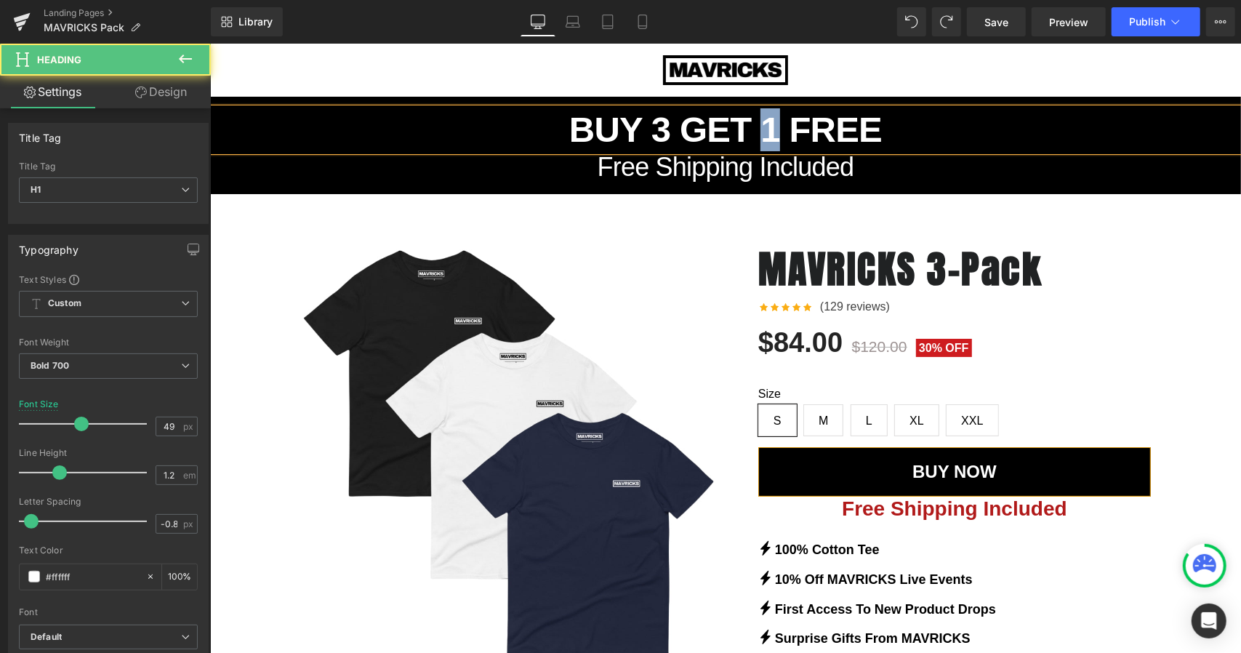
drag, startPoint x: 761, startPoint y: 123, endPoint x: 774, endPoint y: 123, distance: 12.4
click at [774, 123] on h1 "BUY 3 GET 1 FREE" at bounding box center [724, 129] width 1031 height 43
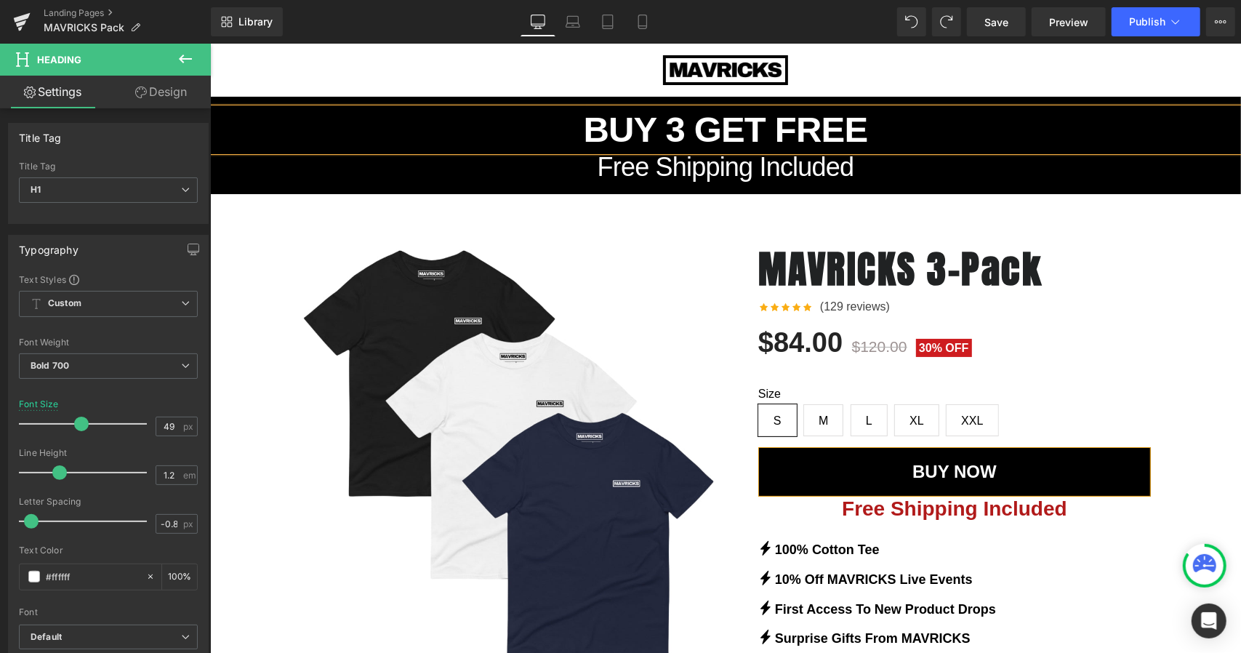
click at [890, 124] on h1 "BUY 3 GET FREE" at bounding box center [724, 129] width 1031 height 43
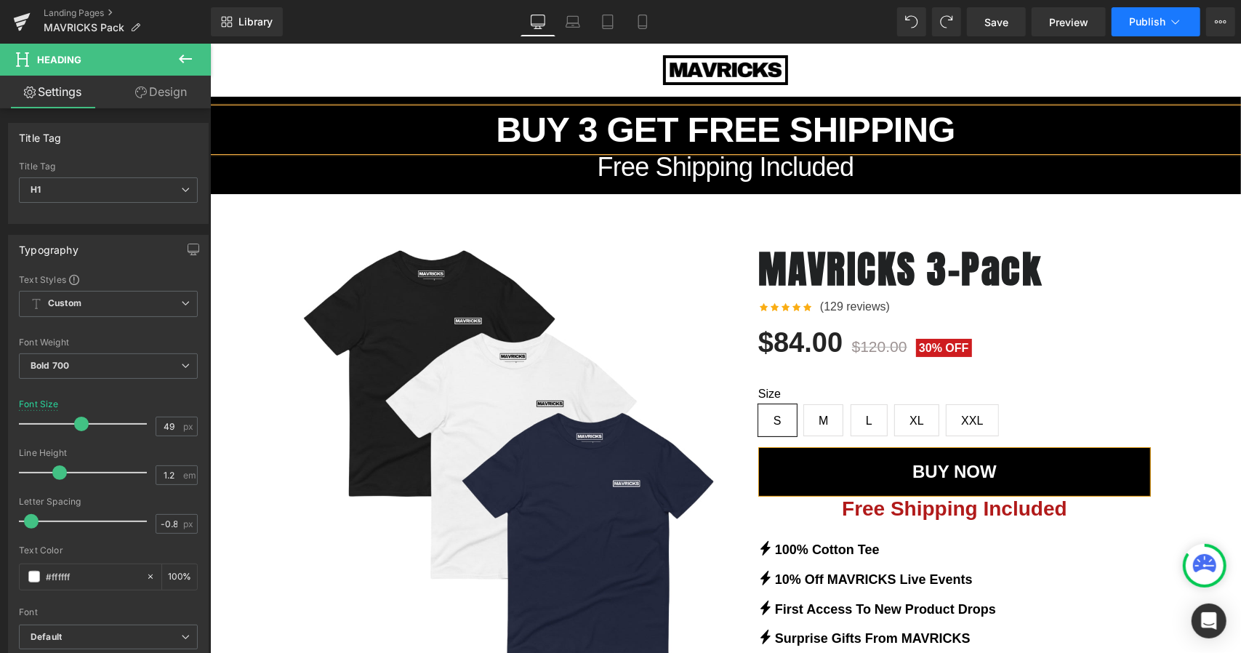
click at [1153, 27] on span "Publish" at bounding box center [1147, 22] width 36 height 12
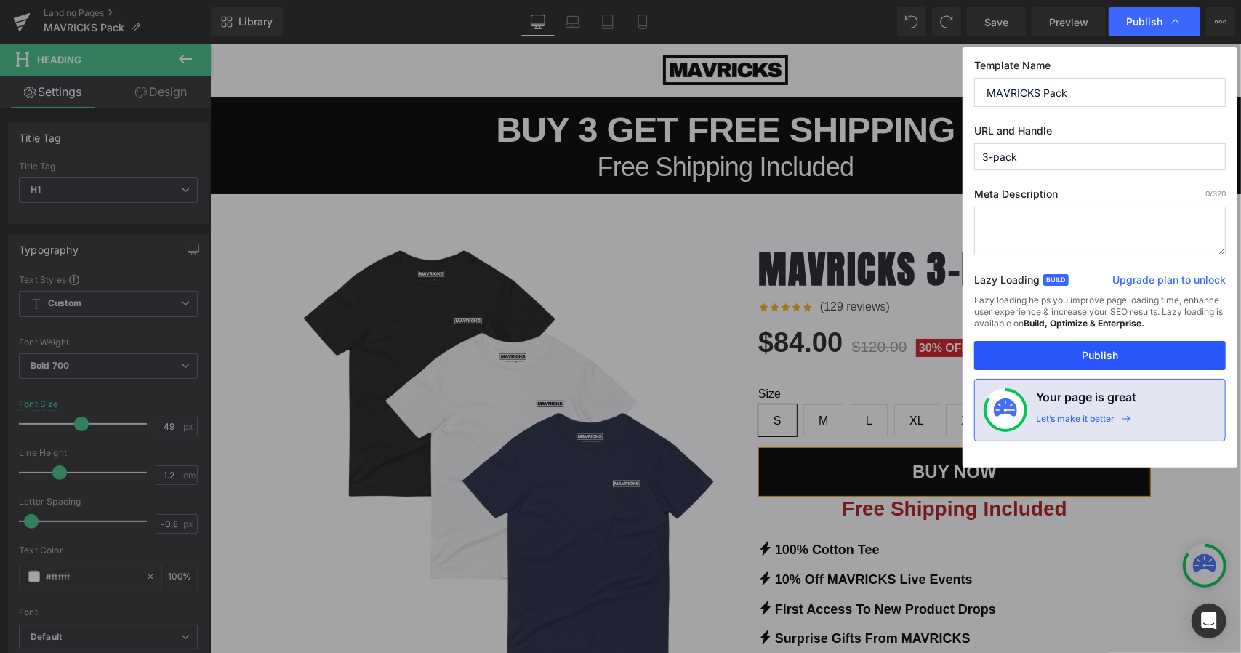
click at [1099, 349] on button "Publish" at bounding box center [1100, 355] width 252 height 29
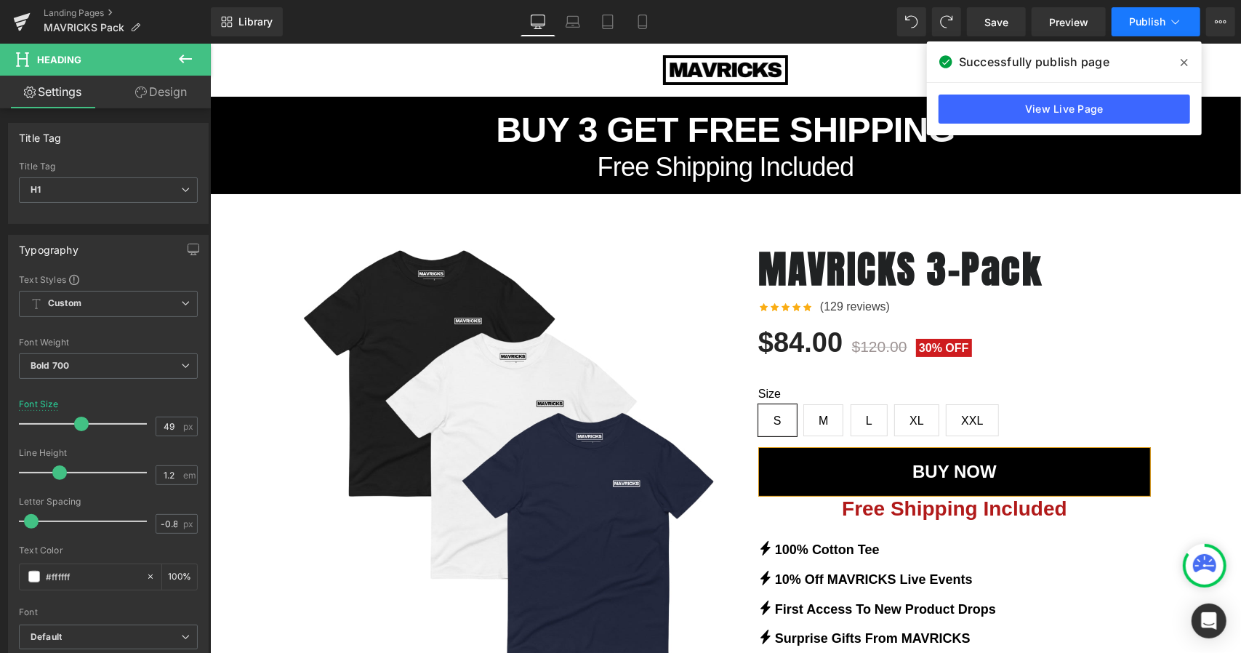
click at [1145, 32] on button "Publish" at bounding box center [1156, 21] width 89 height 29
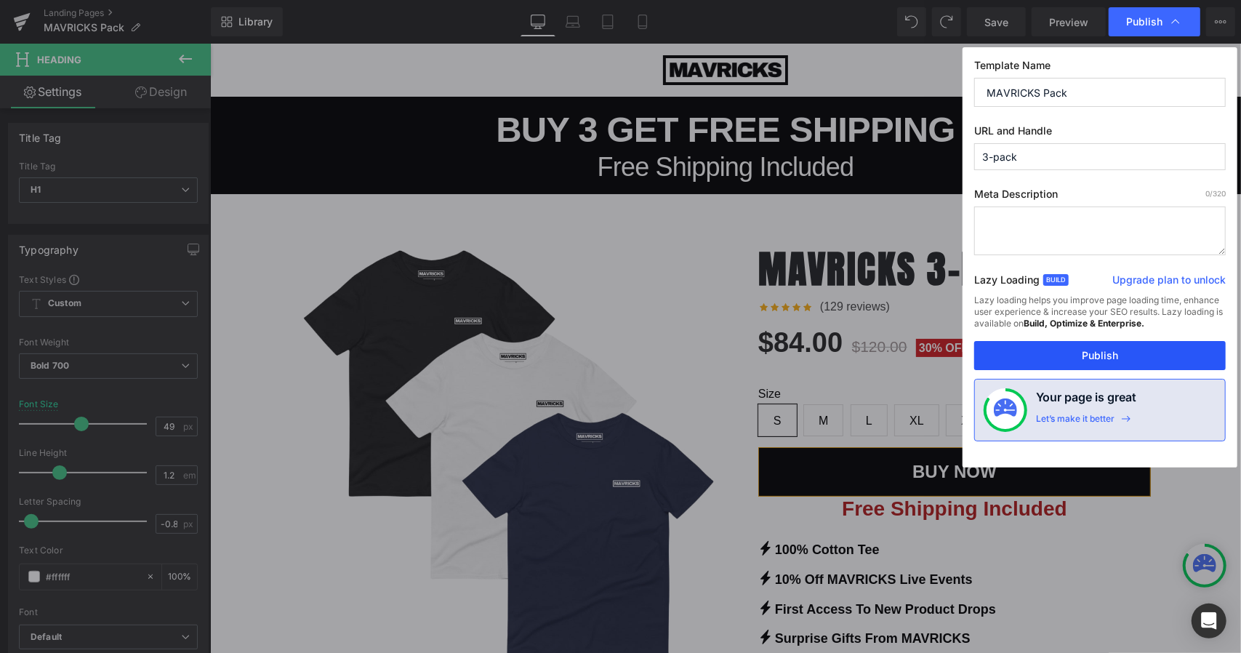
click at [1091, 354] on button "Publish" at bounding box center [1100, 355] width 252 height 29
